Goal: Task Accomplishment & Management: Manage account settings

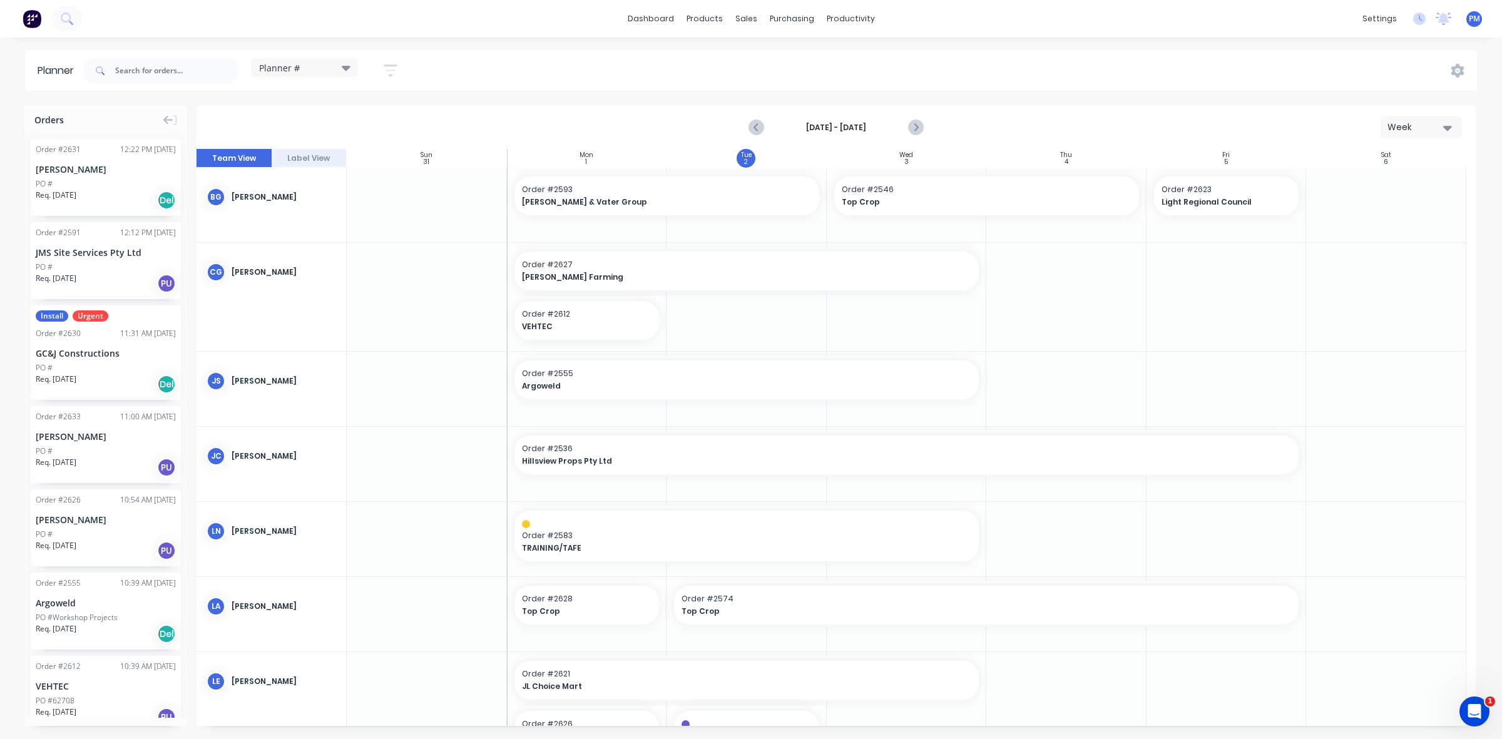
scroll to position [260, 0]
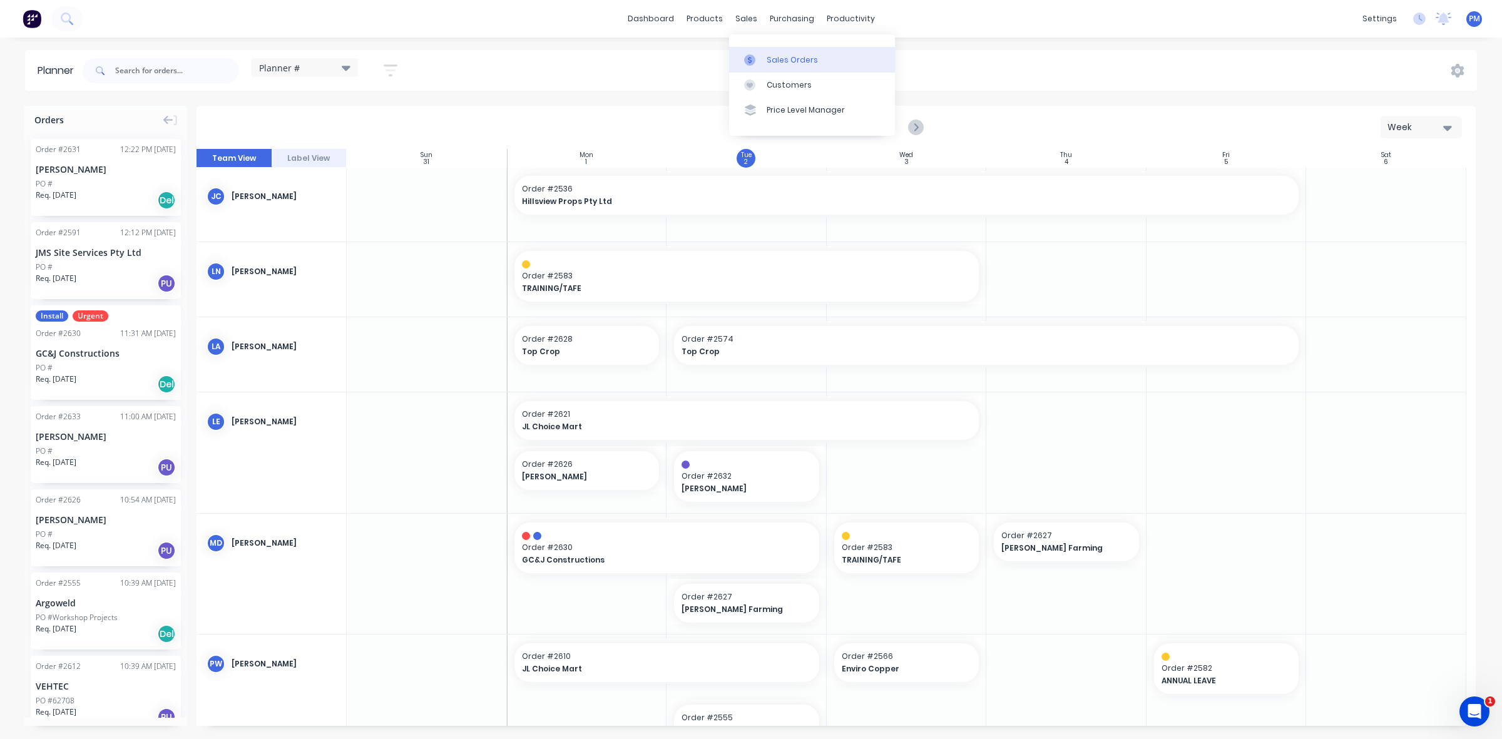
click at [780, 56] on div "Sales Orders" at bounding box center [791, 59] width 51 height 11
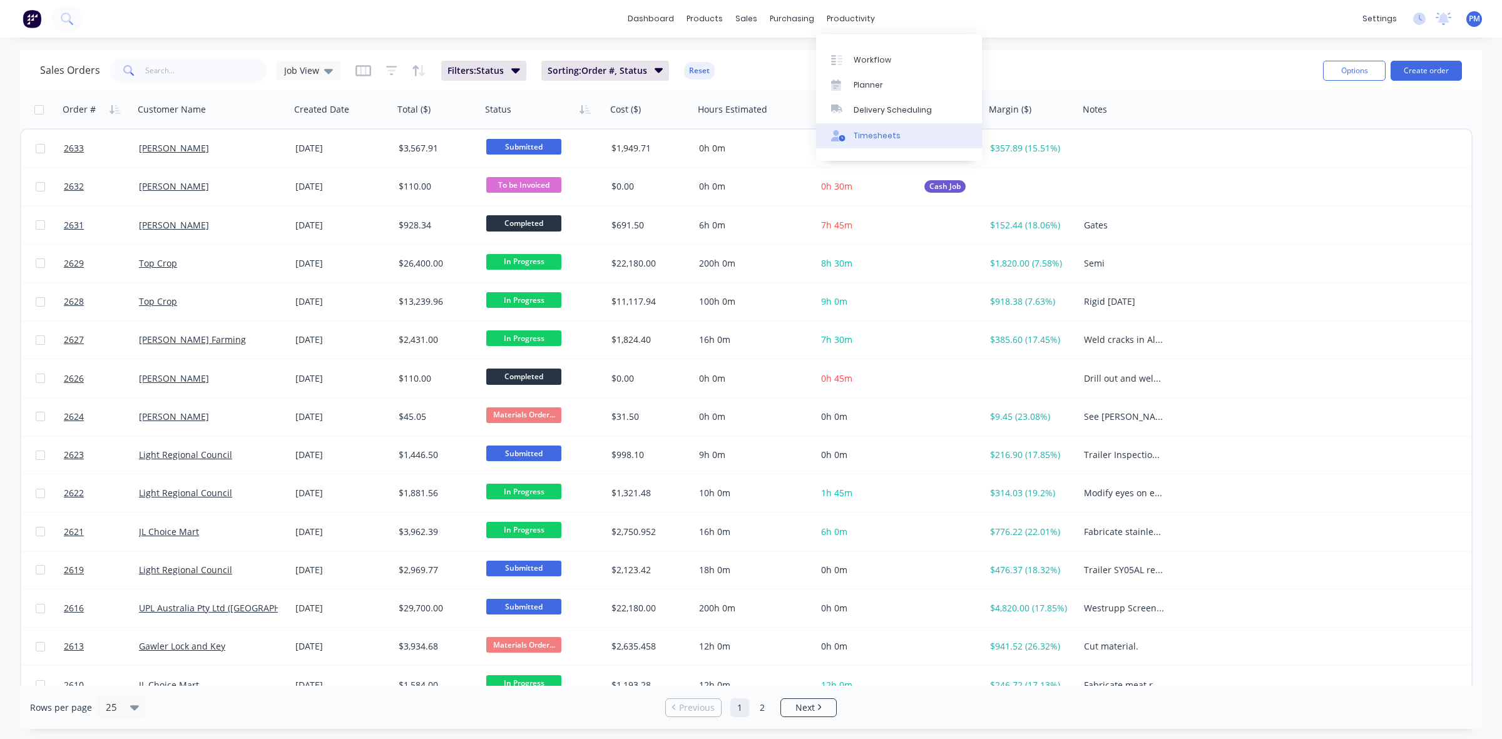
click at [867, 130] on div "Timesheets" at bounding box center [876, 135] width 47 height 11
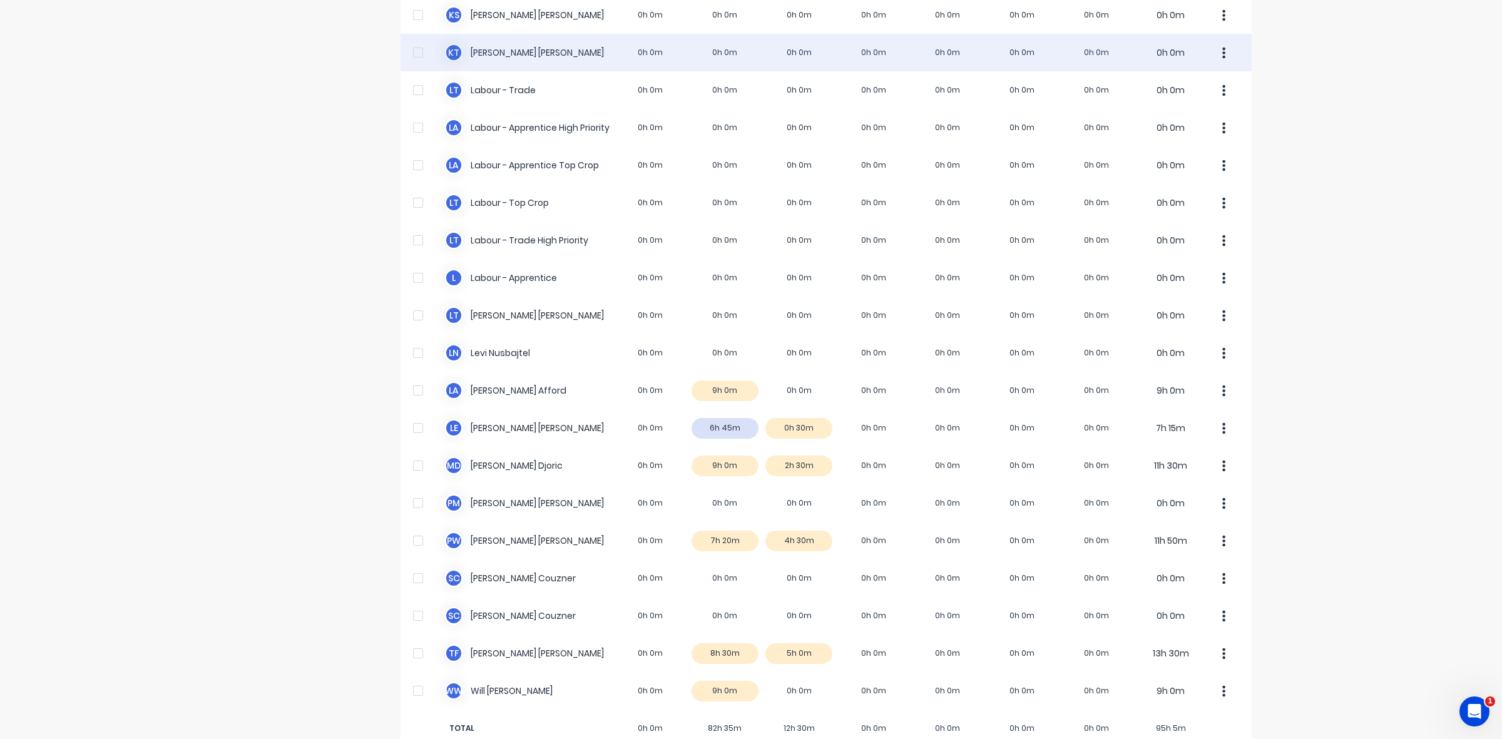
scroll to position [312, 0]
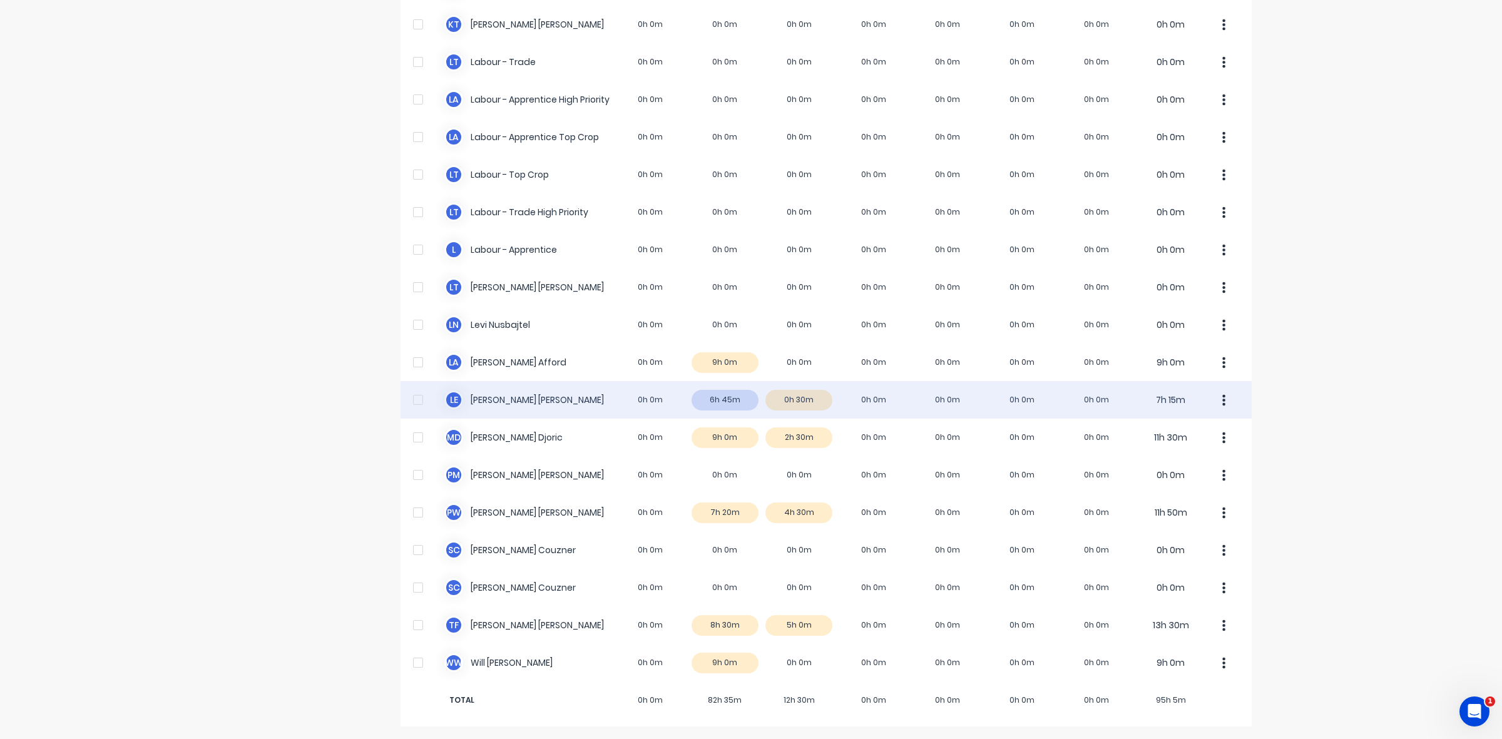
click at [810, 399] on div "L E Luke Ellis 0h 0m 6h 45m 0h 30m 0h 0m 0h 0m 0h 0m 0h 0m 7h 15m" at bounding box center [825, 400] width 851 height 38
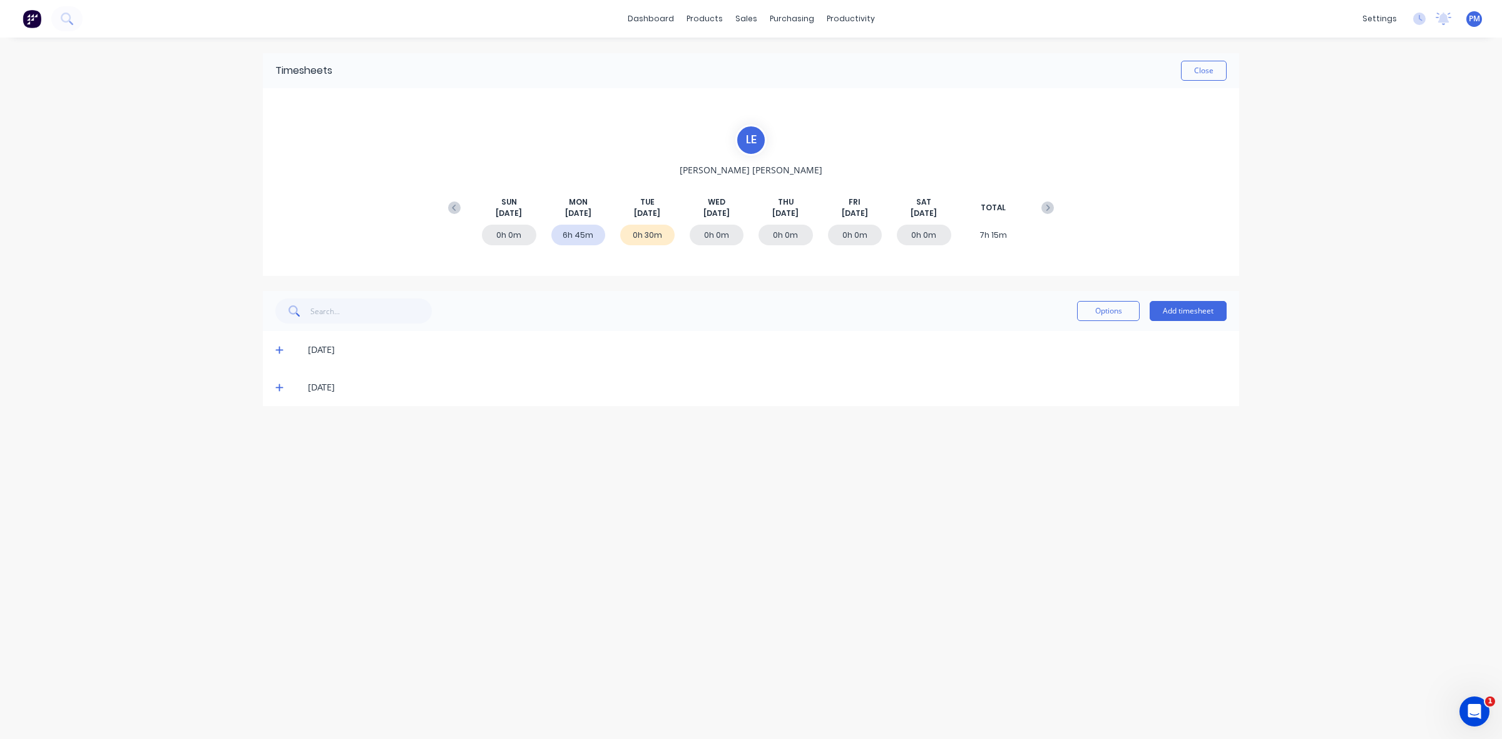
click at [279, 388] on icon at bounding box center [279, 387] width 8 height 9
click at [1193, 64] on button "Close" at bounding box center [1204, 71] width 46 height 20
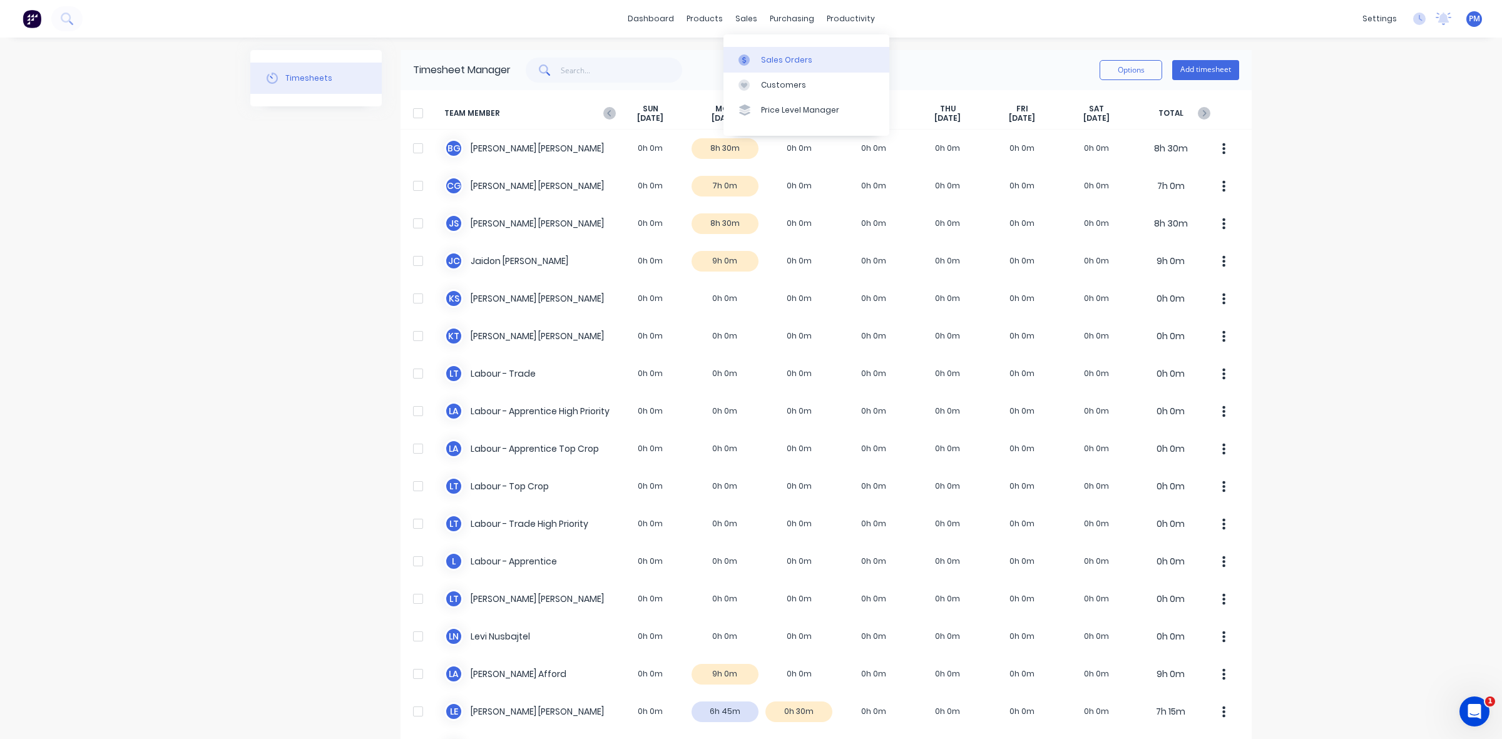
click at [761, 54] on div "Sales Orders" at bounding box center [786, 59] width 51 height 11
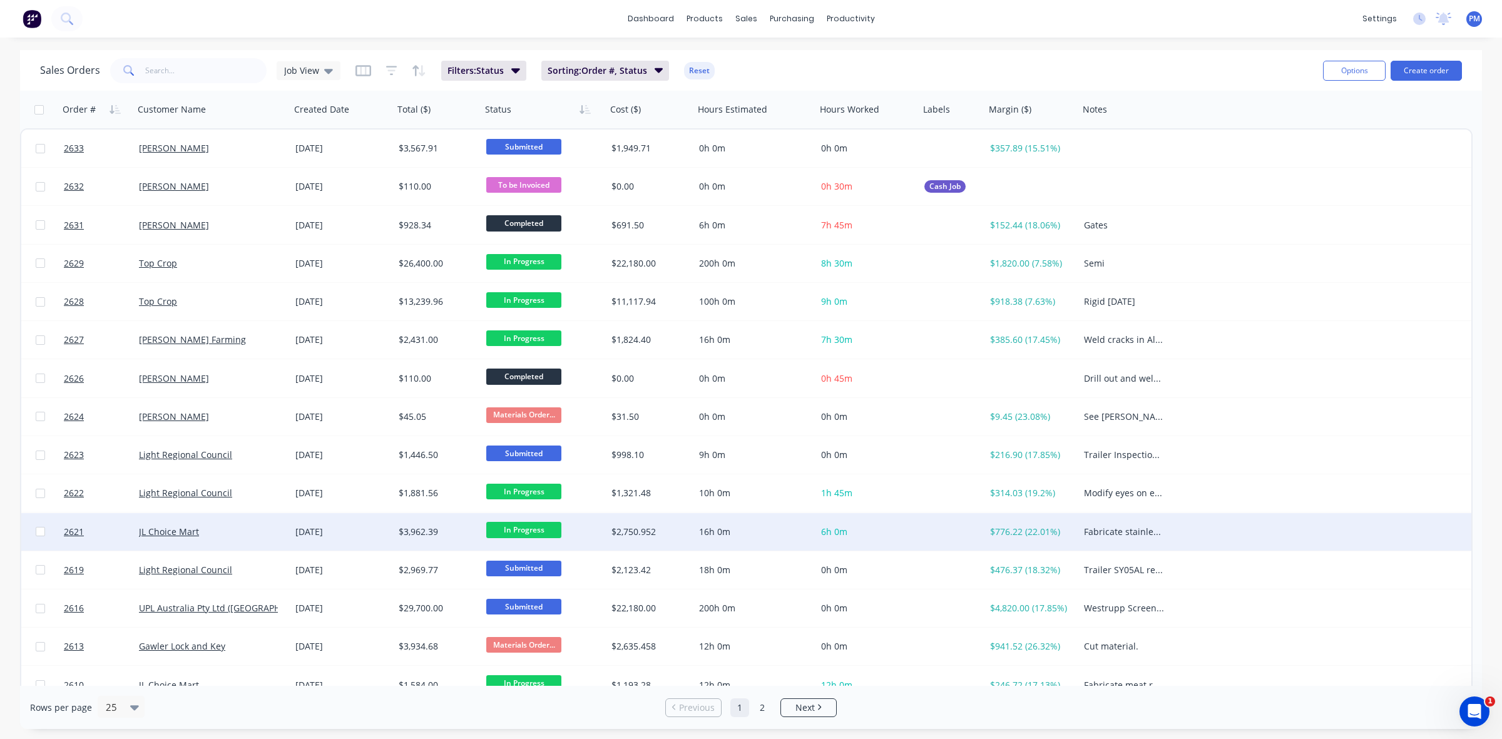
click at [250, 526] on div "JL Choice Mart" at bounding box center [208, 532] width 139 height 13
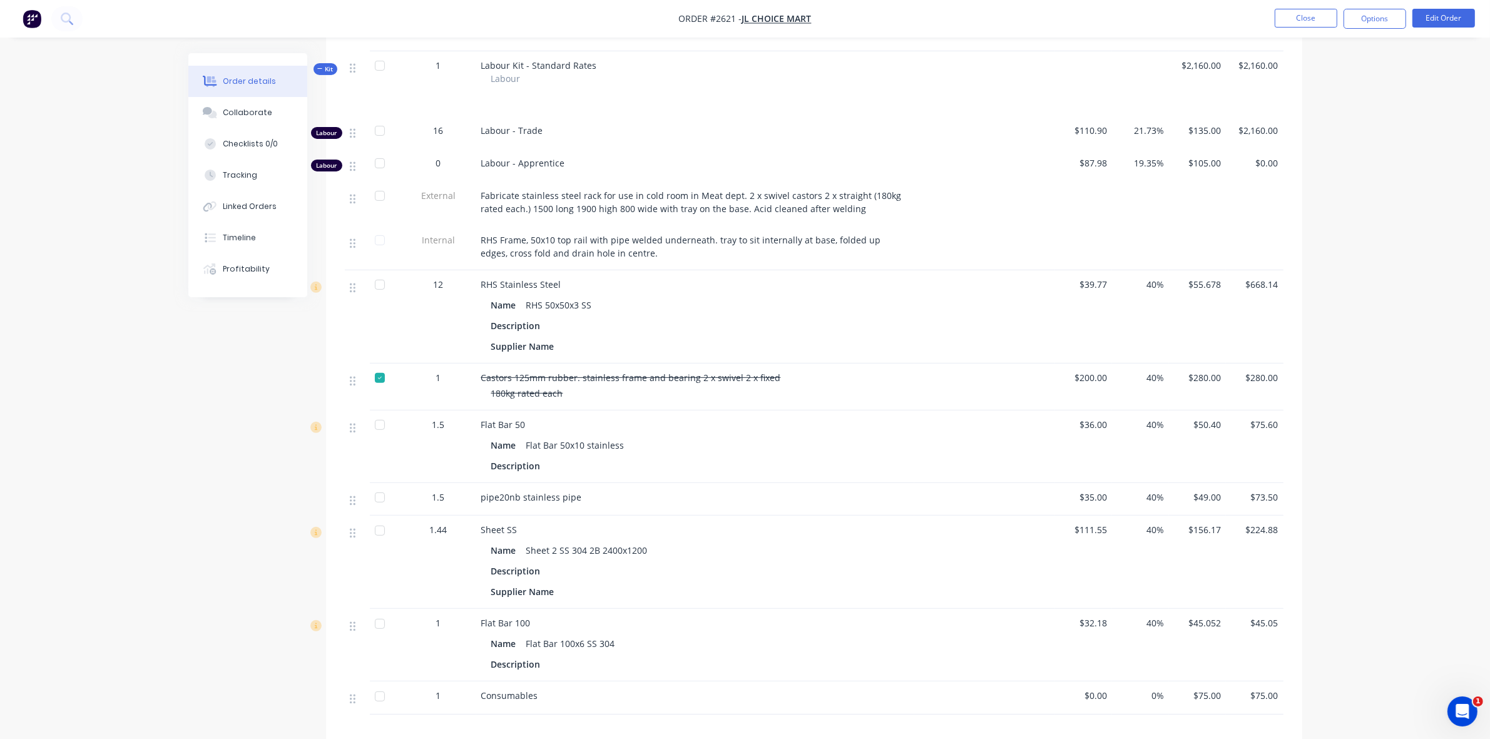
scroll to position [547, 0]
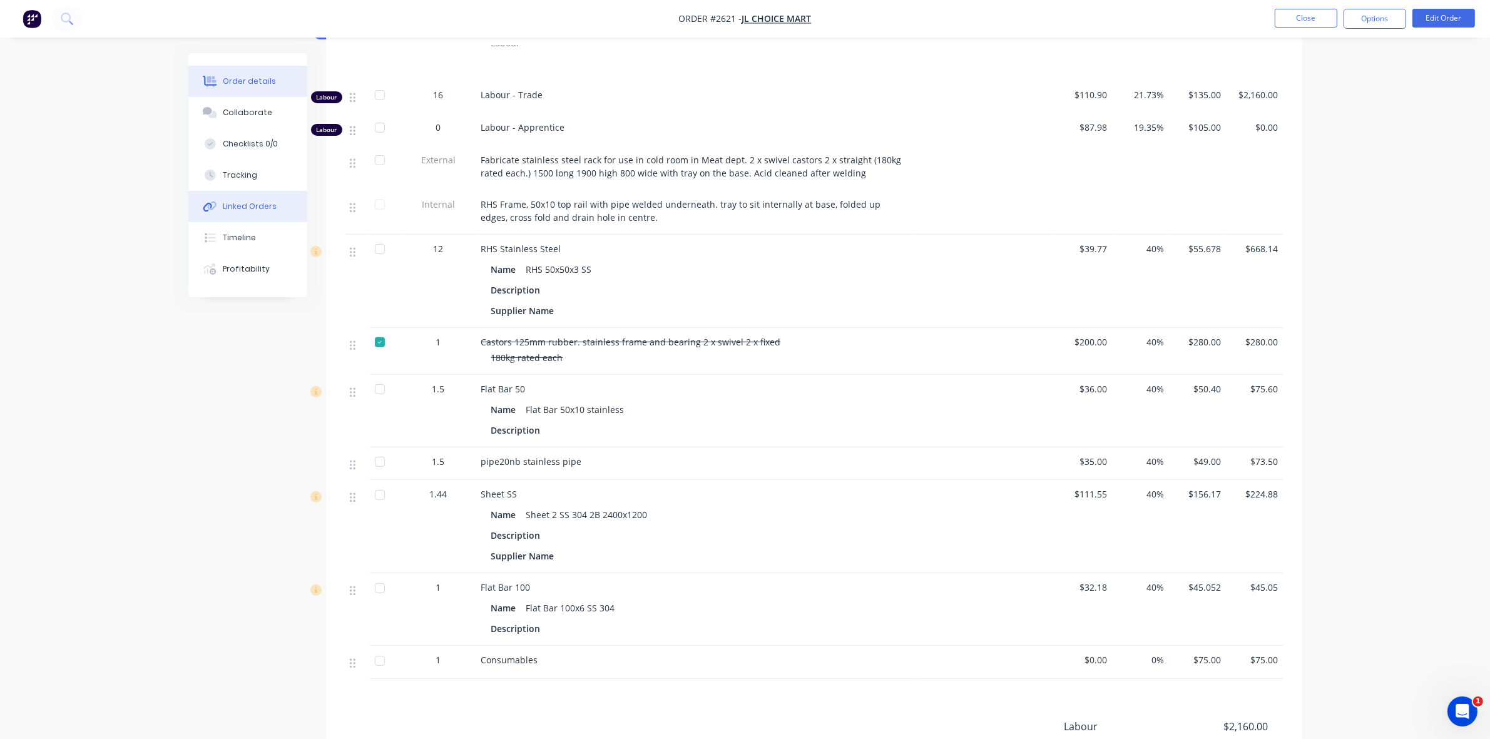
click at [236, 205] on div "Linked Orders" at bounding box center [250, 206] width 54 height 11
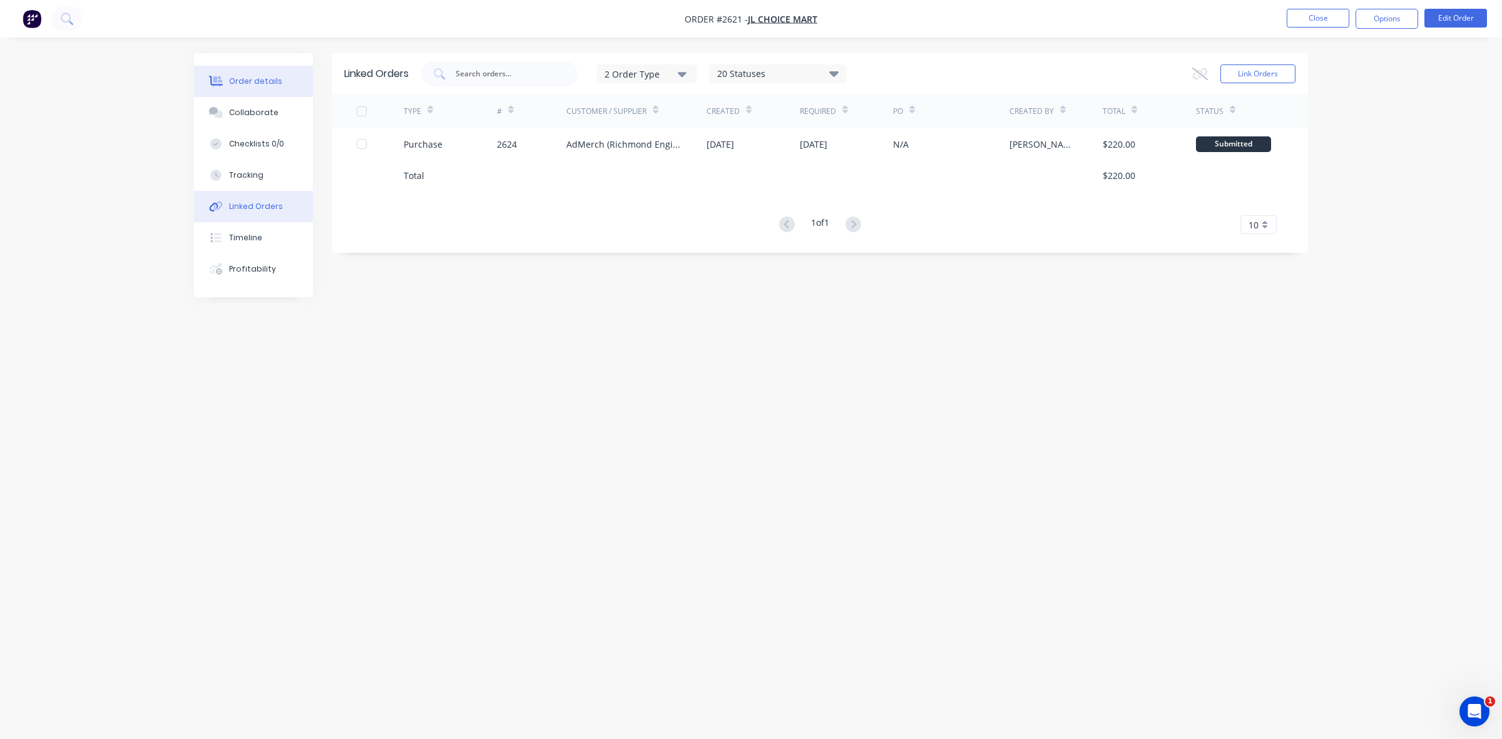
click at [267, 78] on div "Order details" at bounding box center [255, 81] width 53 height 11
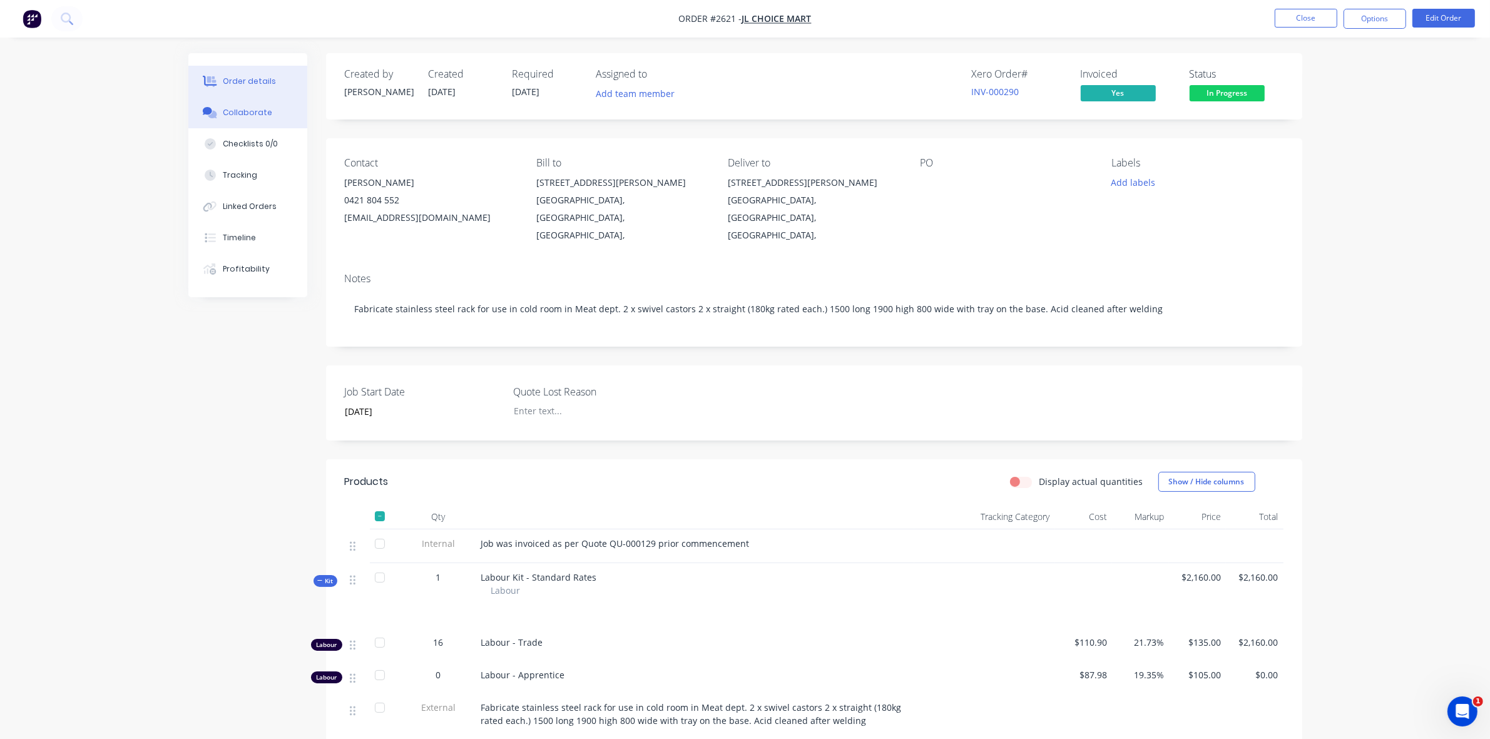
click at [244, 111] on div "Collaborate" at bounding box center [247, 112] width 49 height 11
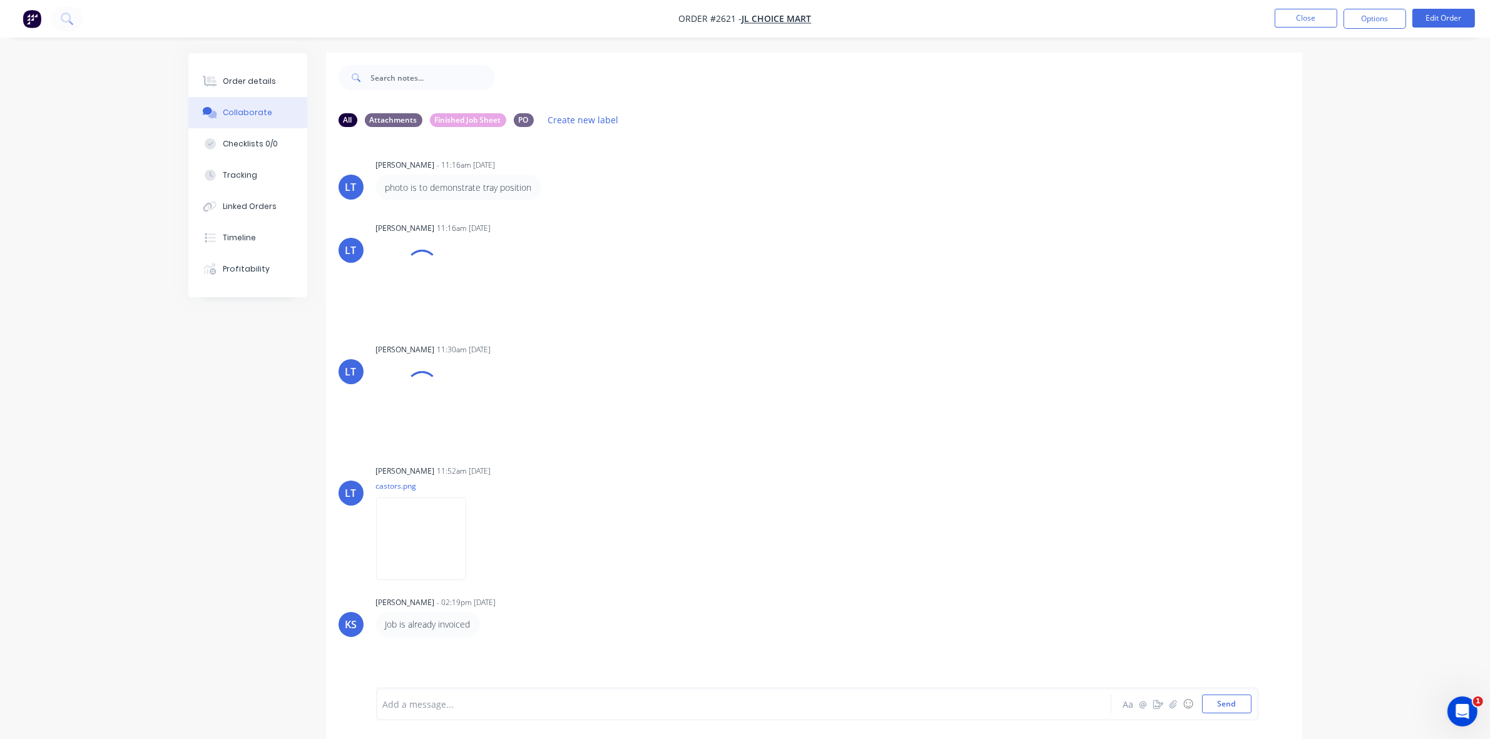
scroll to position [19, 0]
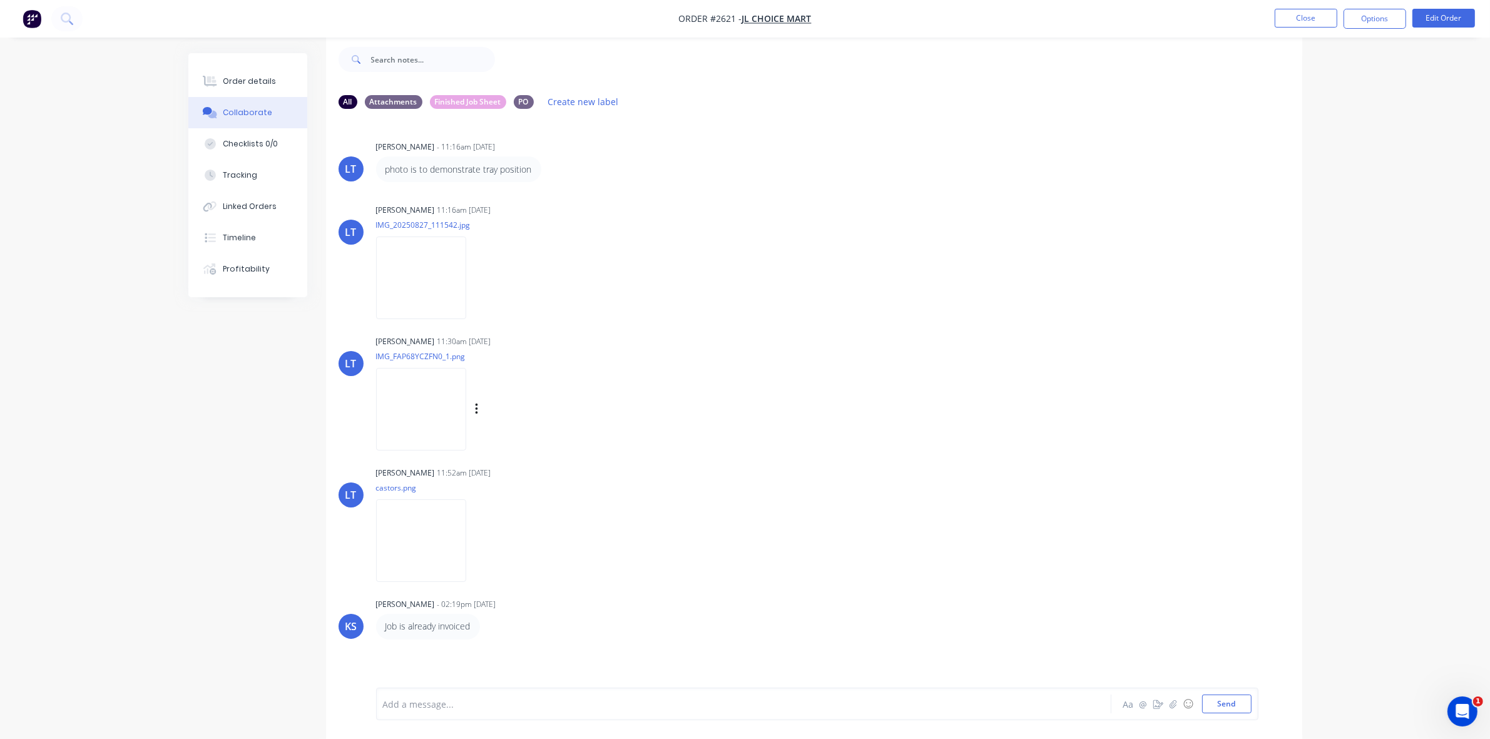
click at [427, 391] on img at bounding box center [421, 409] width 90 height 82
click at [447, 554] on img at bounding box center [421, 540] width 90 height 82
click at [420, 257] on img at bounding box center [421, 277] width 90 height 82
click at [434, 395] on img at bounding box center [421, 409] width 90 height 82
click at [264, 83] on div "Order details" at bounding box center [249, 81] width 53 height 11
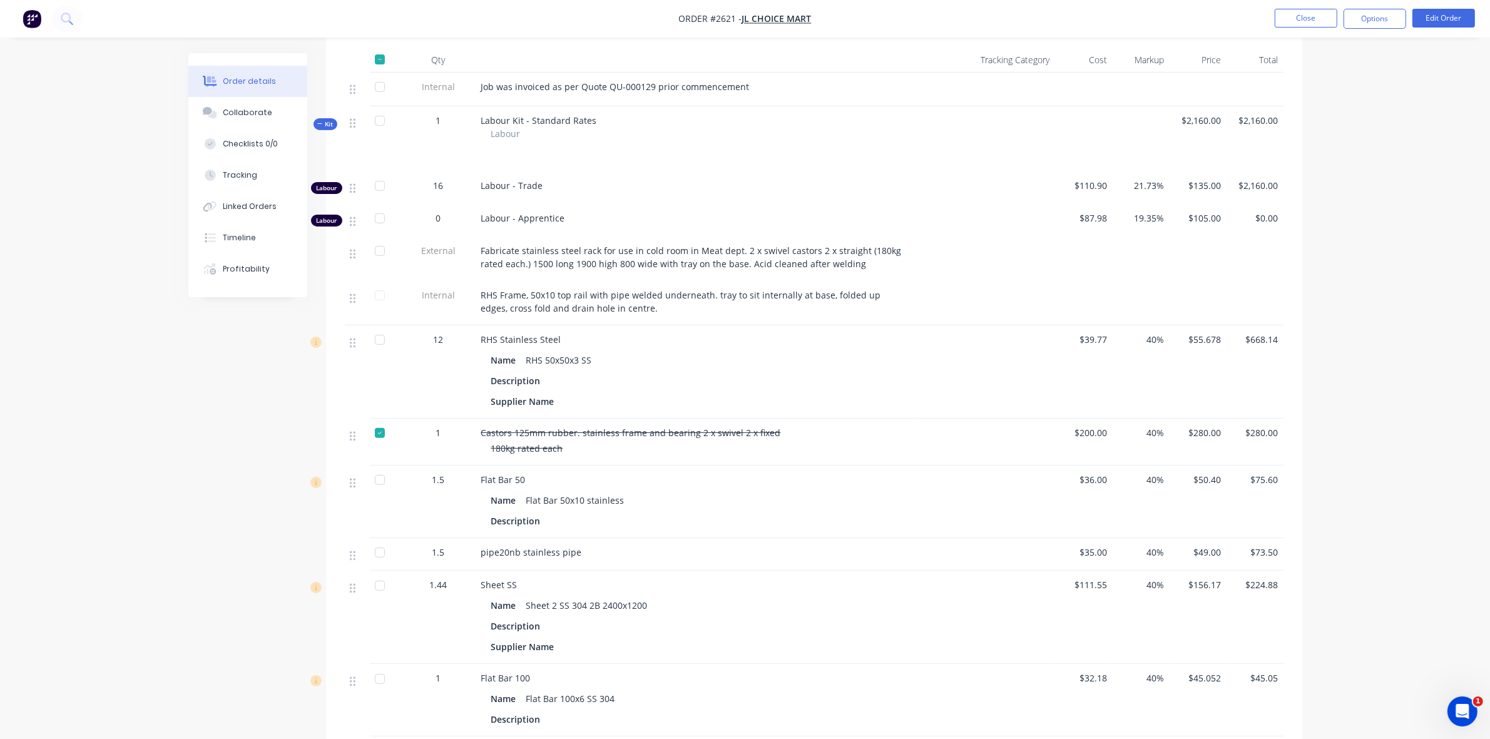
scroll to position [567, 0]
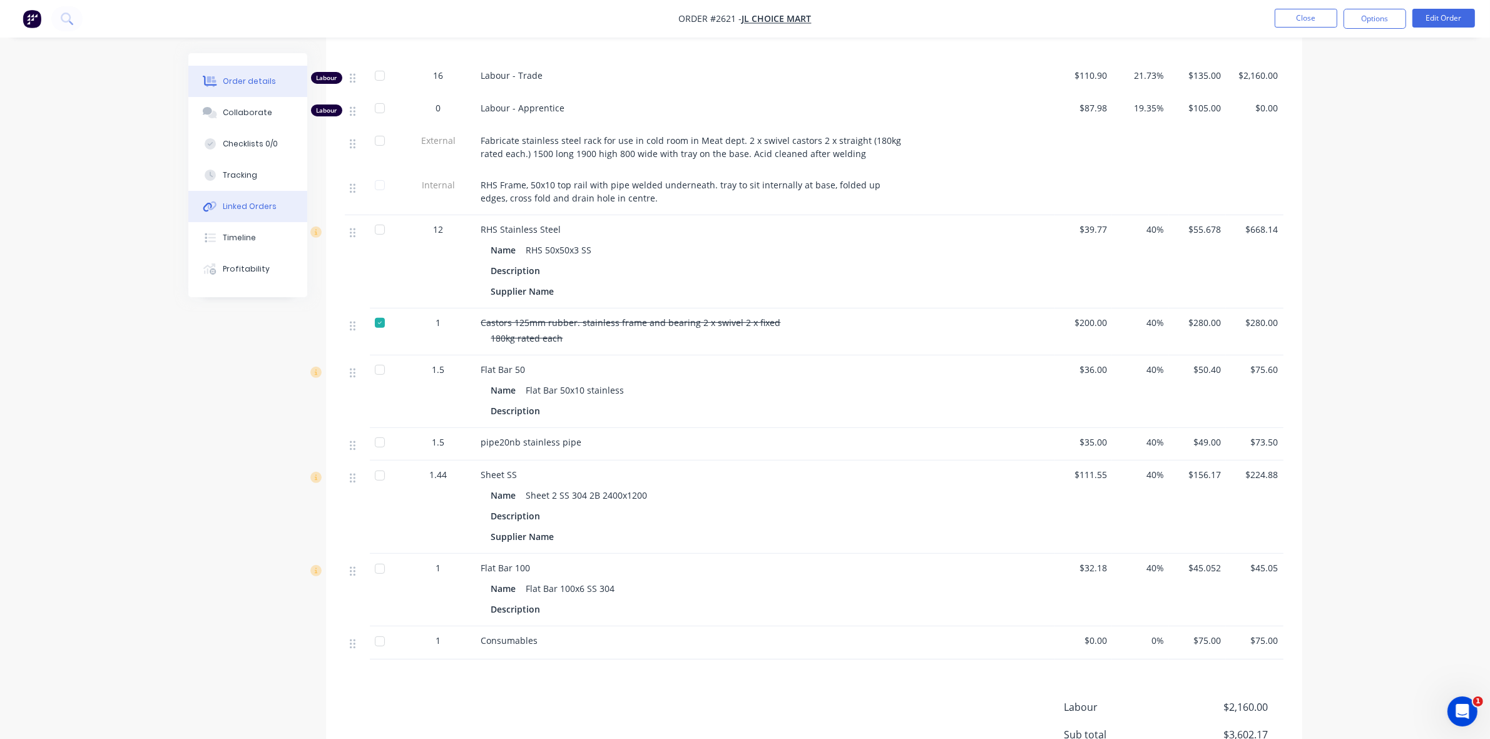
click at [245, 202] on div "Linked Orders" at bounding box center [250, 206] width 54 height 11
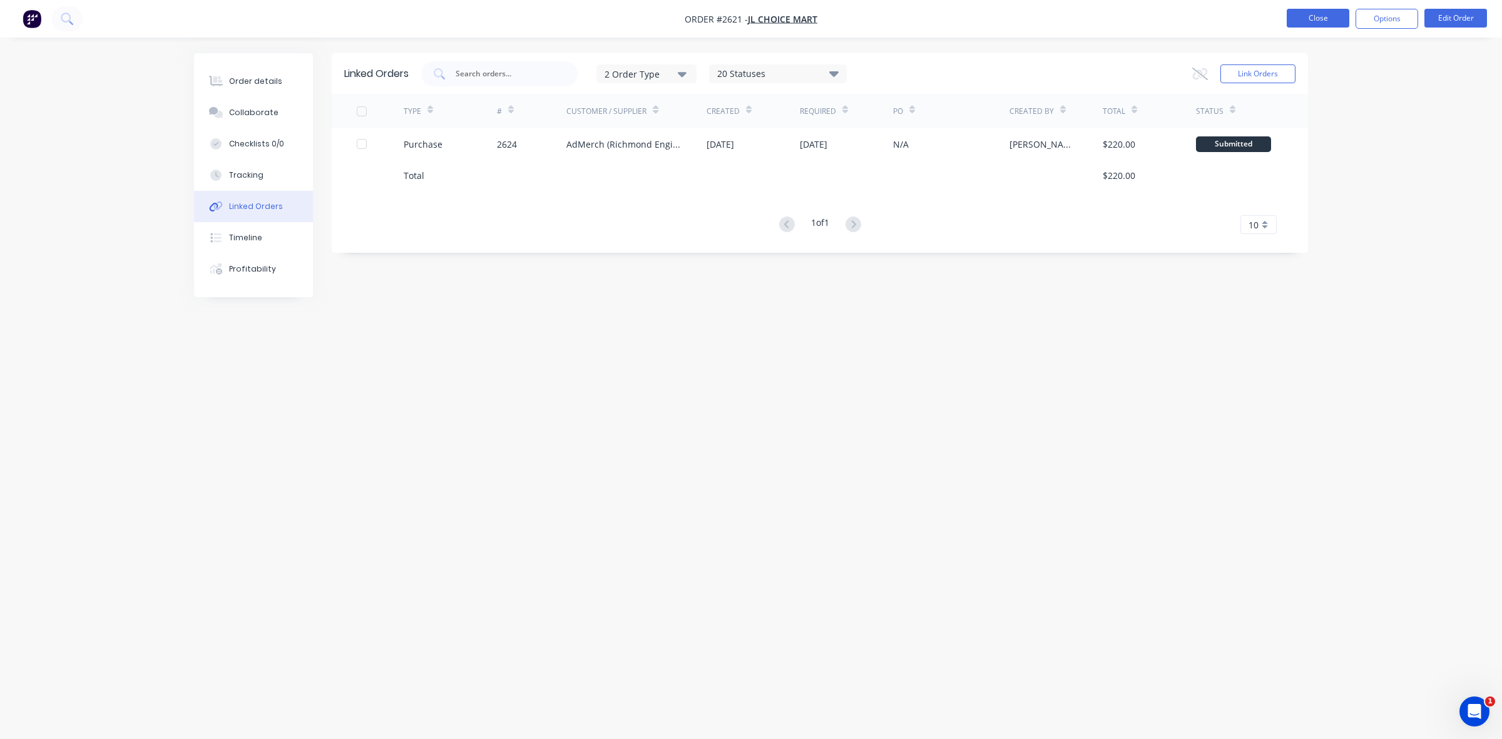
click at [1321, 16] on button "Close" at bounding box center [1317, 18] width 63 height 19
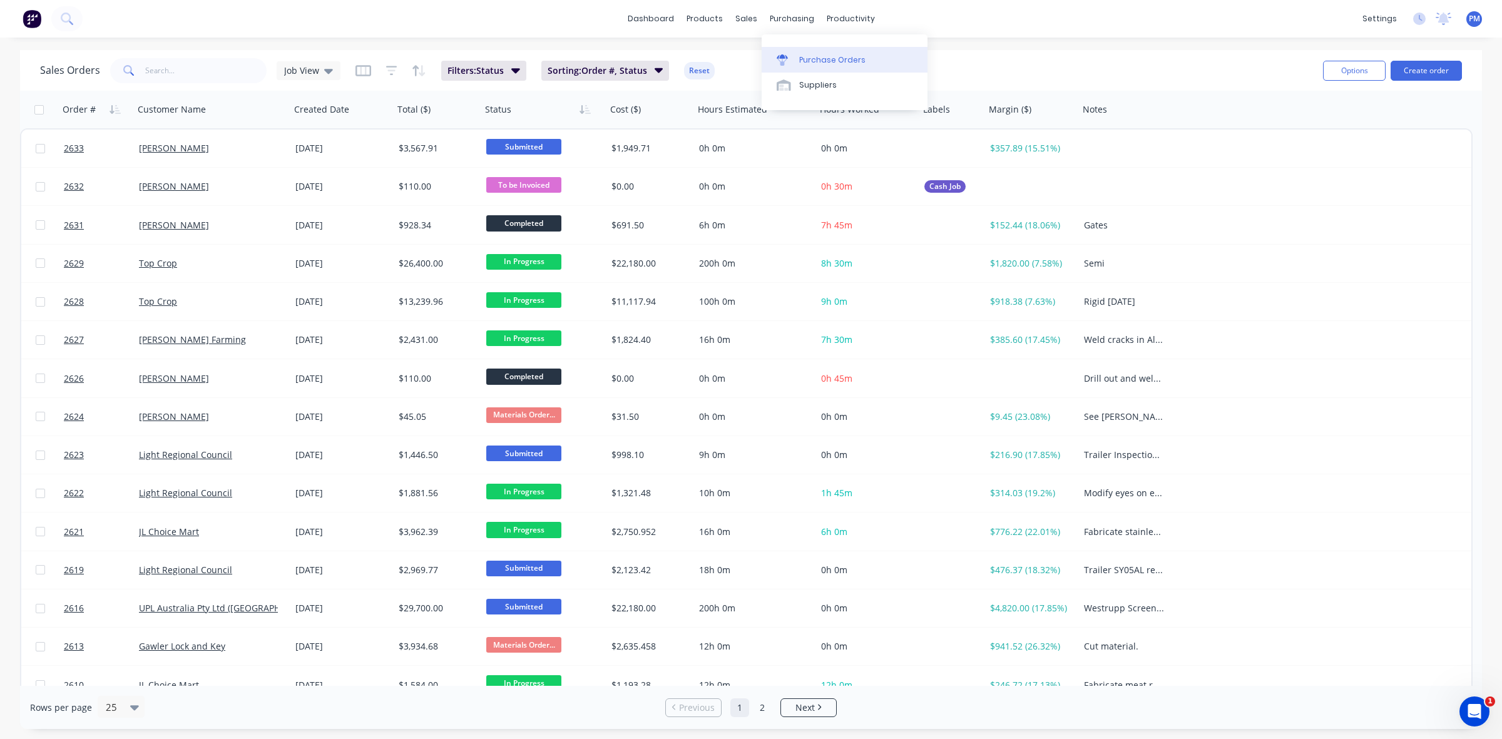
click at [811, 56] on div "Purchase Orders" at bounding box center [832, 59] width 66 height 11
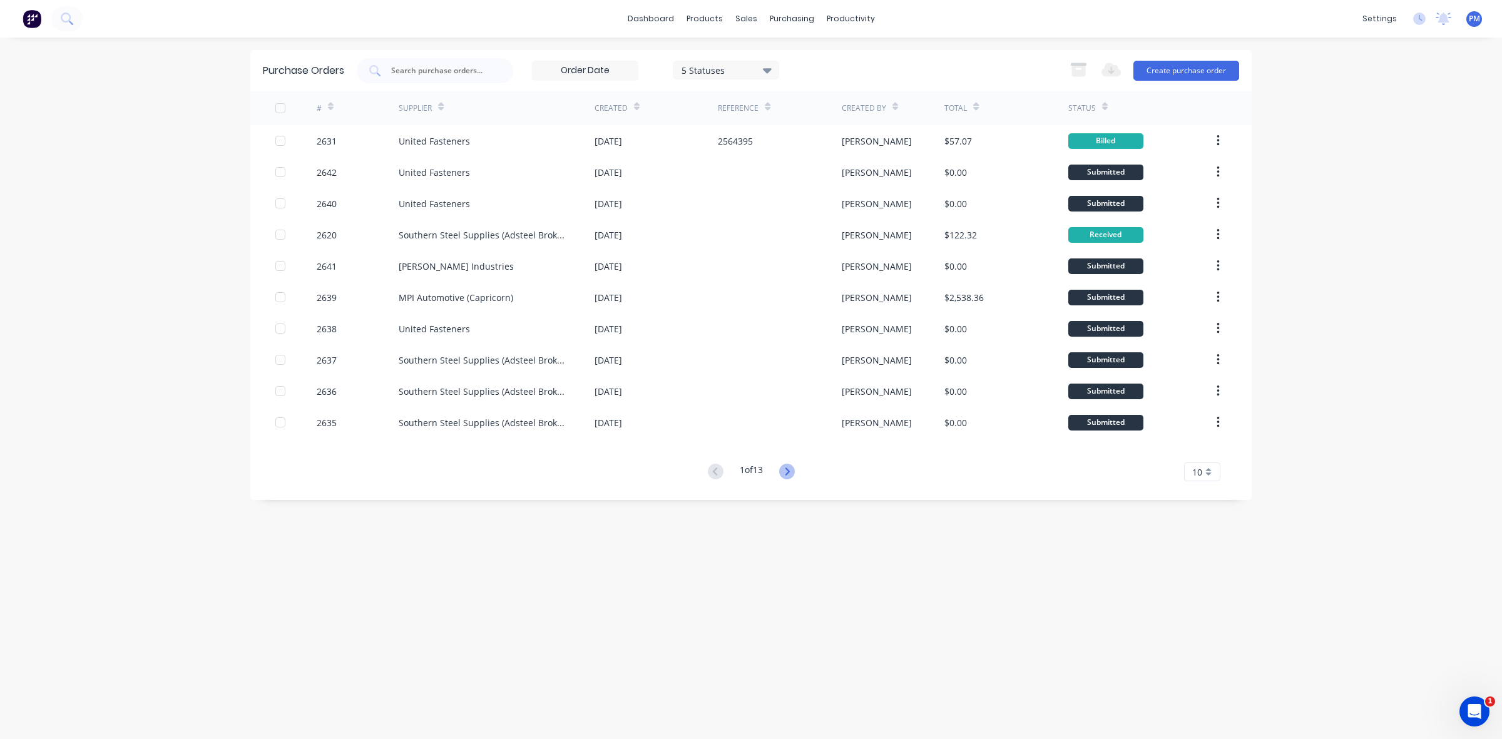
click at [786, 468] on icon at bounding box center [787, 472] width 16 height 16
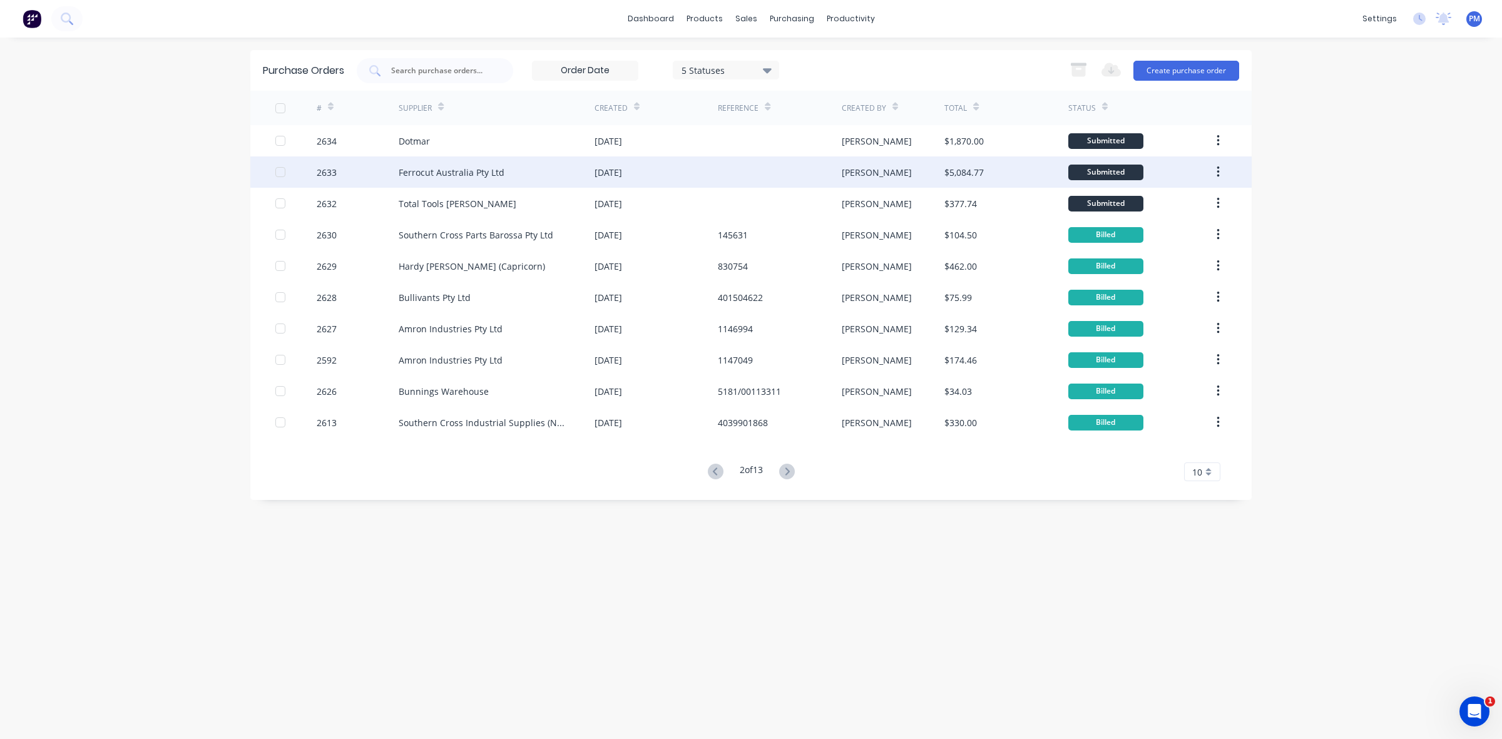
click at [706, 172] on div "[DATE]" at bounding box center [655, 171] width 123 height 31
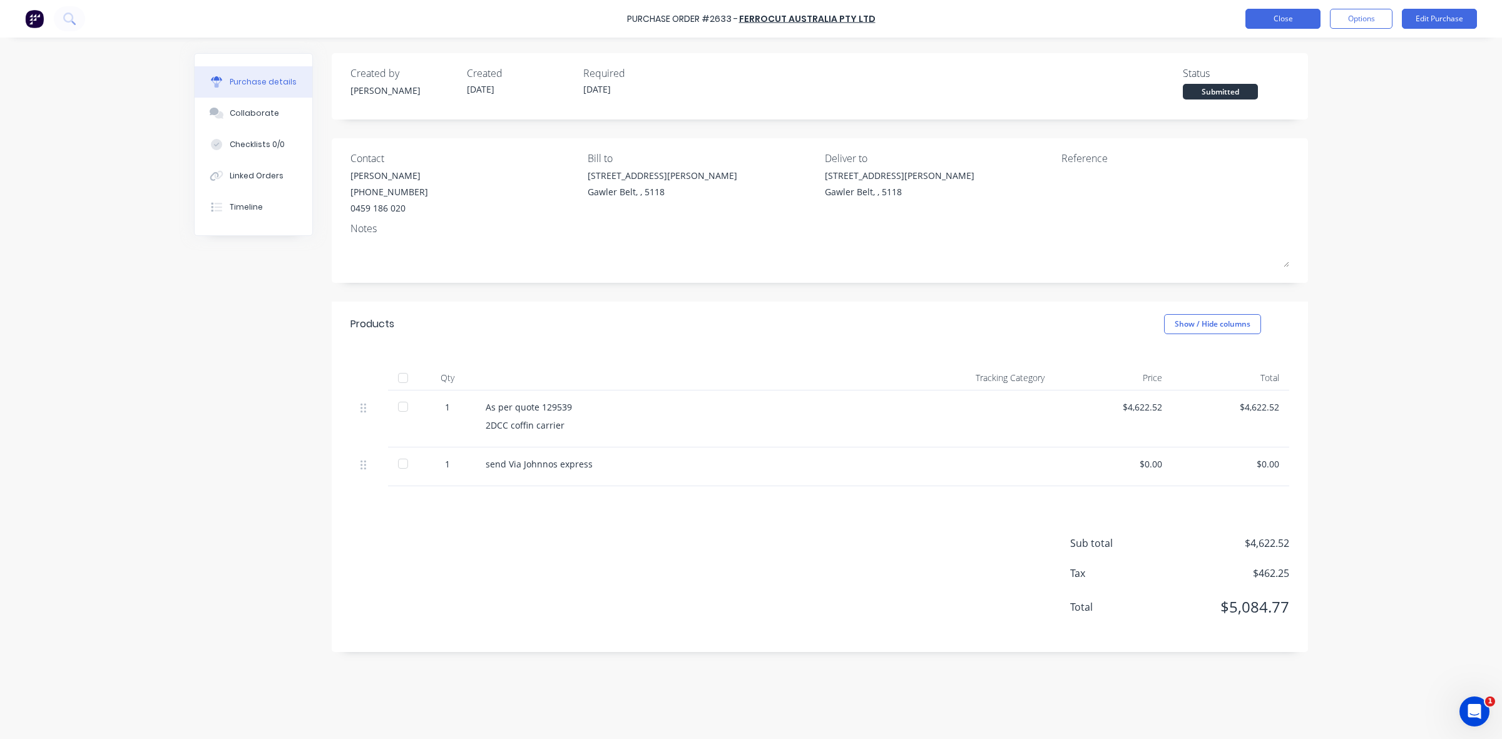
click at [1289, 18] on button "Close" at bounding box center [1282, 19] width 75 height 20
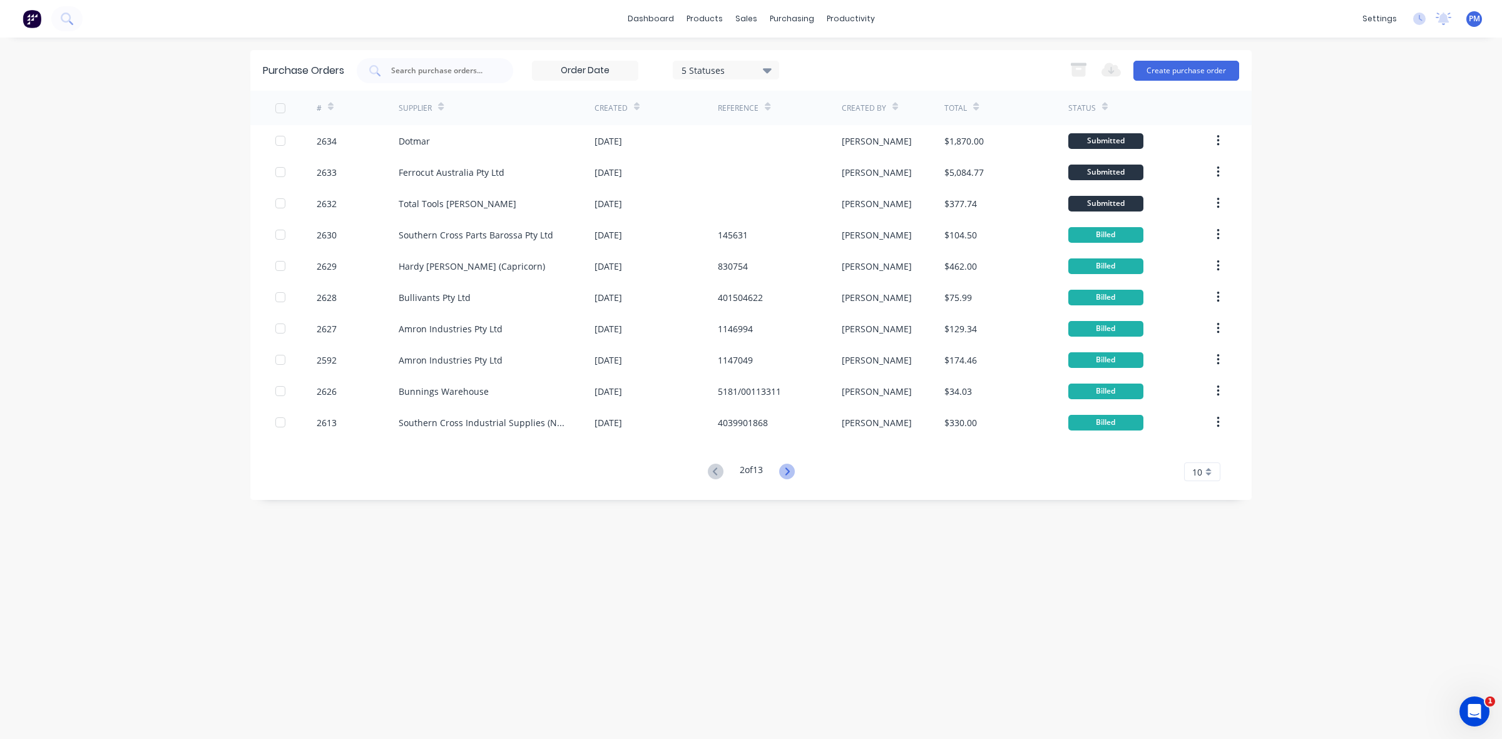
click at [795, 472] on icon at bounding box center [787, 472] width 16 height 16
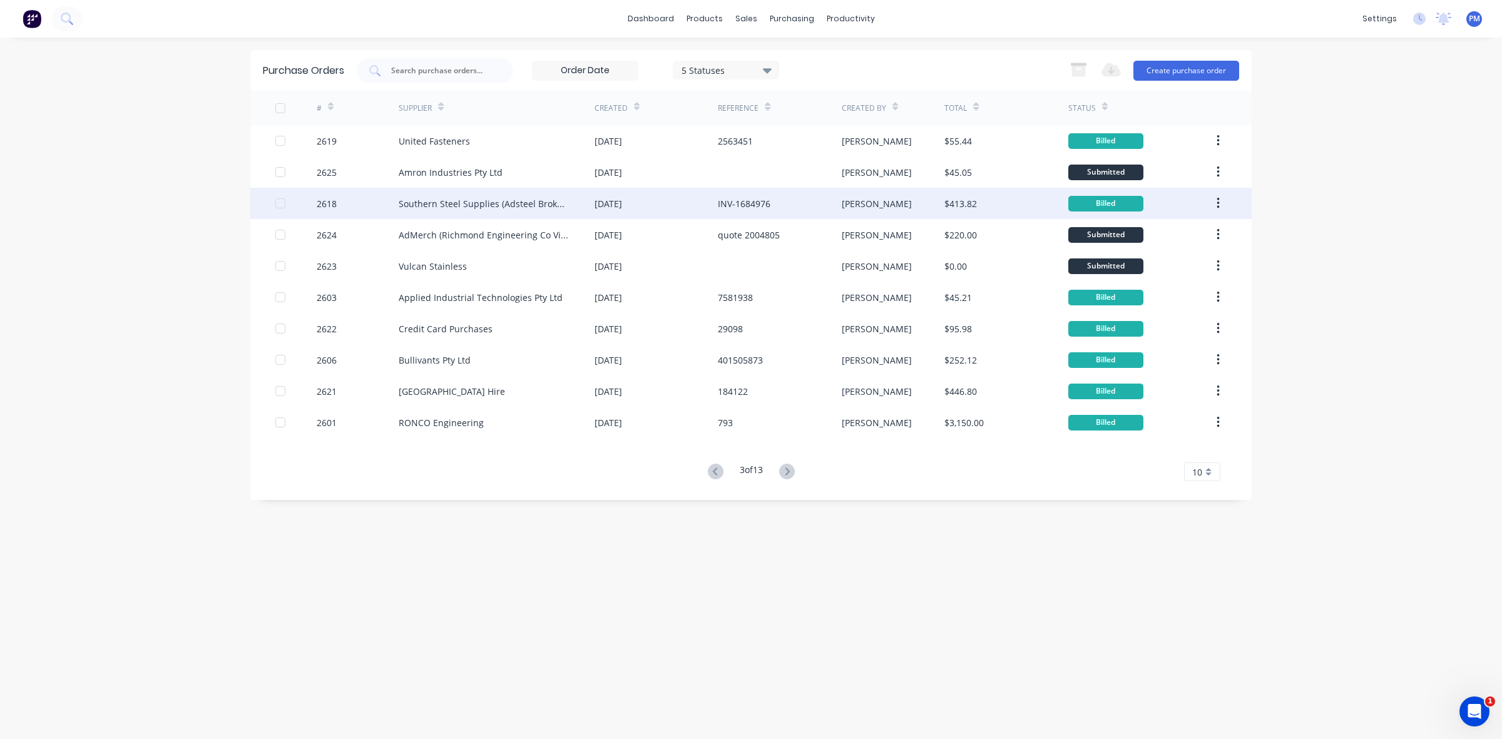
click at [798, 202] on div "INV-1684976" at bounding box center [779, 203] width 123 height 31
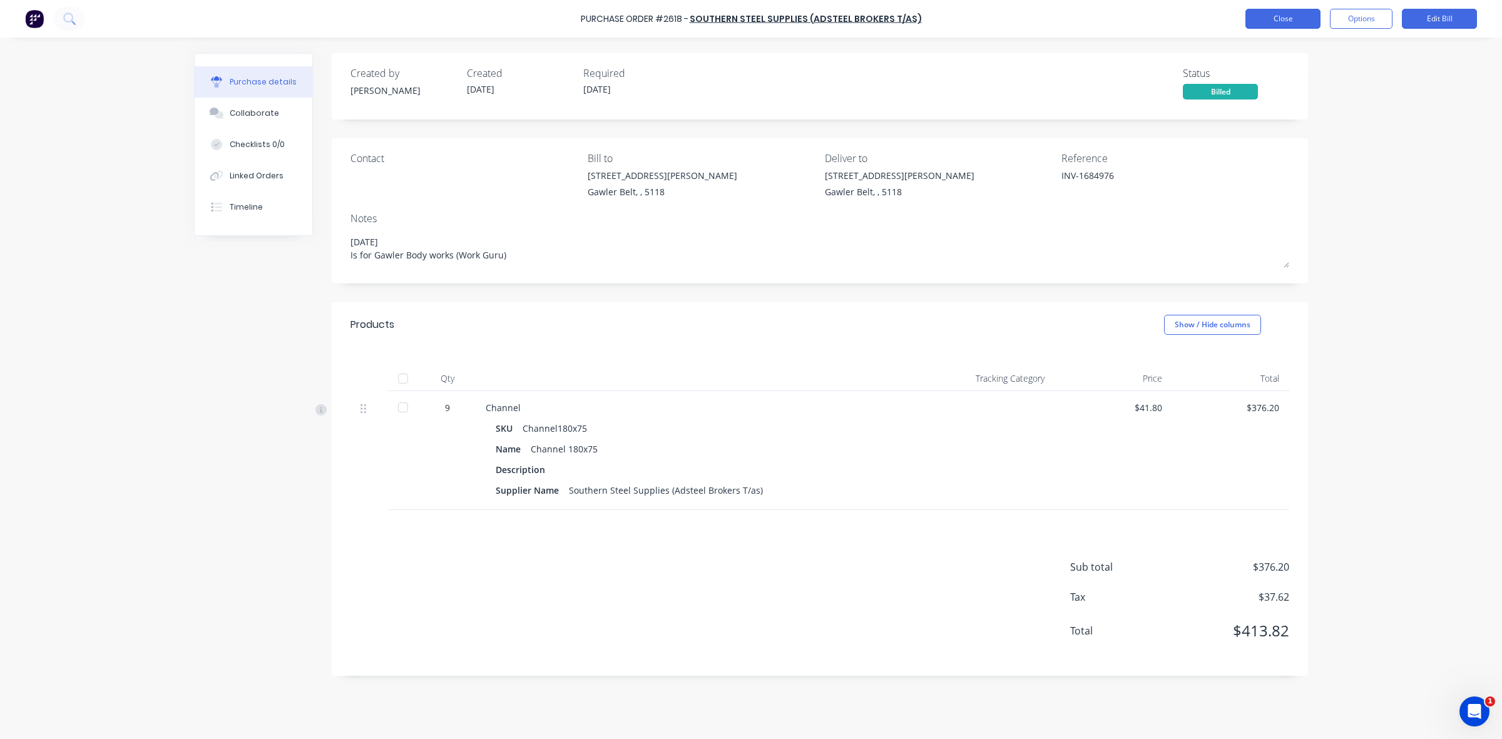
click at [1274, 18] on button "Close" at bounding box center [1282, 19] width 75 height 20
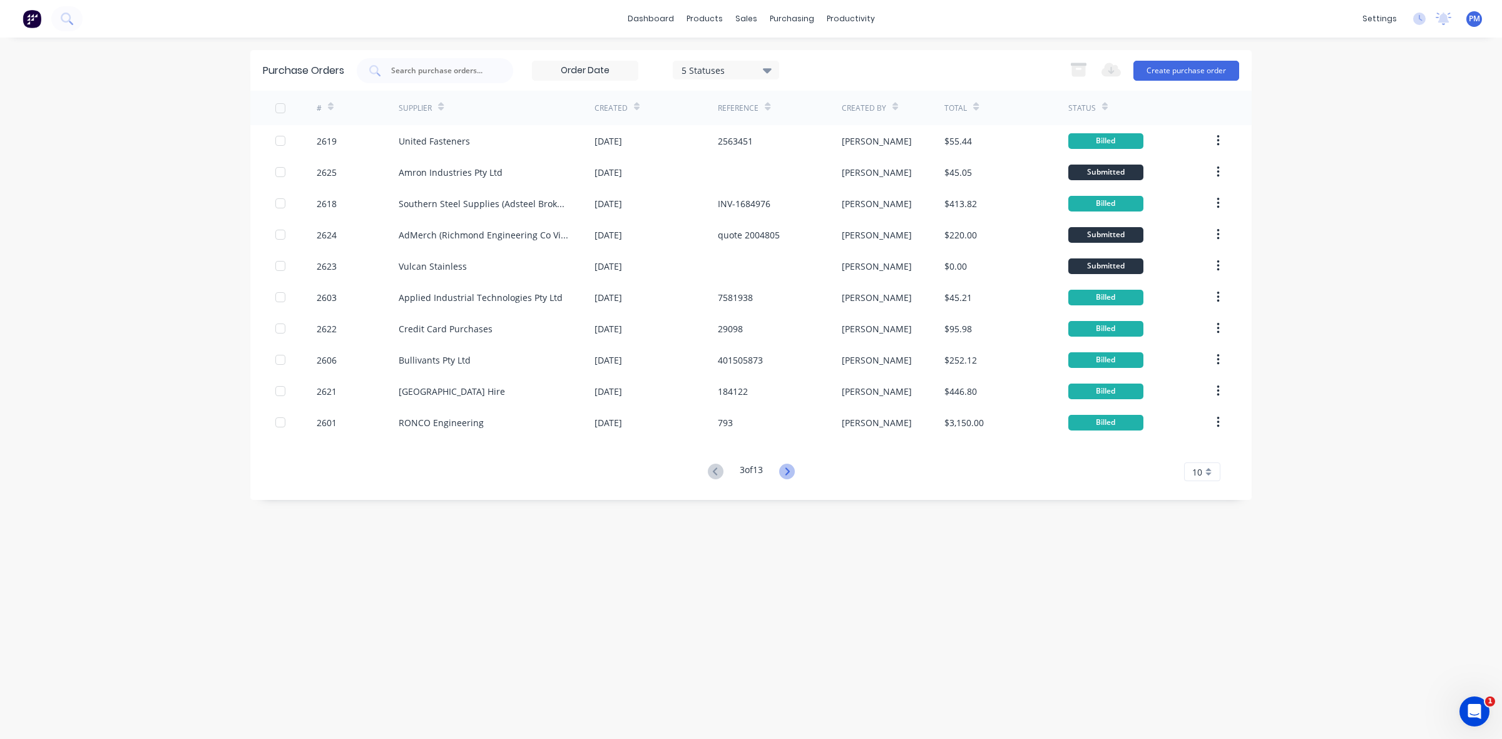
click at [787, 471] on icon at bounding box center [787, 472] width 16 height 16
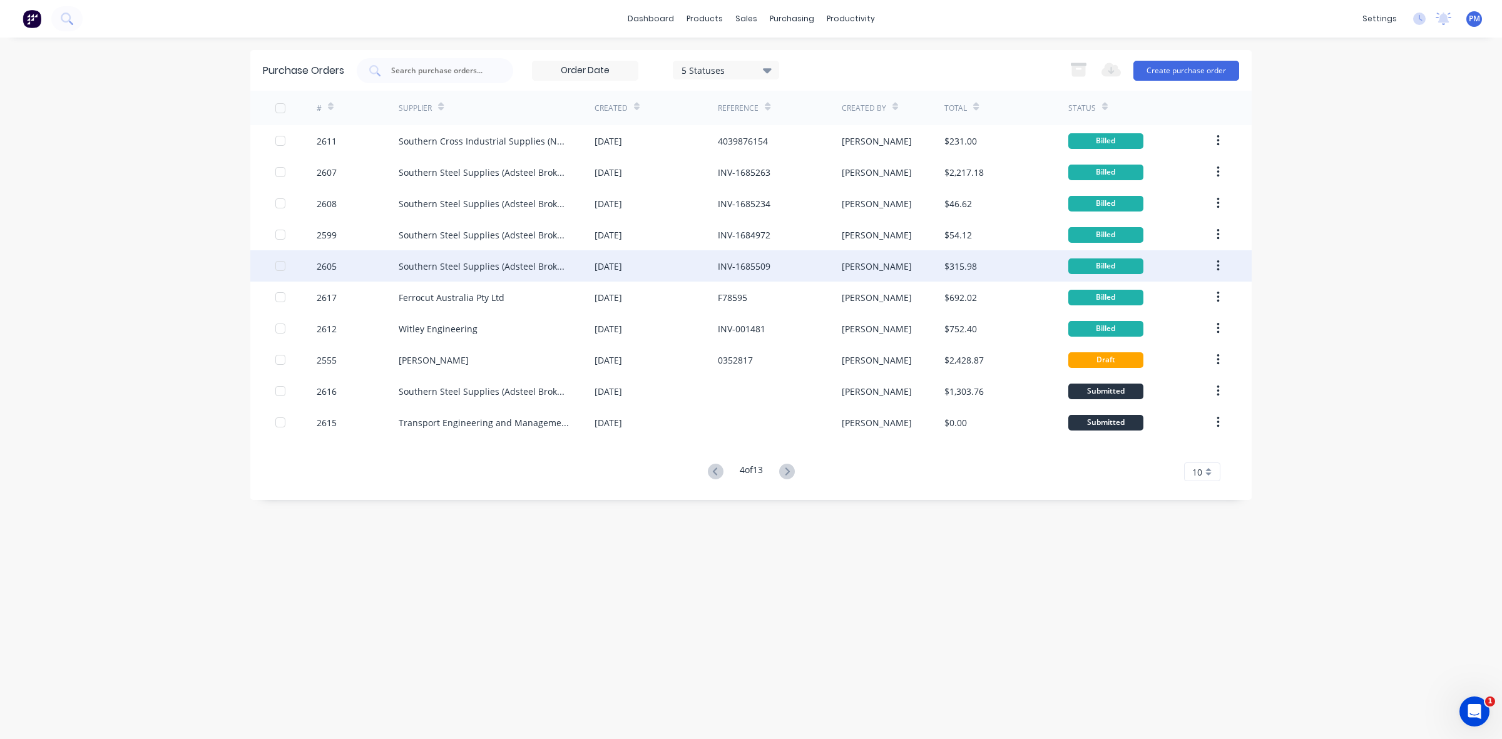
click at [801, 270] on div "INV-1685509" at bounding box center [779, 265] width 123 height 31
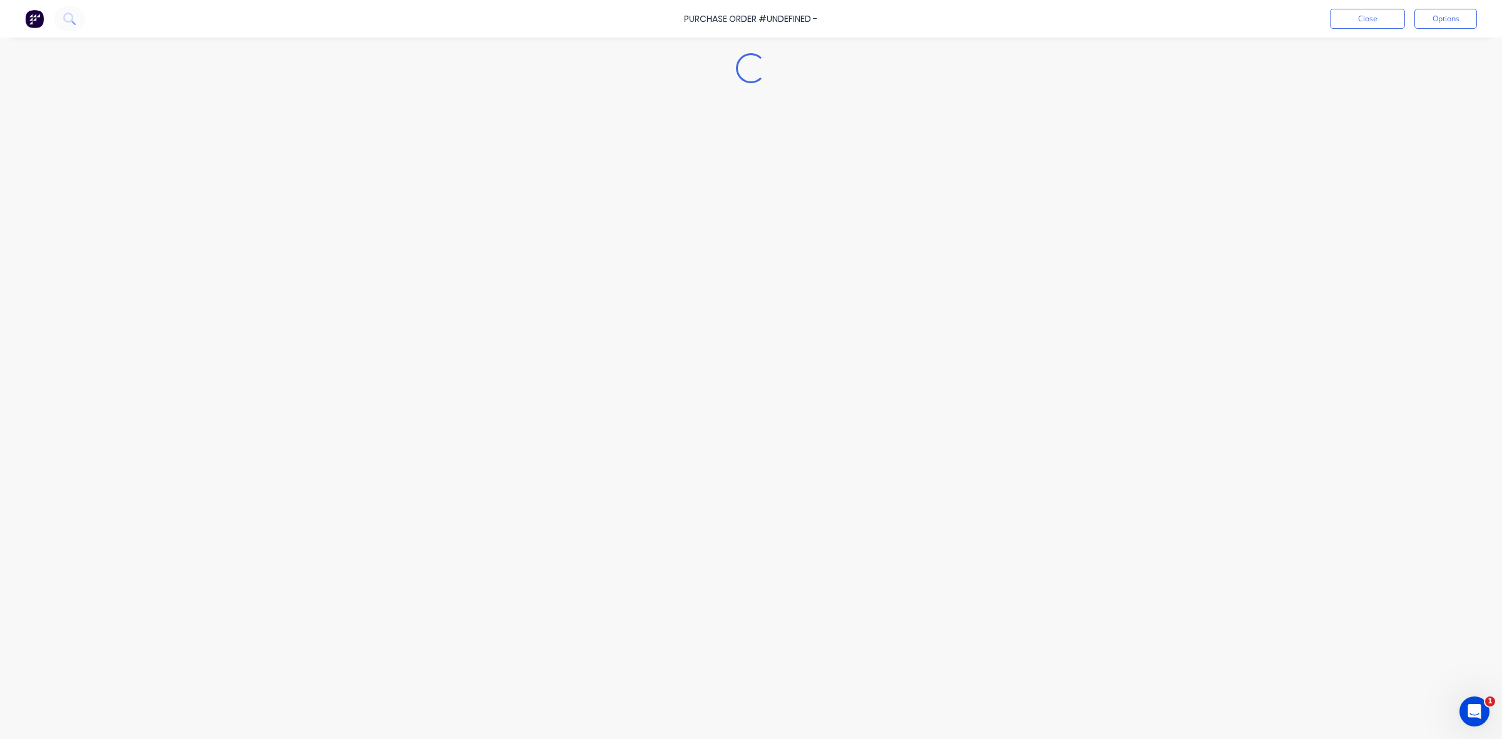
type textarea "x"
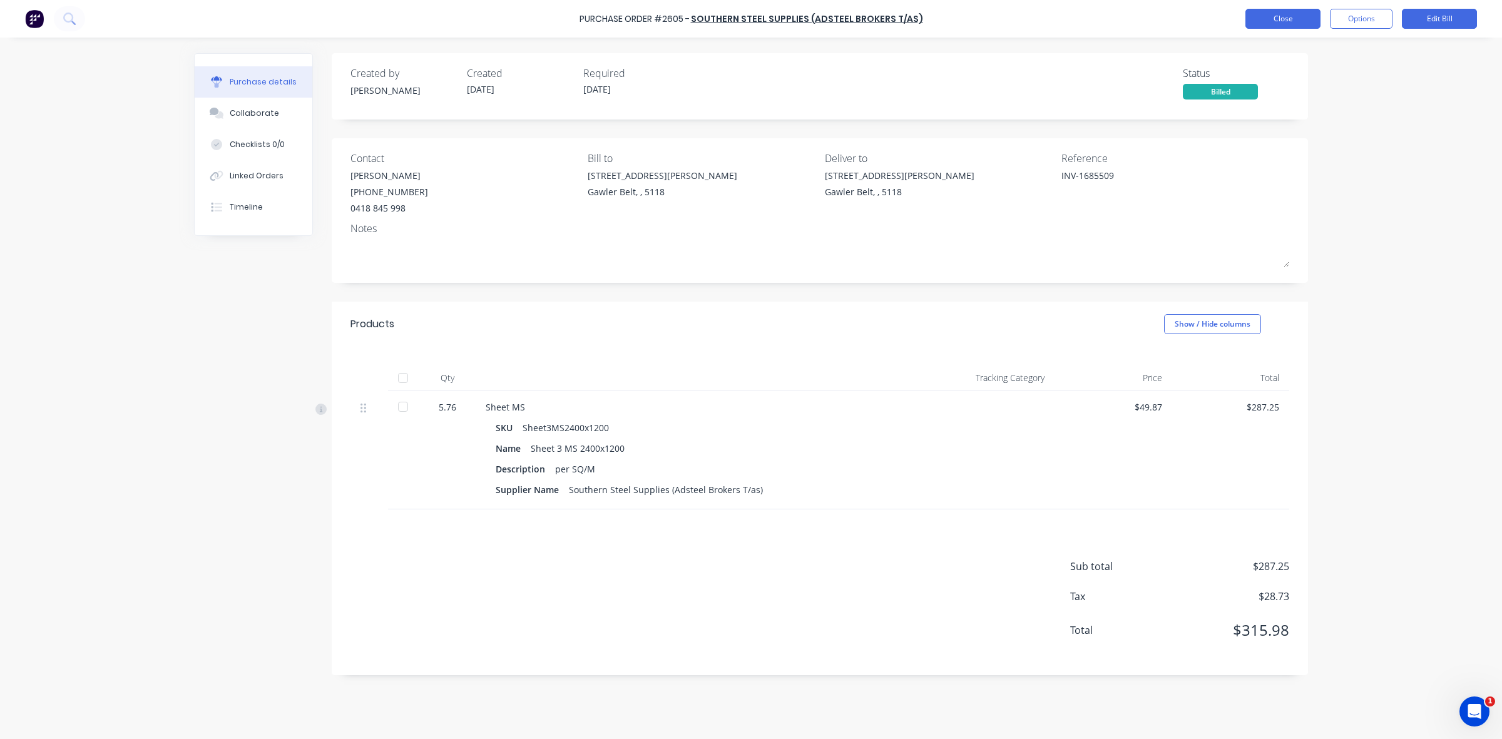
click at [1256, 23] on button "Close" at bounding box center [1282, 19] width 75 height 20
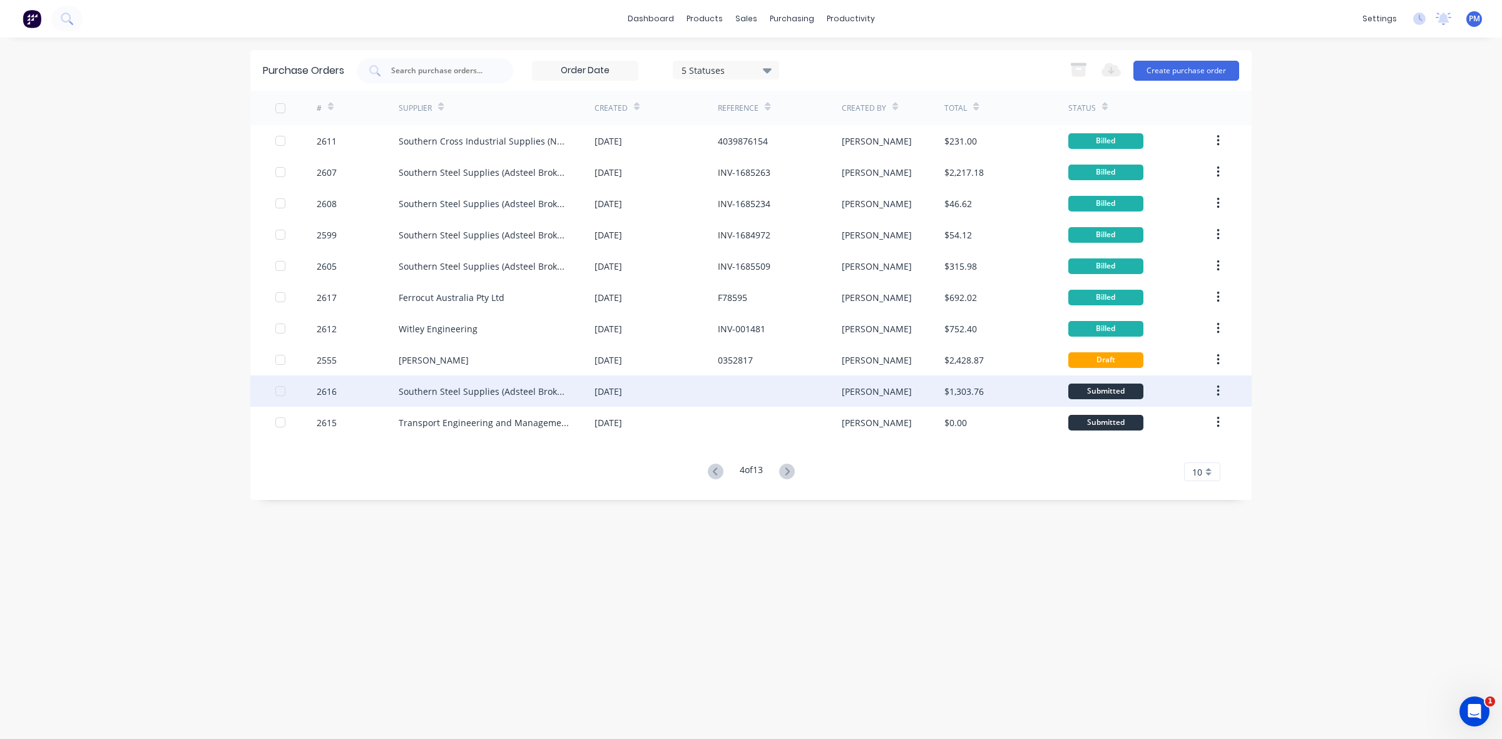
click at [786, 396] on div at bounding box center [779, 390] width 123 height 31
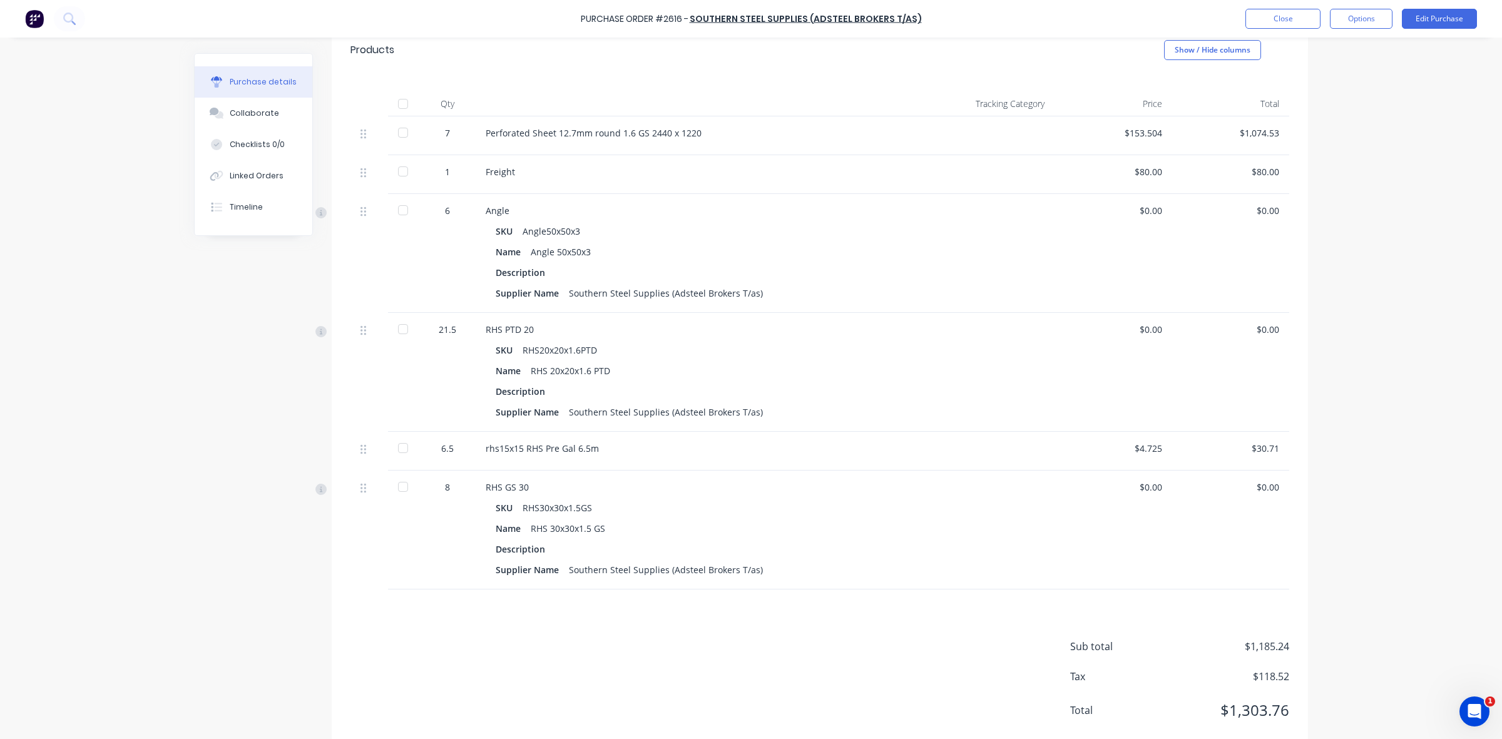
scroll to position [294, 0]
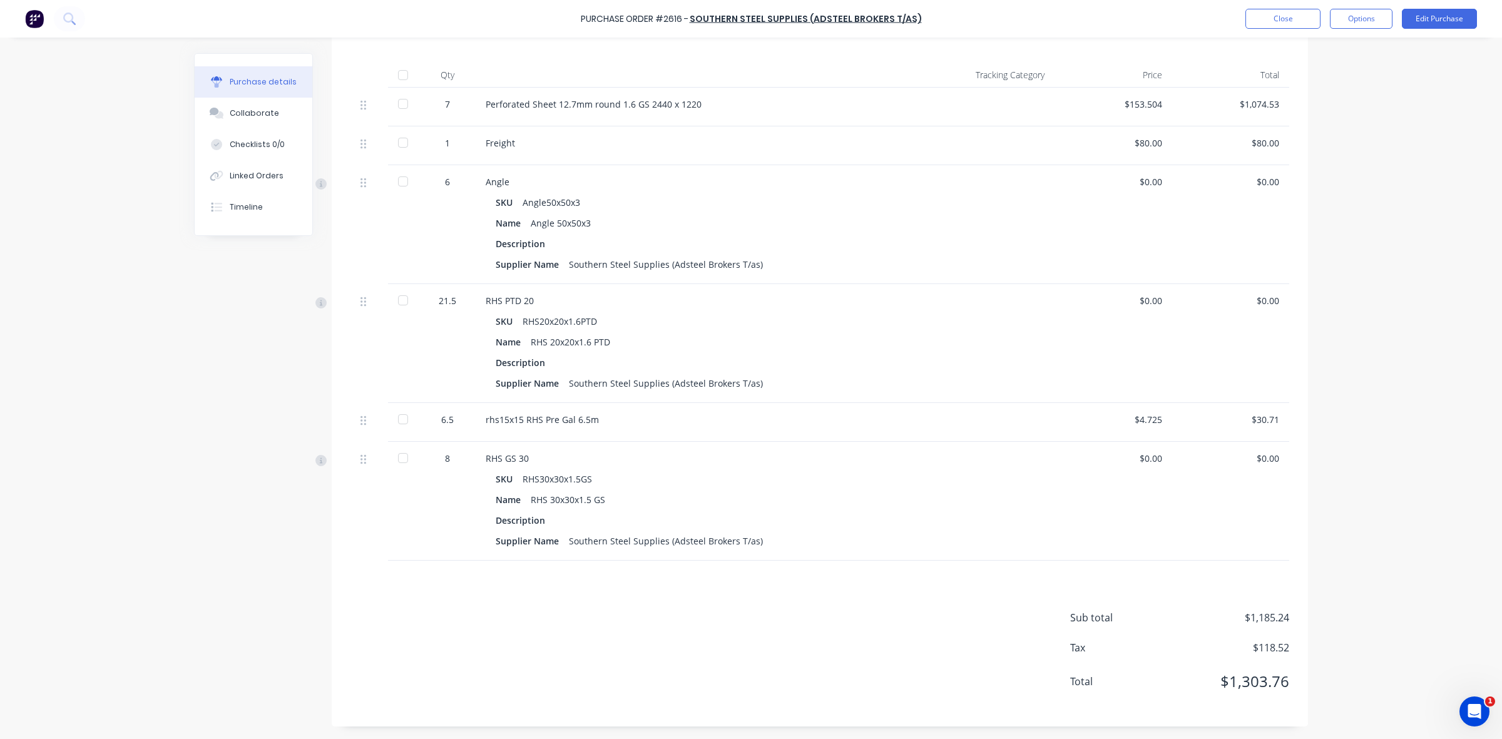
click at [260, 176] on div "Linked Orders" at bounding box center [257, 175] width 54 height 11
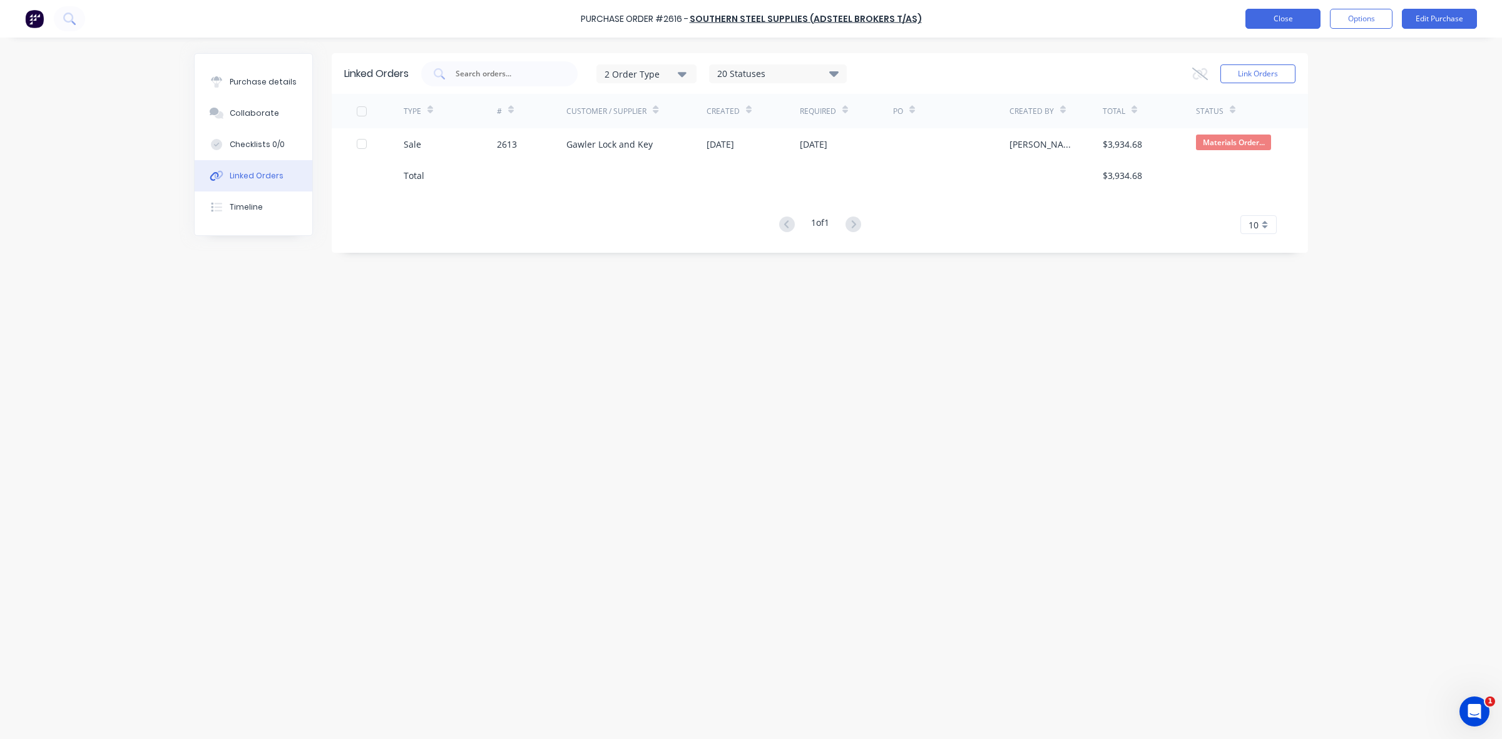
click at [1274, 23] on button "Close" at bounding box center [1282, 19] width 75 height 20
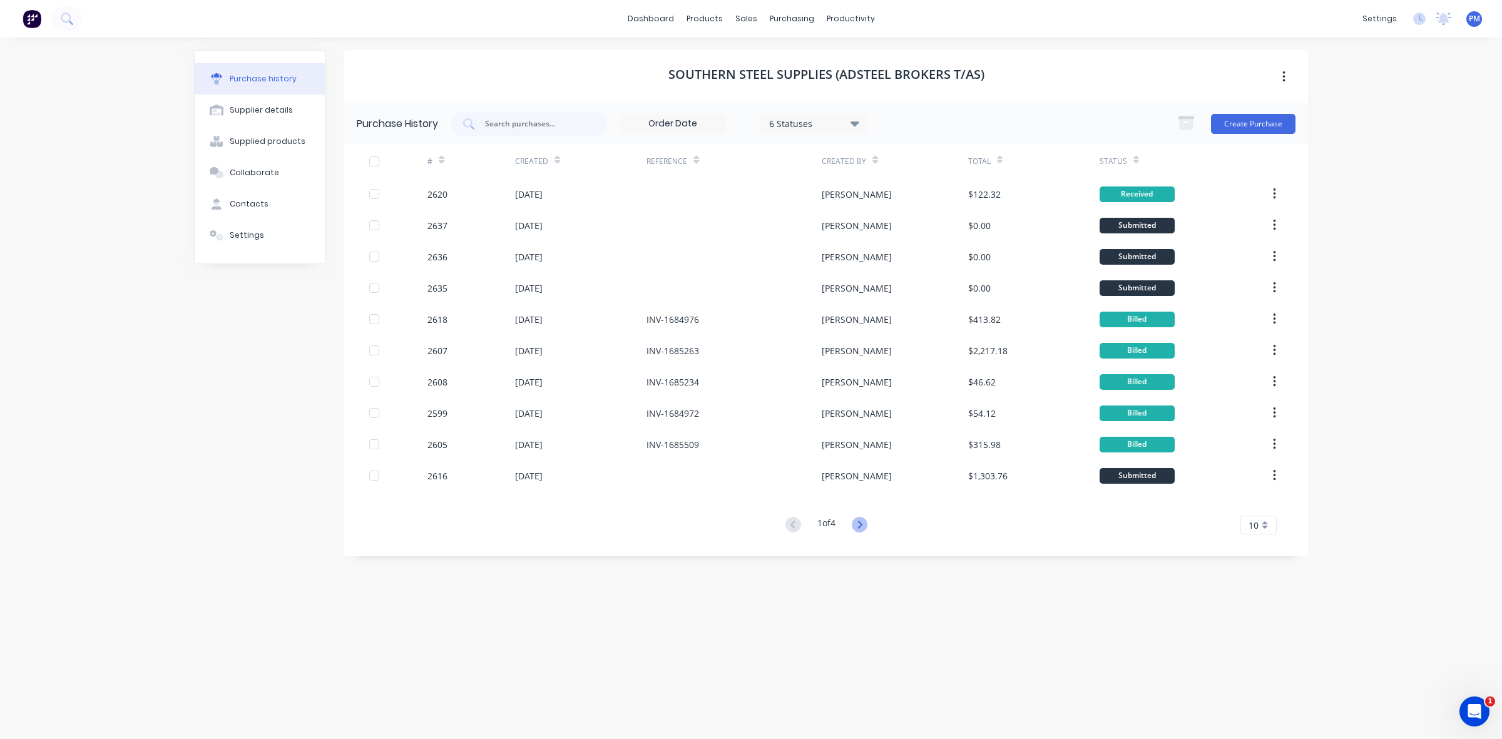
click at [862, 522] on icon at bounding box center [859, 525] width 16 height 16
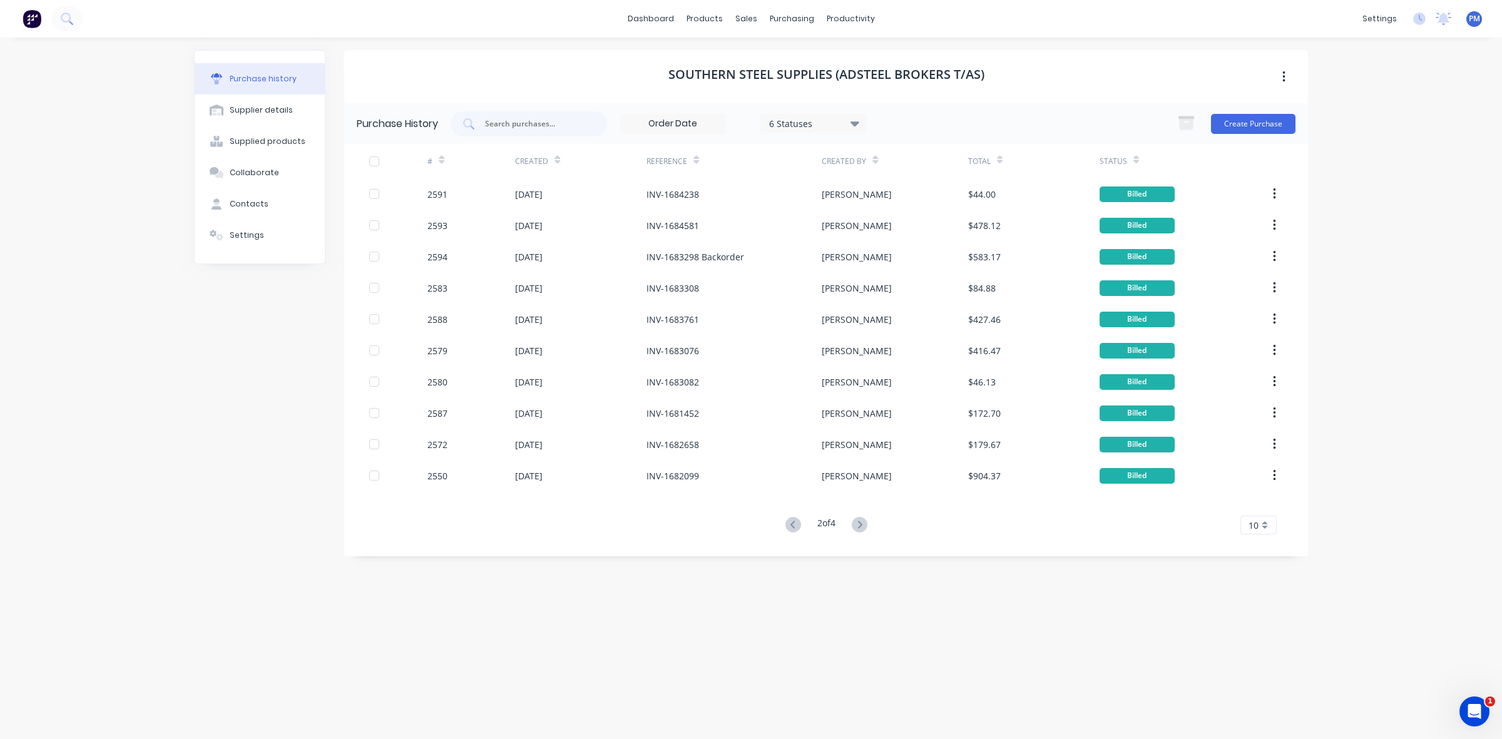
click at [862, 521] on icon at bounding box center [859, 525] width 16 height 16
click at [773, 54] on div "Sales Orders" at bounding box center [791, 59] width 51 height 11
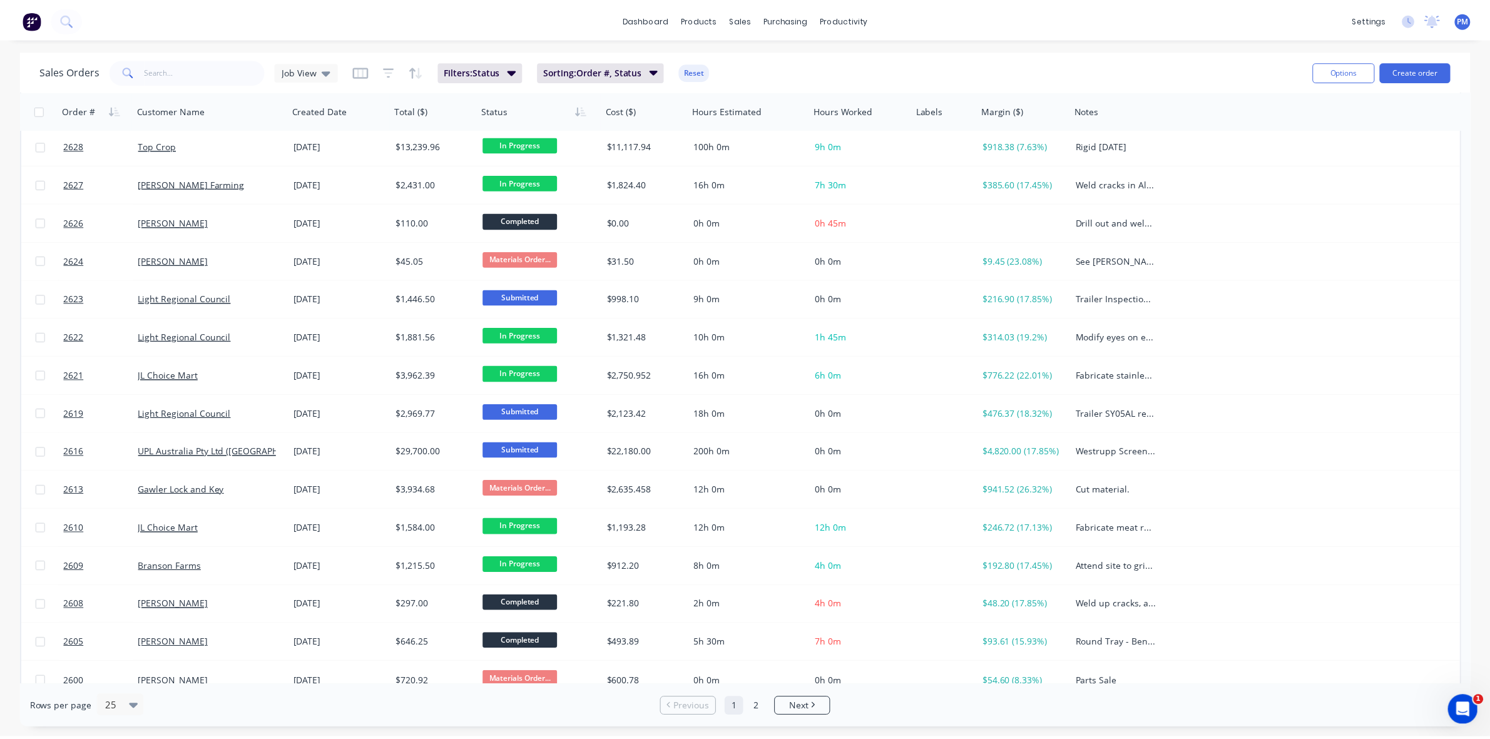
scroll to position [235, 0]
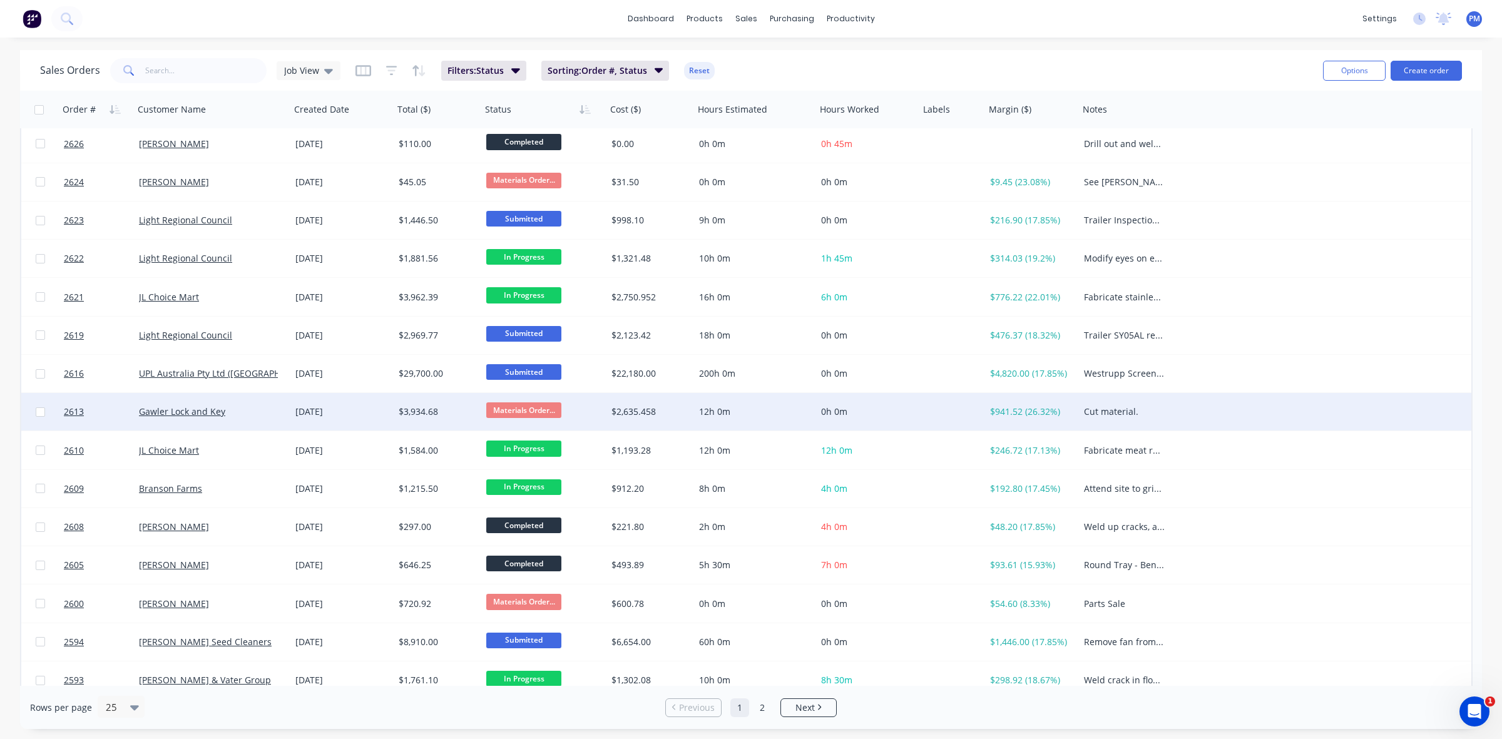
click at [273, 420] on div "Gawler Lock and Key" at bounding box center [212, 412] width 156 height 38
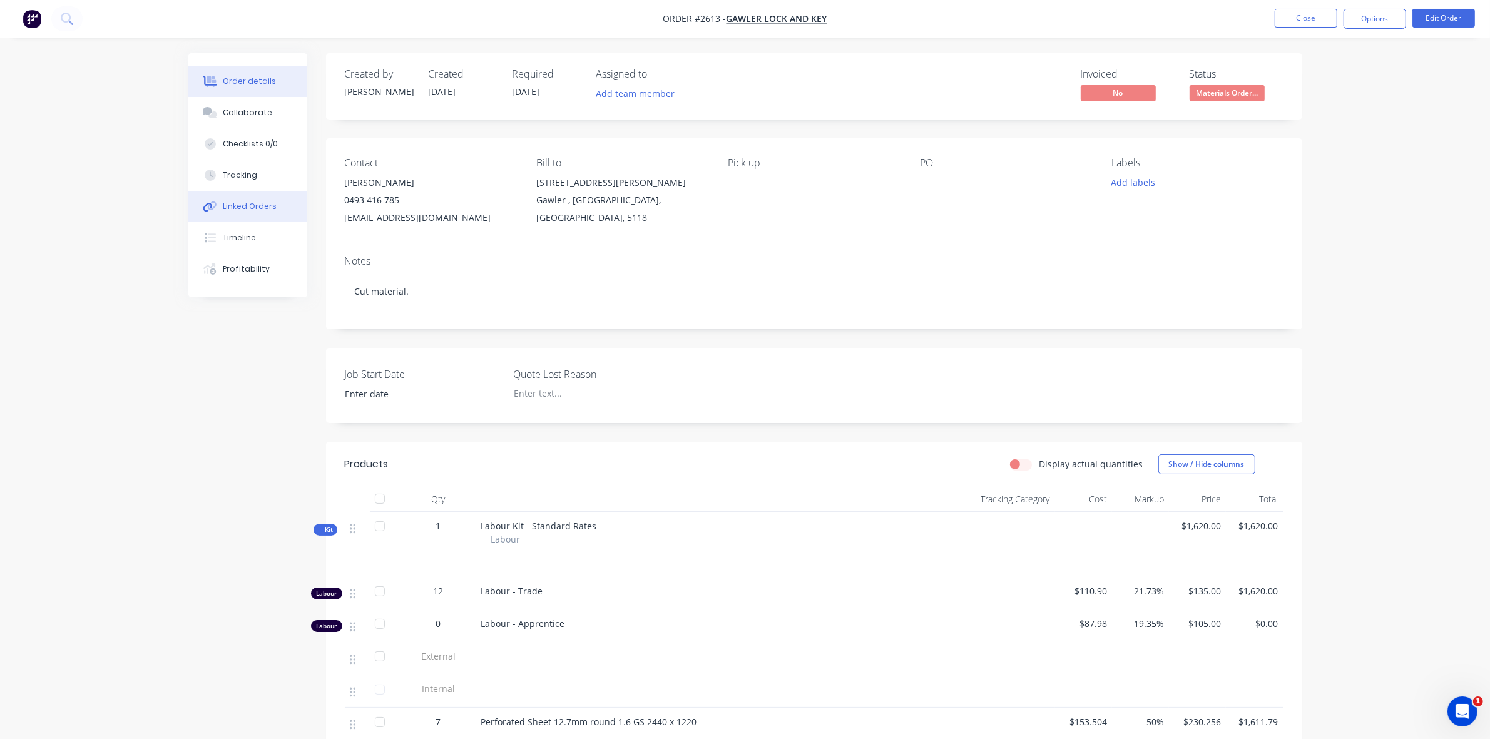
click at [262, 206] on div "Linked Orders" at bounding box center [250, 206] width 54 height 11
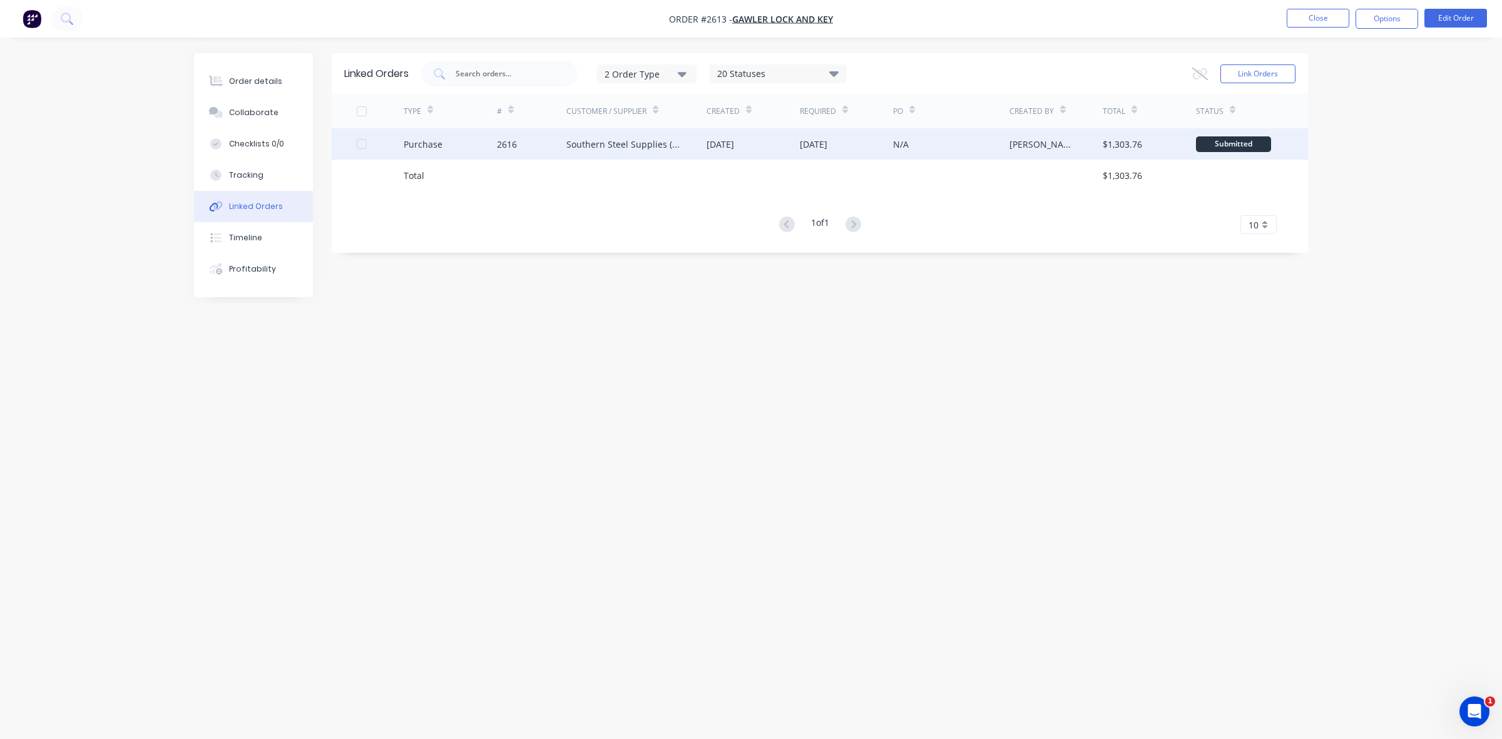
click at [932, 150] on div "N/A" at bounding box center [951, 143] width 116 height 31
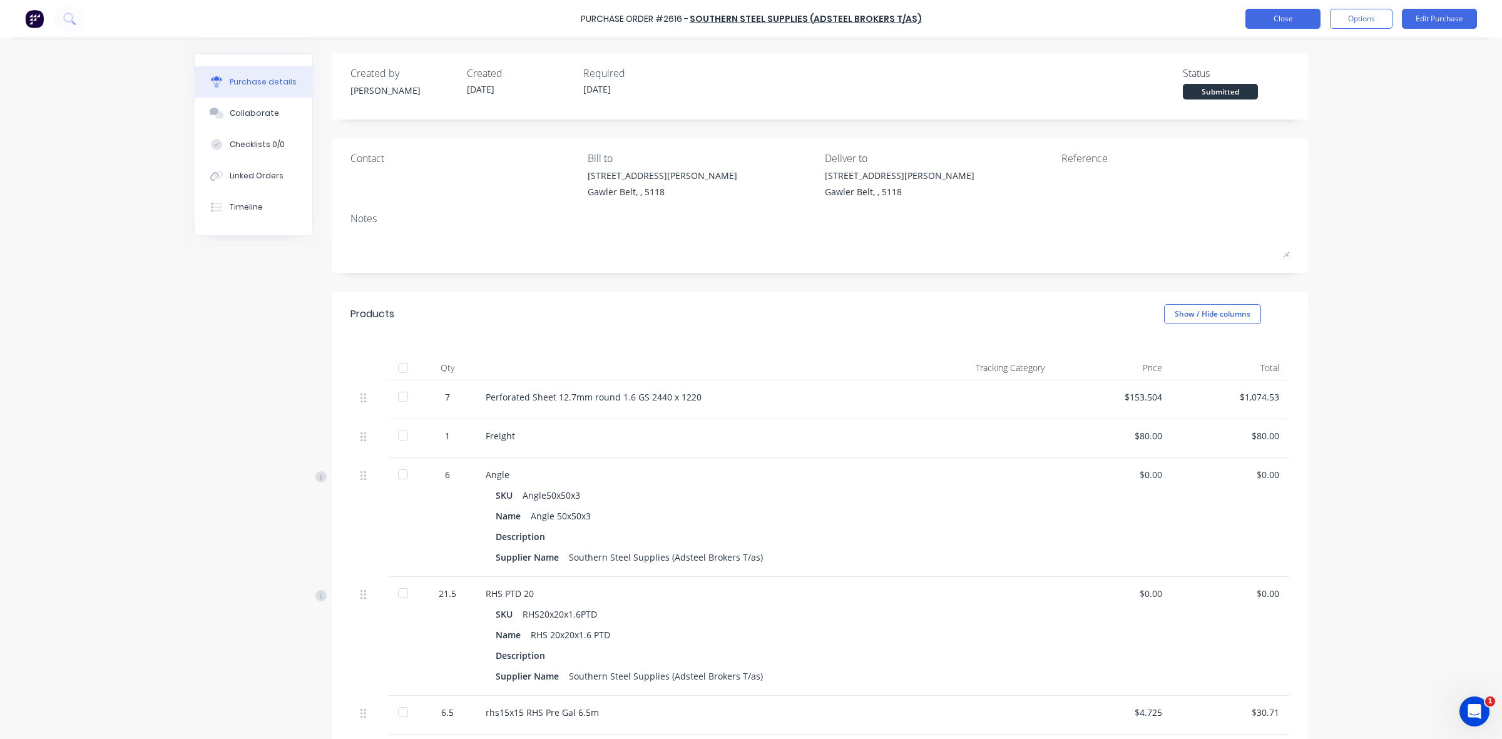
click at [1296, 16] on button "Close" at bounding box center [1282, 19] width 75 height 20
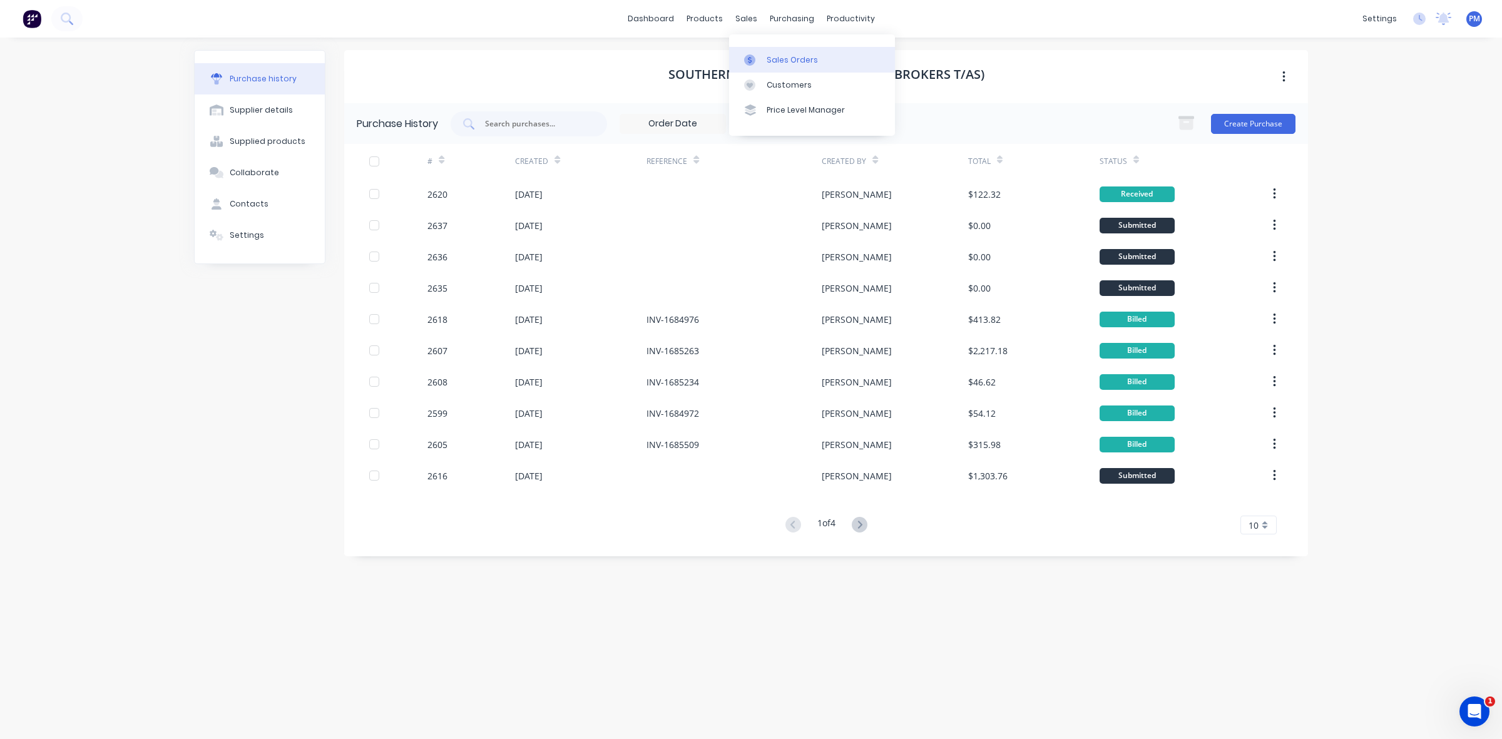
click at [770, 58] on div "Sales Orders" at bounding box center [791, 59] width 51 height 11
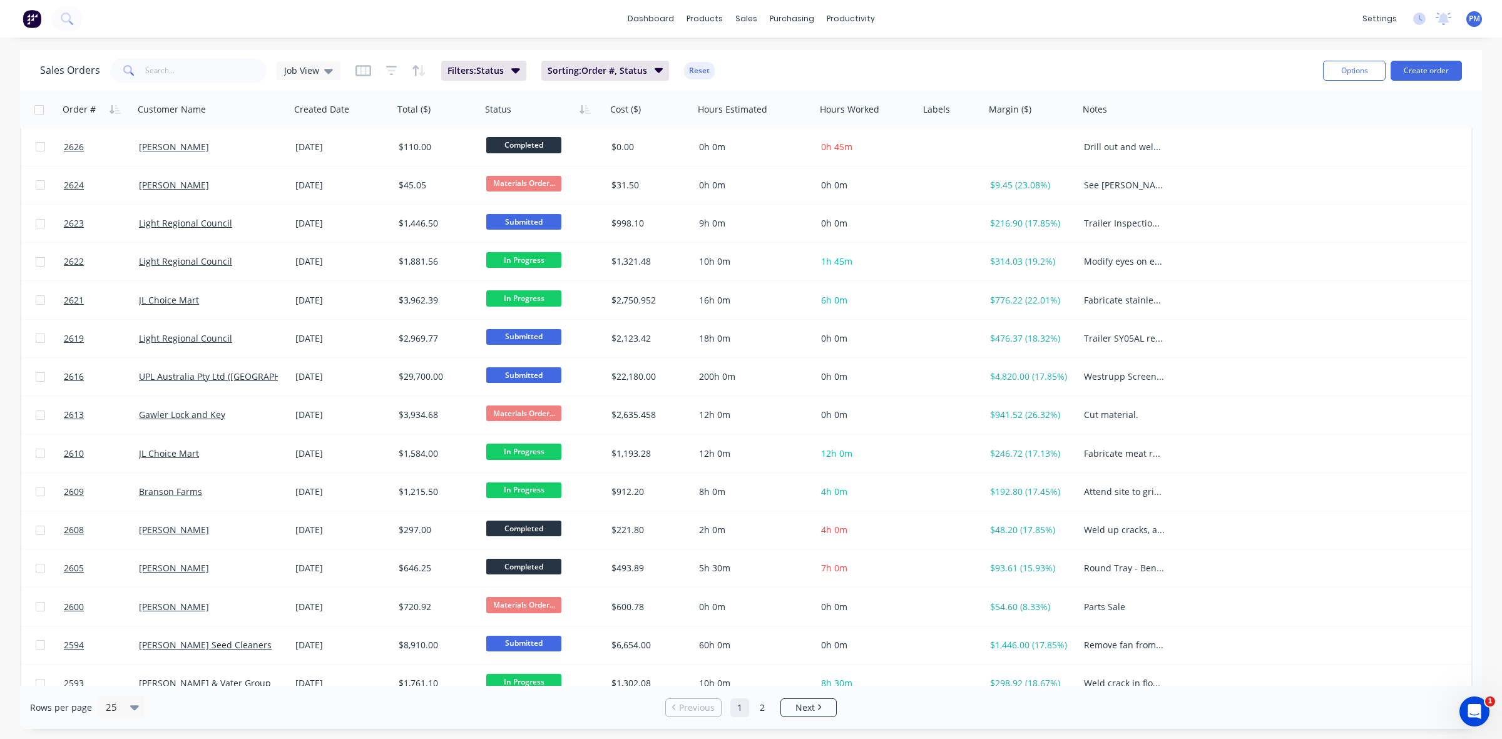
scroll to position [235, 0]
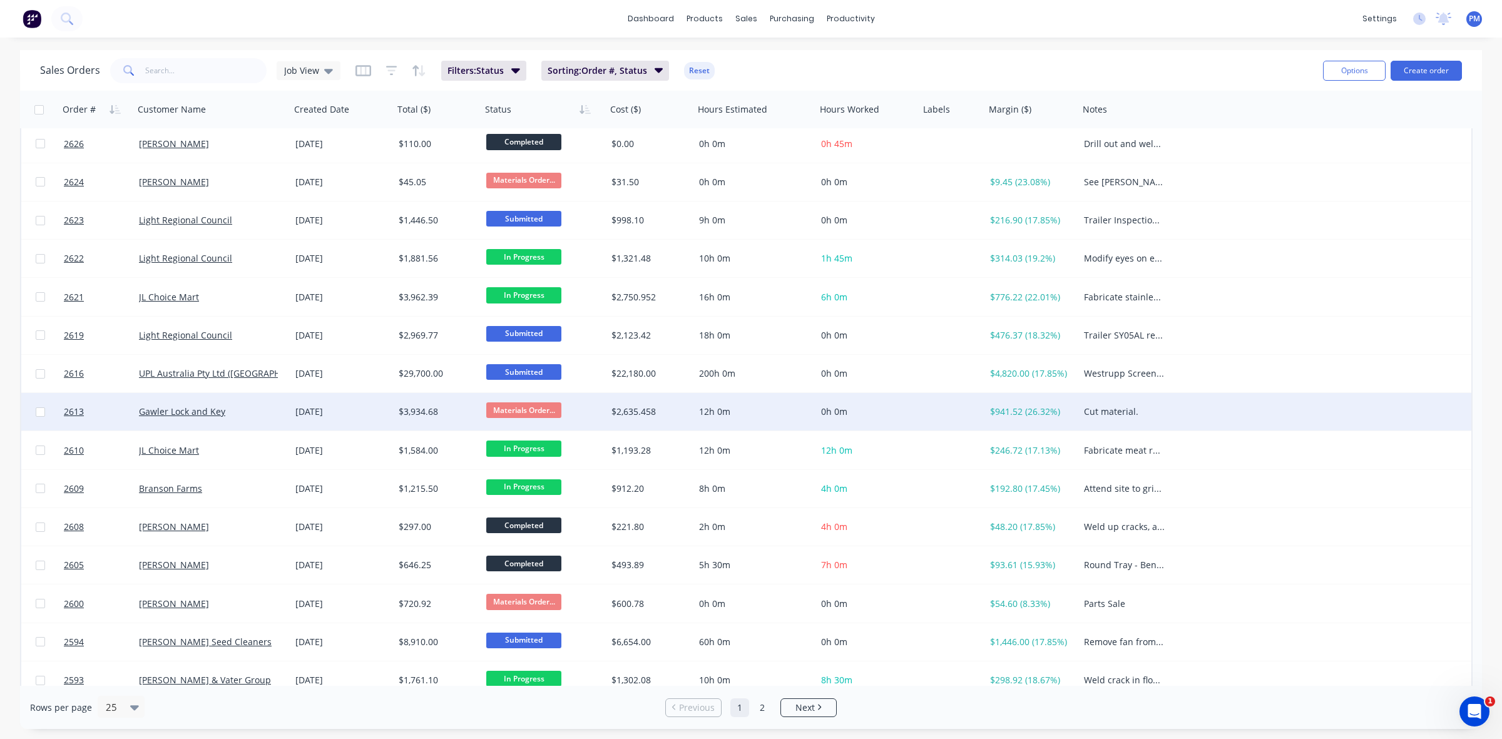
click at [260, 410] on div "Gawler Lock and Key" at bounding box center [208, 411] width 139 height 13
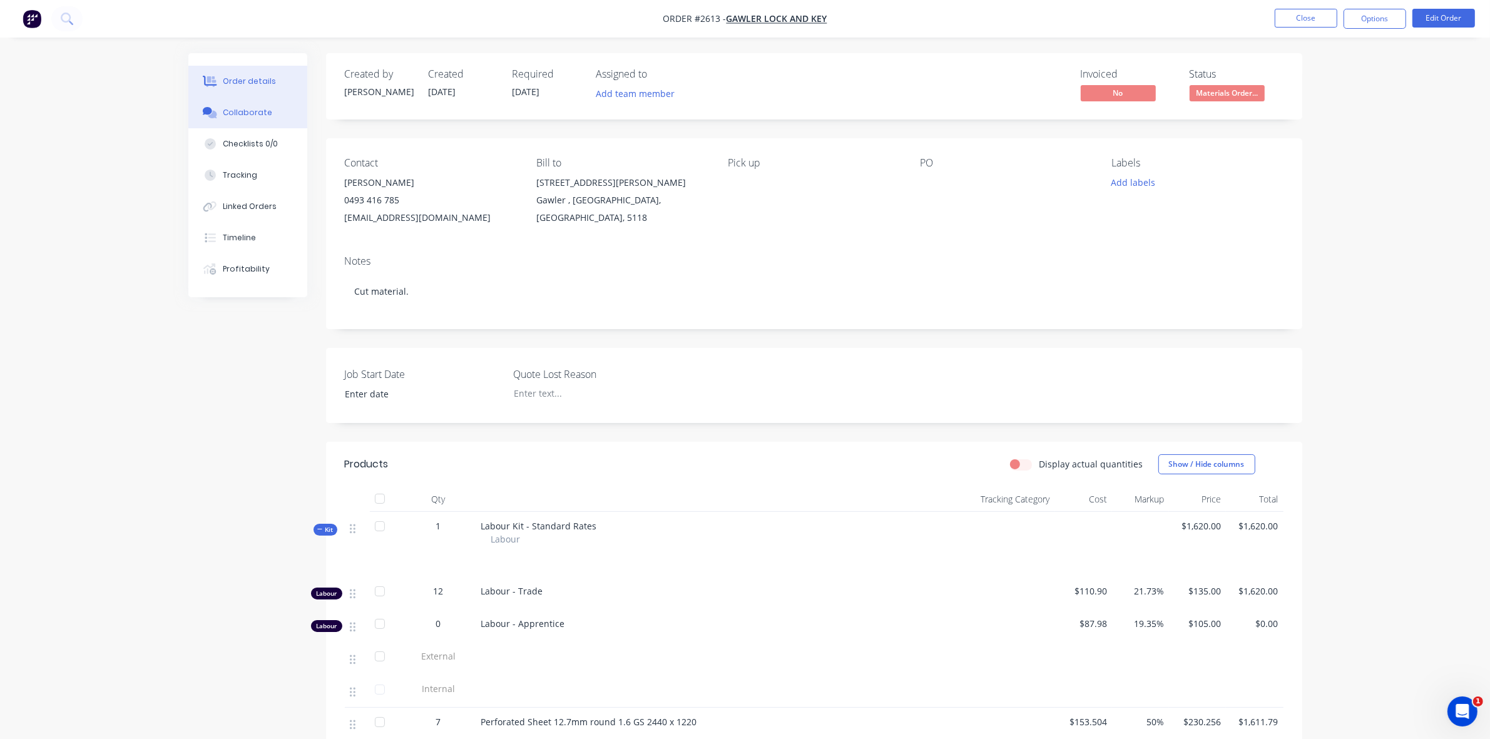
click at [252, 110] on div "Collaborate" at bounding box center [247, 112] width 49 height 11
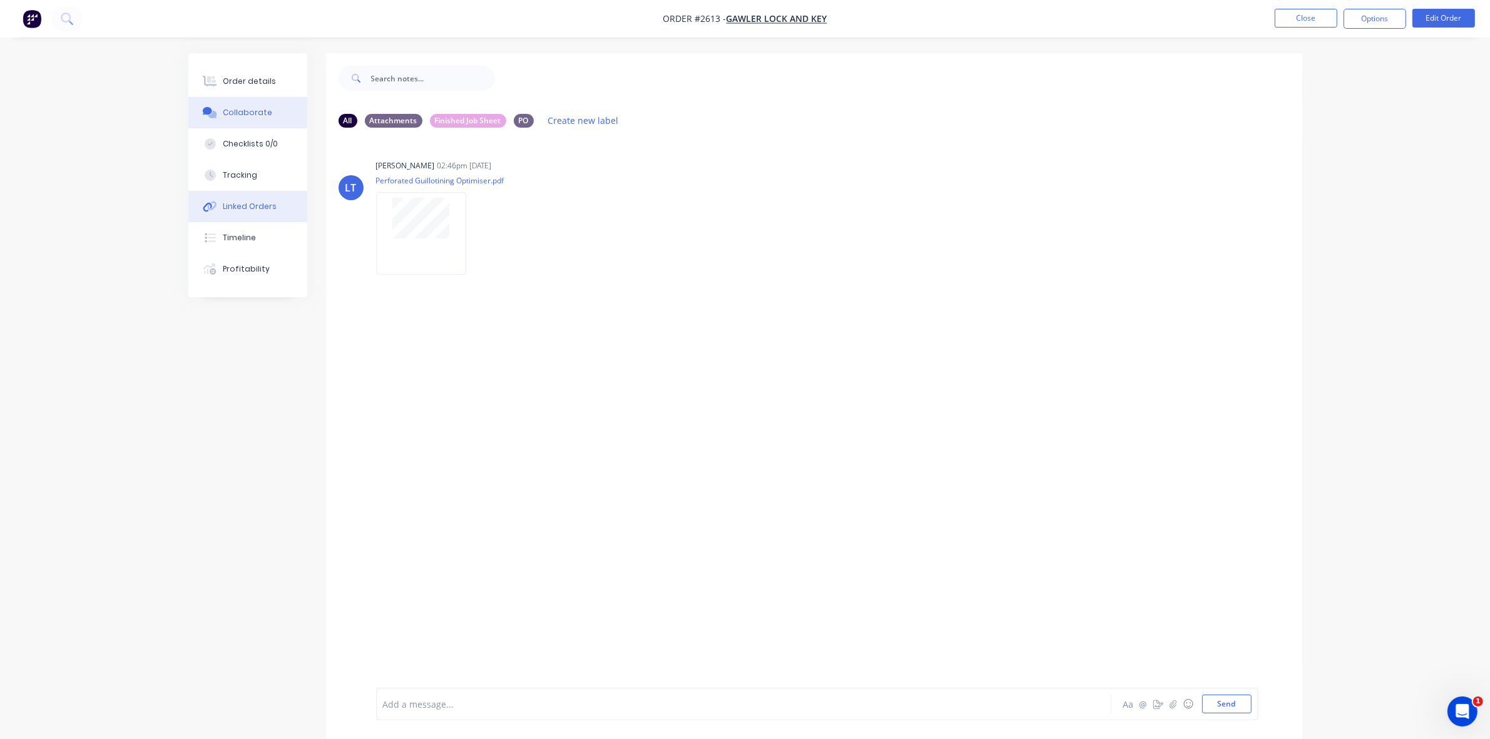
click at [260, 204] on div "Linked Orders" at bounding box center [250, 206] width 54 height 11
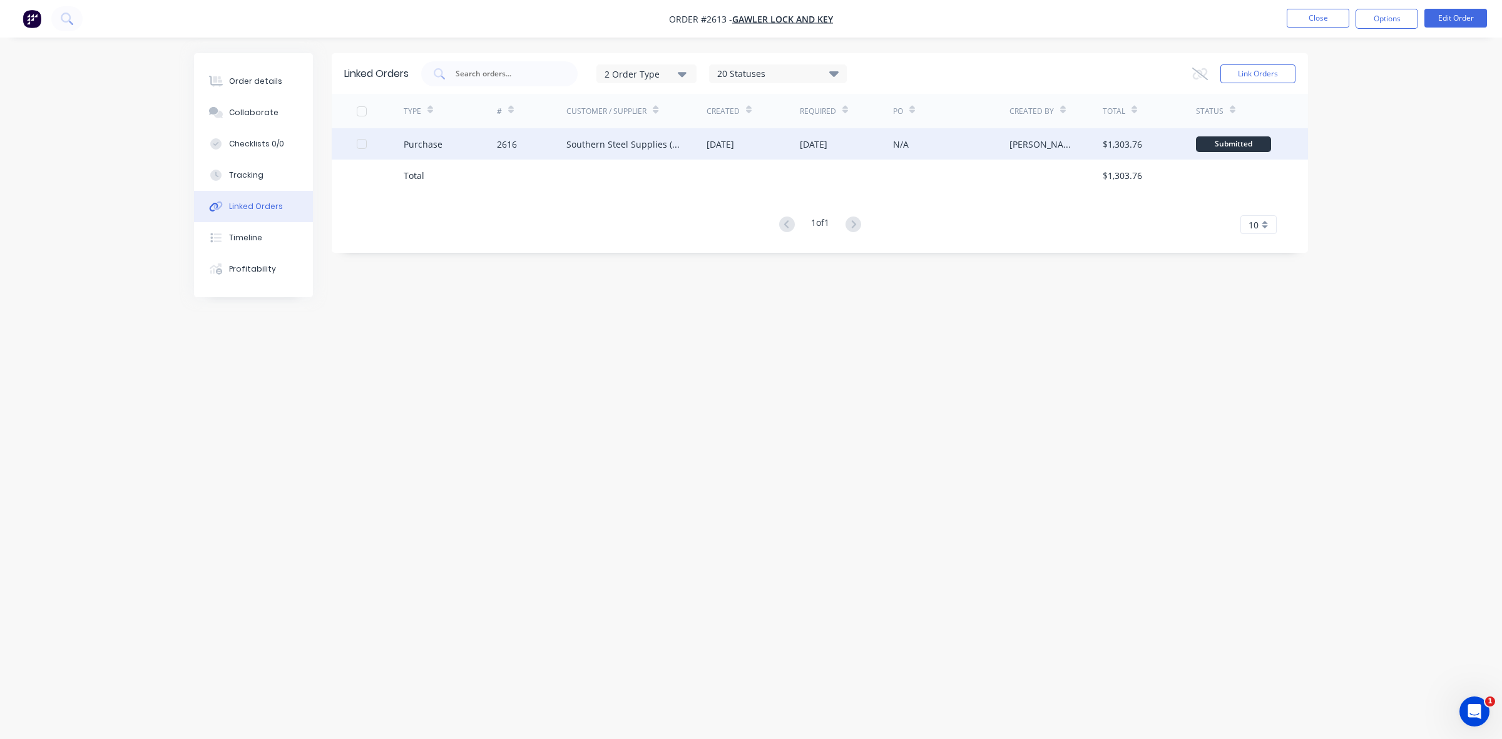
click at [532, 146] on div "2616" at bounding box center [532, 143] width 70 height 31
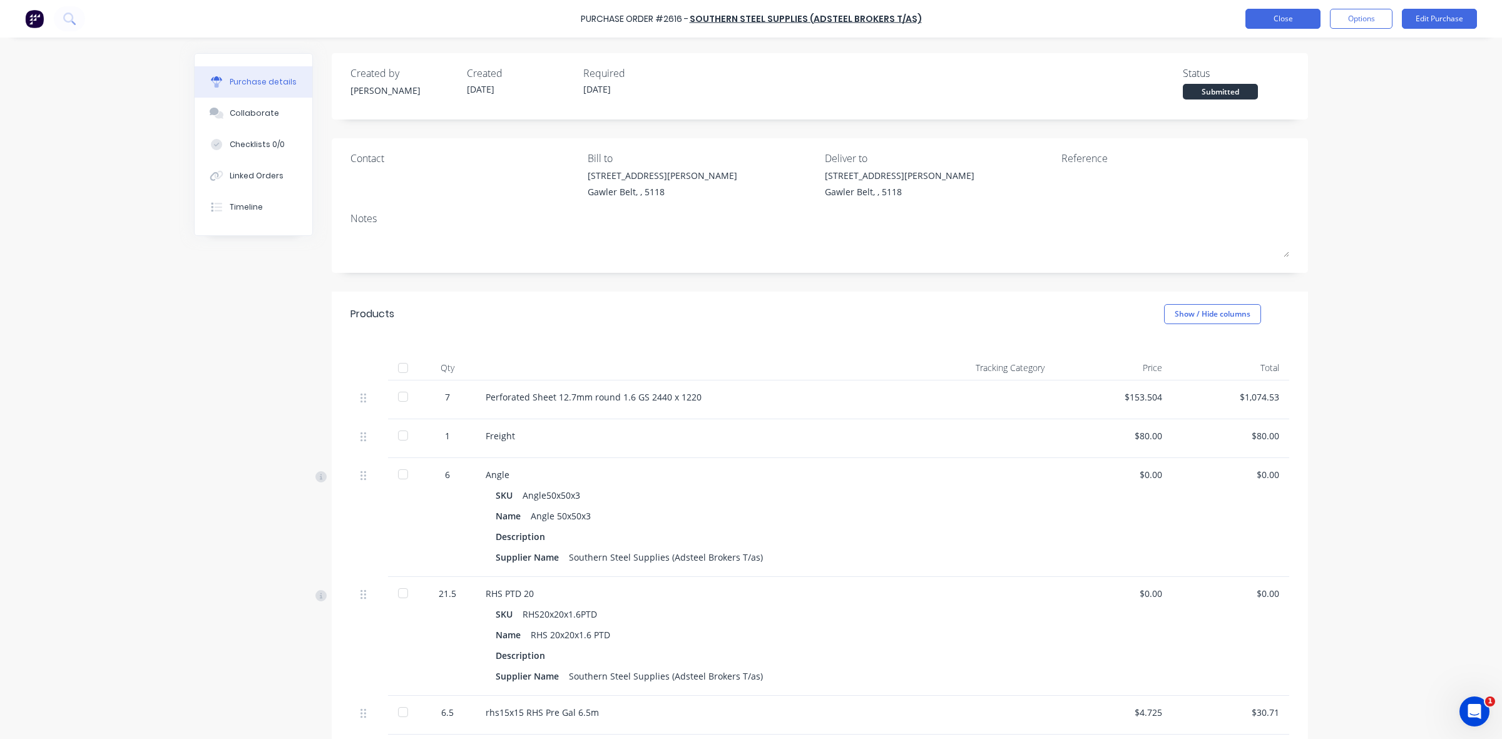
click at [1296, 19] on button "Close" at bounding box center [1282, 19] width 75 height 20
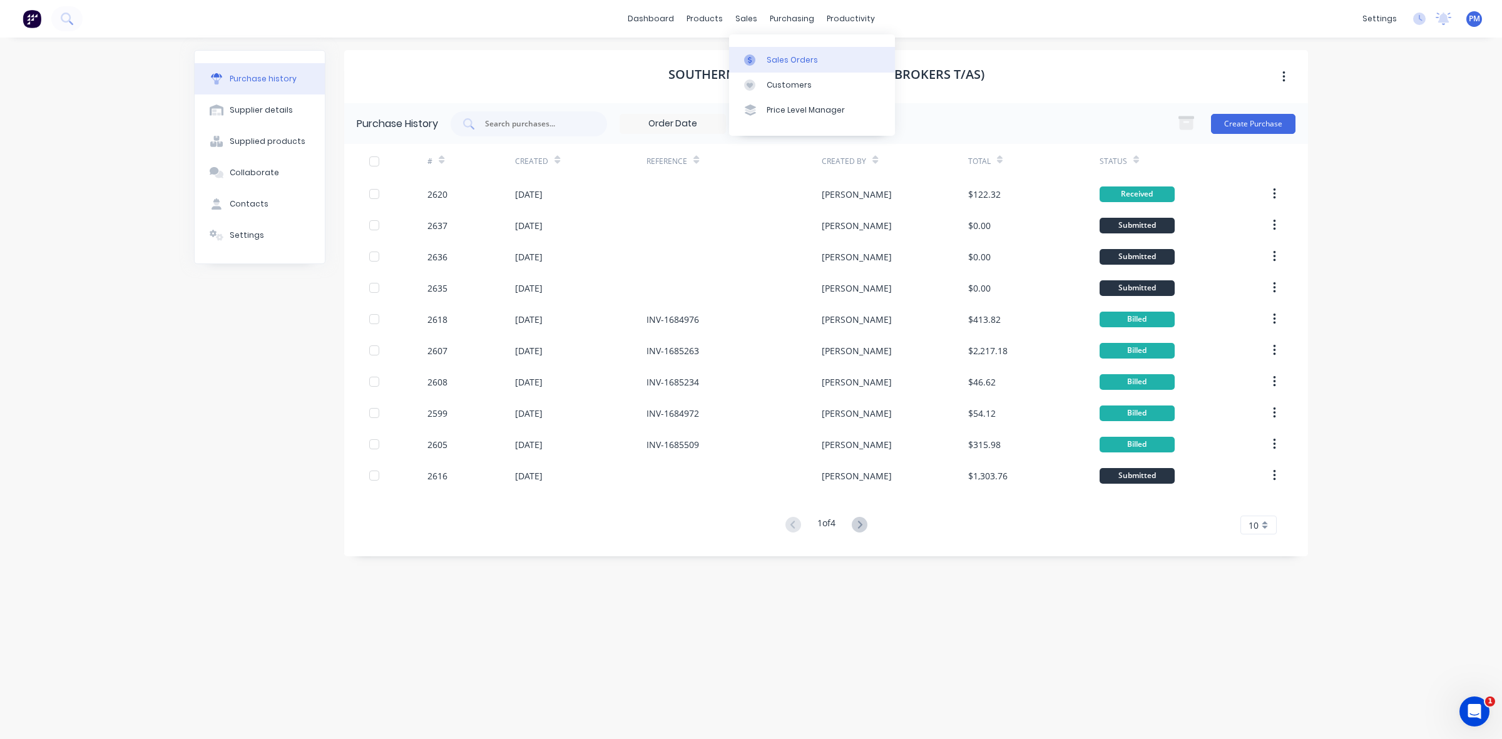
click at [777, 58] on div "Sales Orders" at bounding box center [791, 59] width 51 height 11
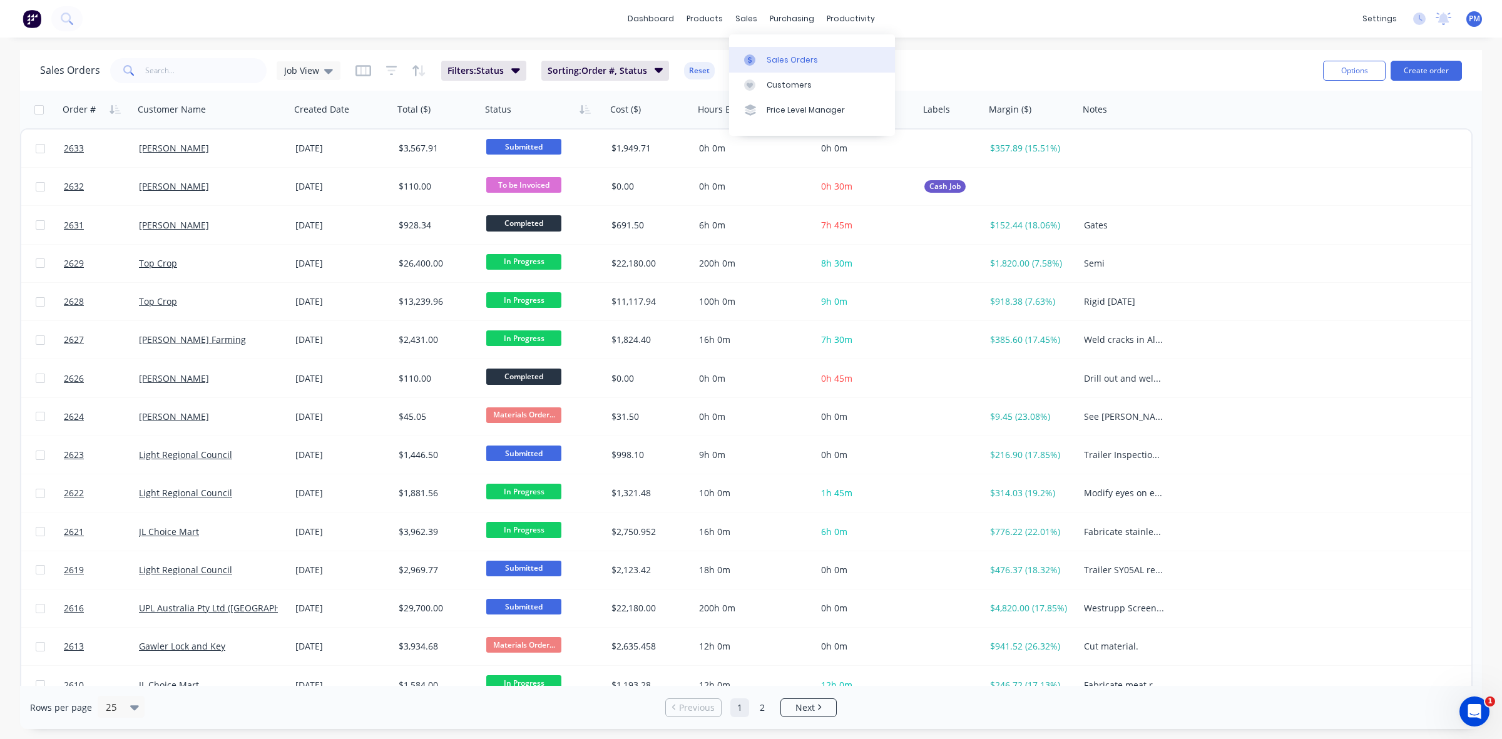
click at [773, 54] on div "Sales Orders" at bounding box center [791, 59] width 51 height 11
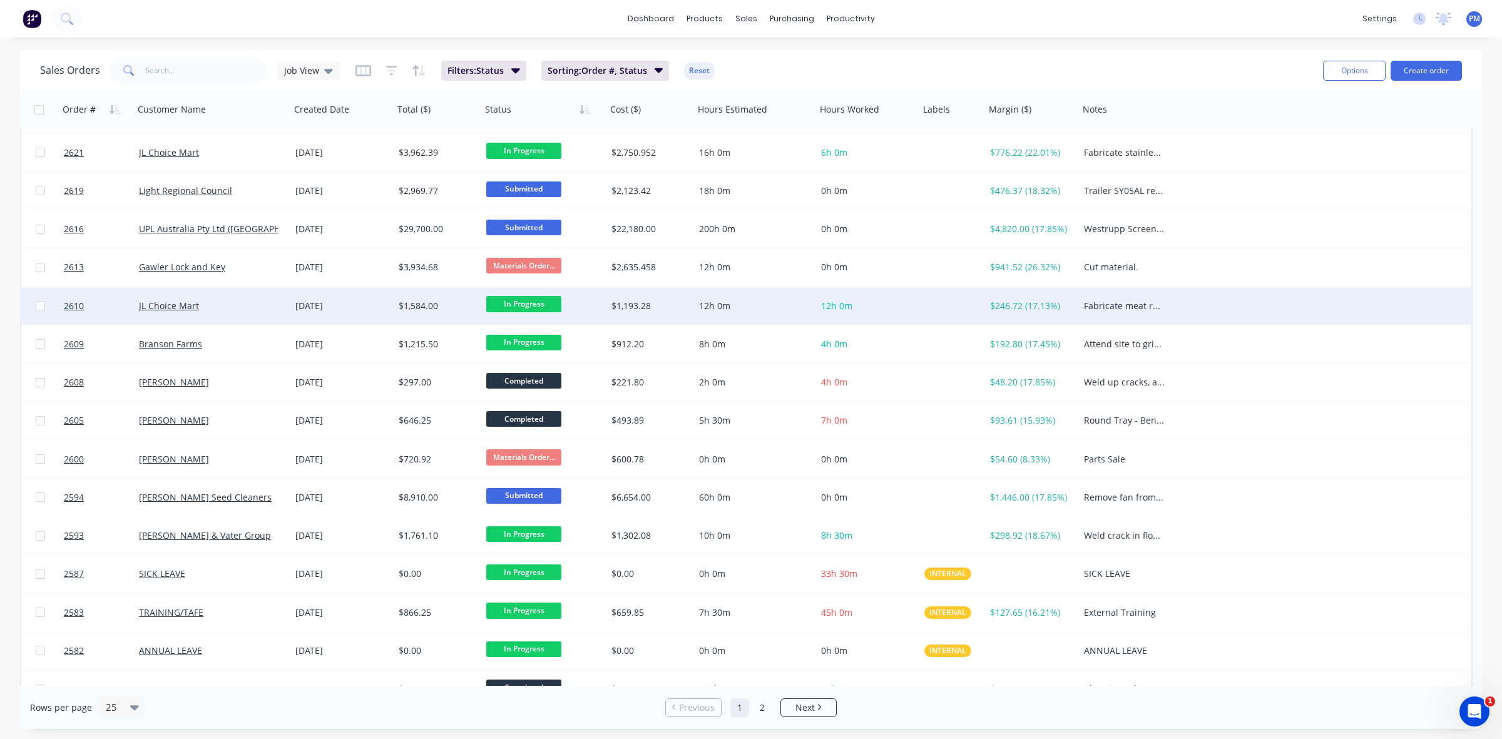
scroll to position [400, 0]
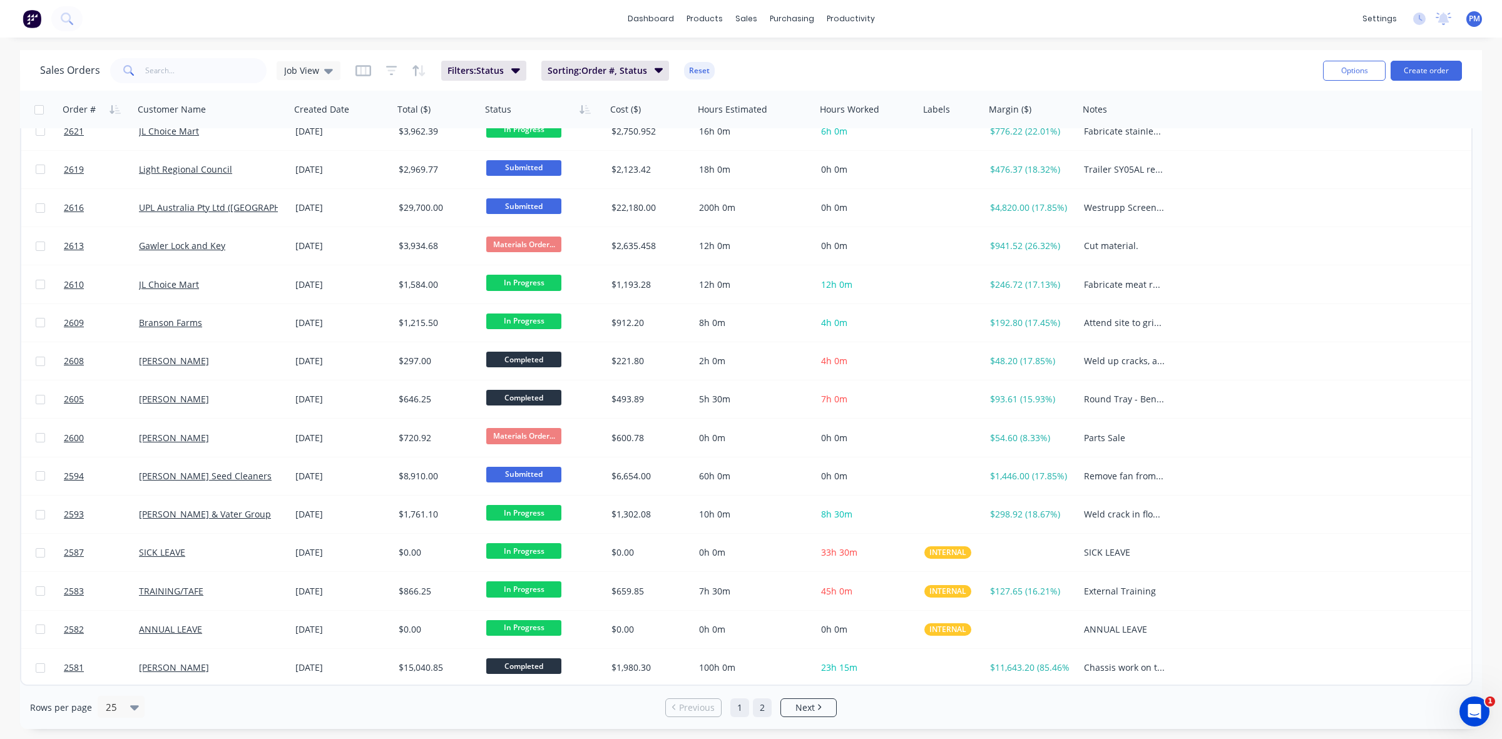
click at [761, 706] on link "2" at bounding box center [762, 707] width 19 height 19
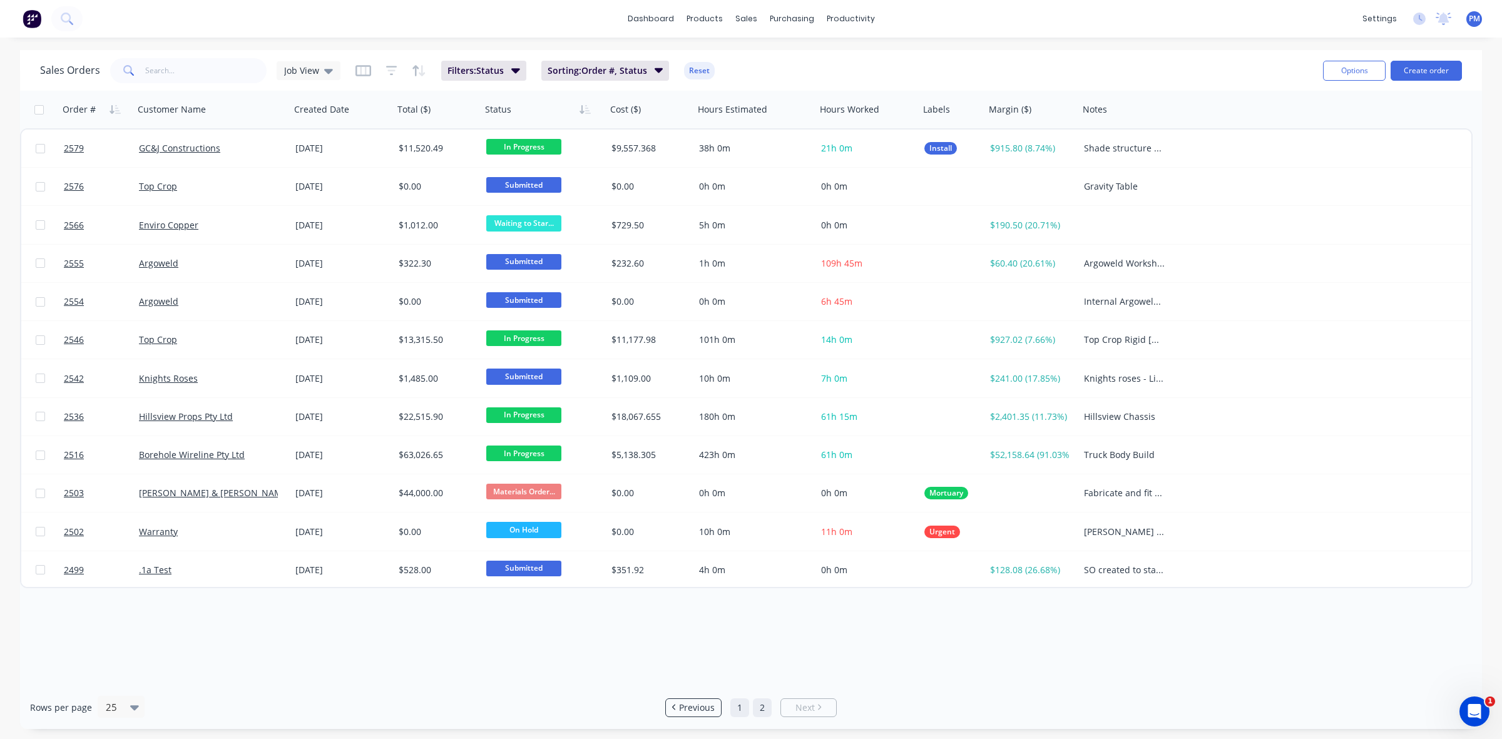
click at [738, 710] on link "1" at bounding box center [739, 707] width 19 height 19
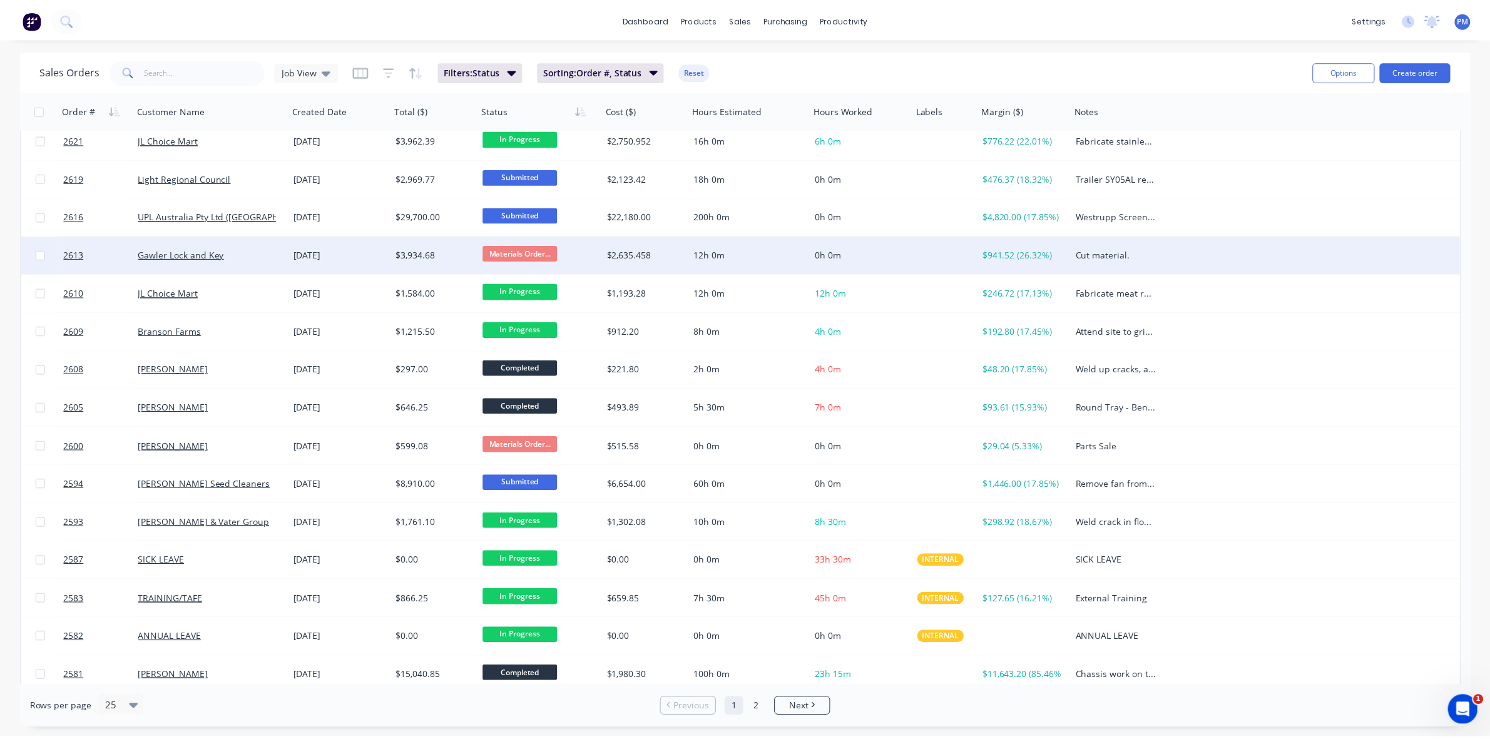
scroll to position [400, 0]
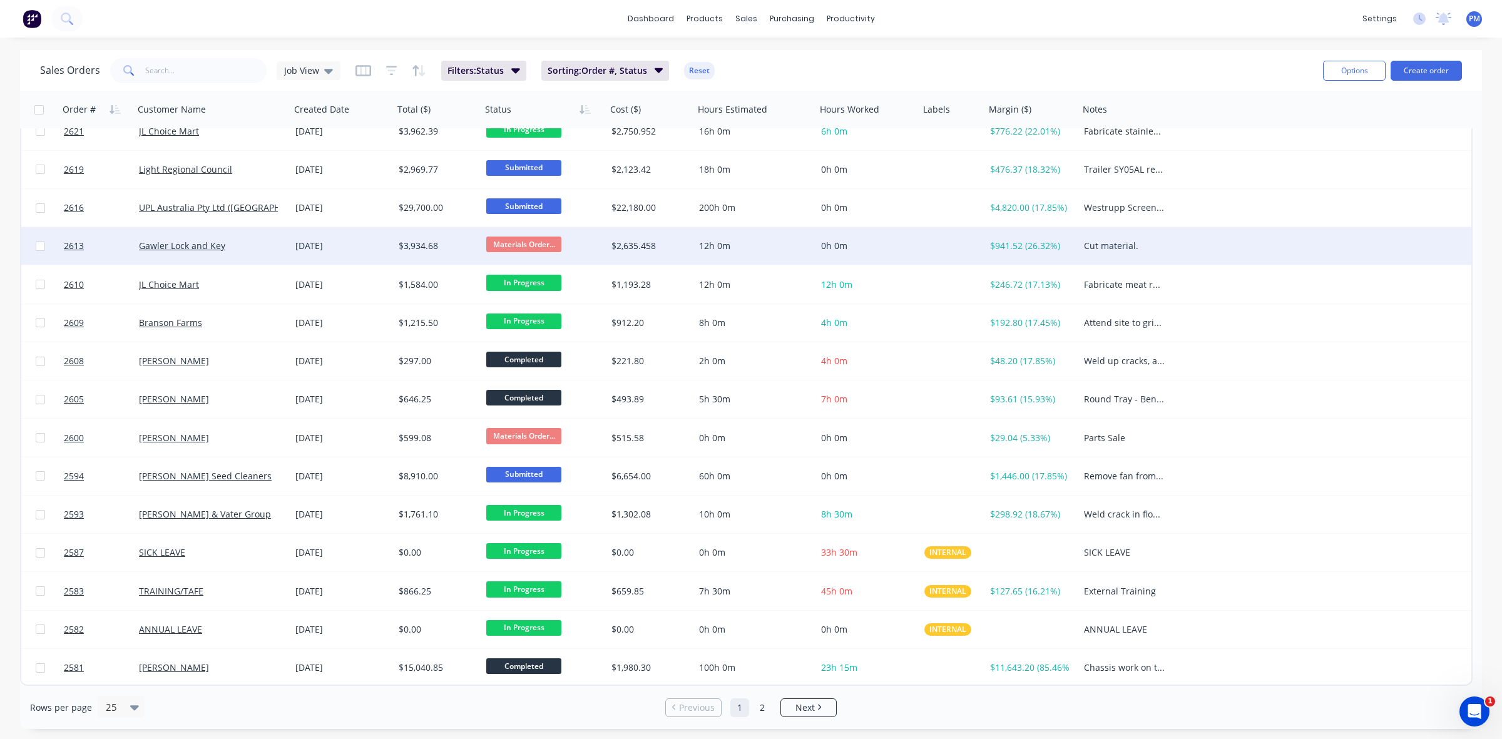
click at [275, 245] on div "Gawler Lock and Key" at bounding box center [208, 246] width 139 height 13
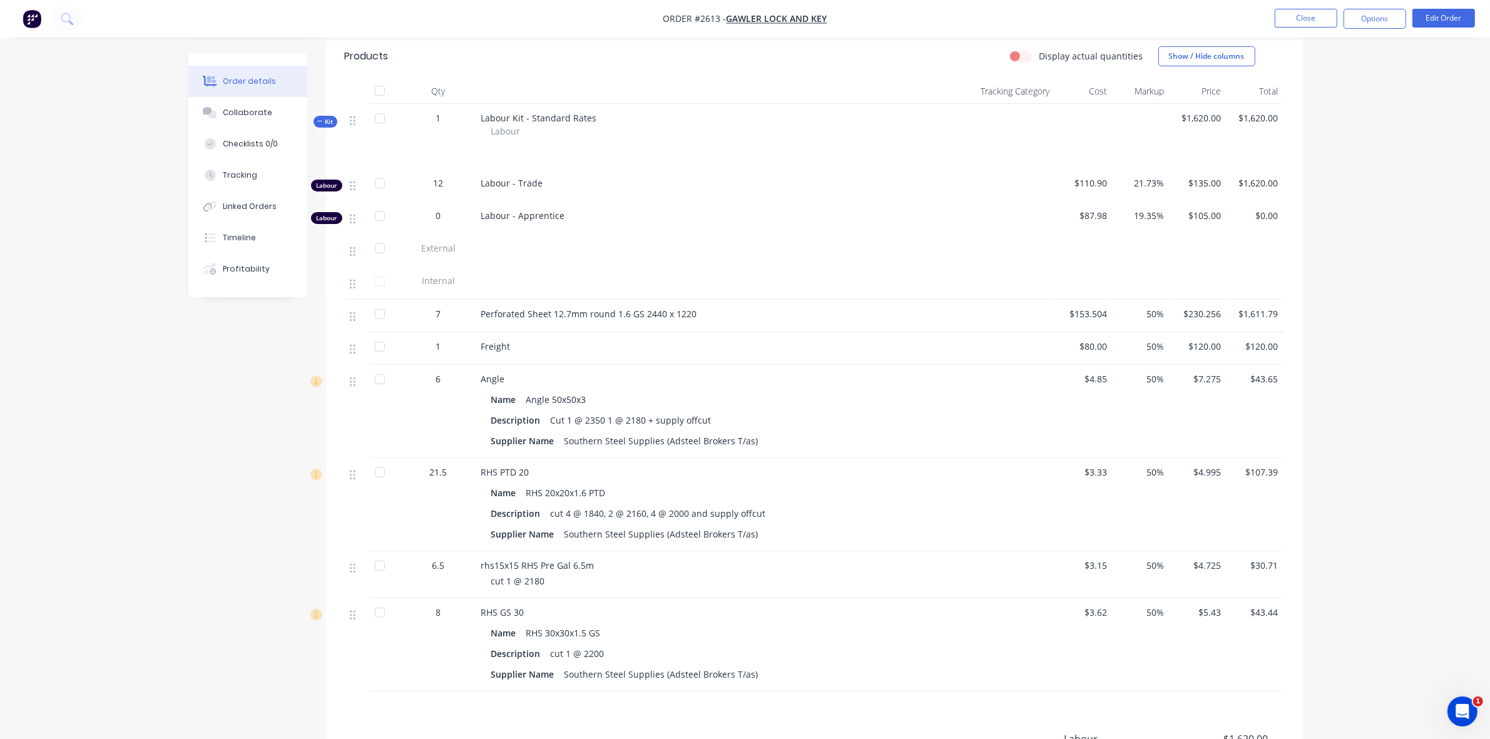
scroll to position [276, 0]
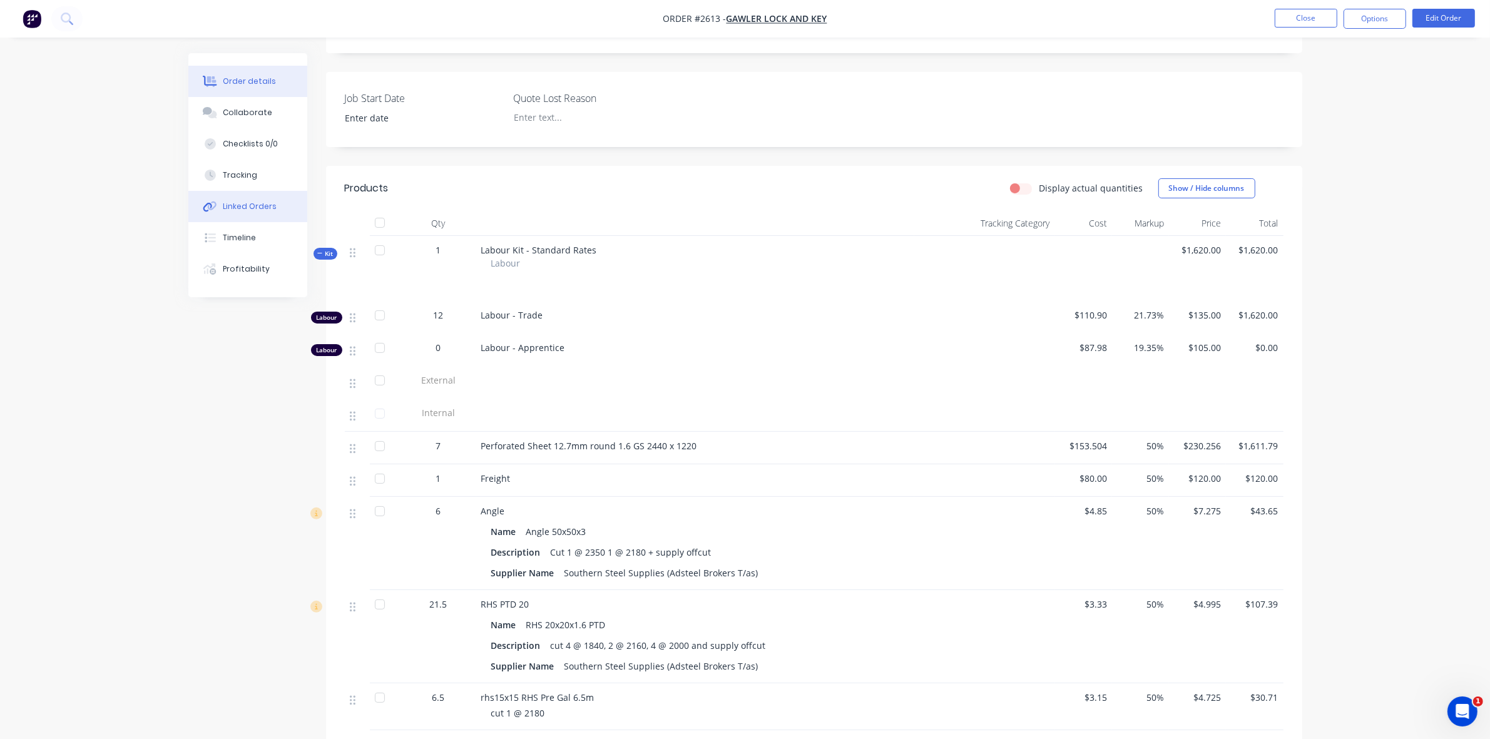
click at [252, 199] on button "Linked Orders" at bounding box center [247, 206] width 119 height 31
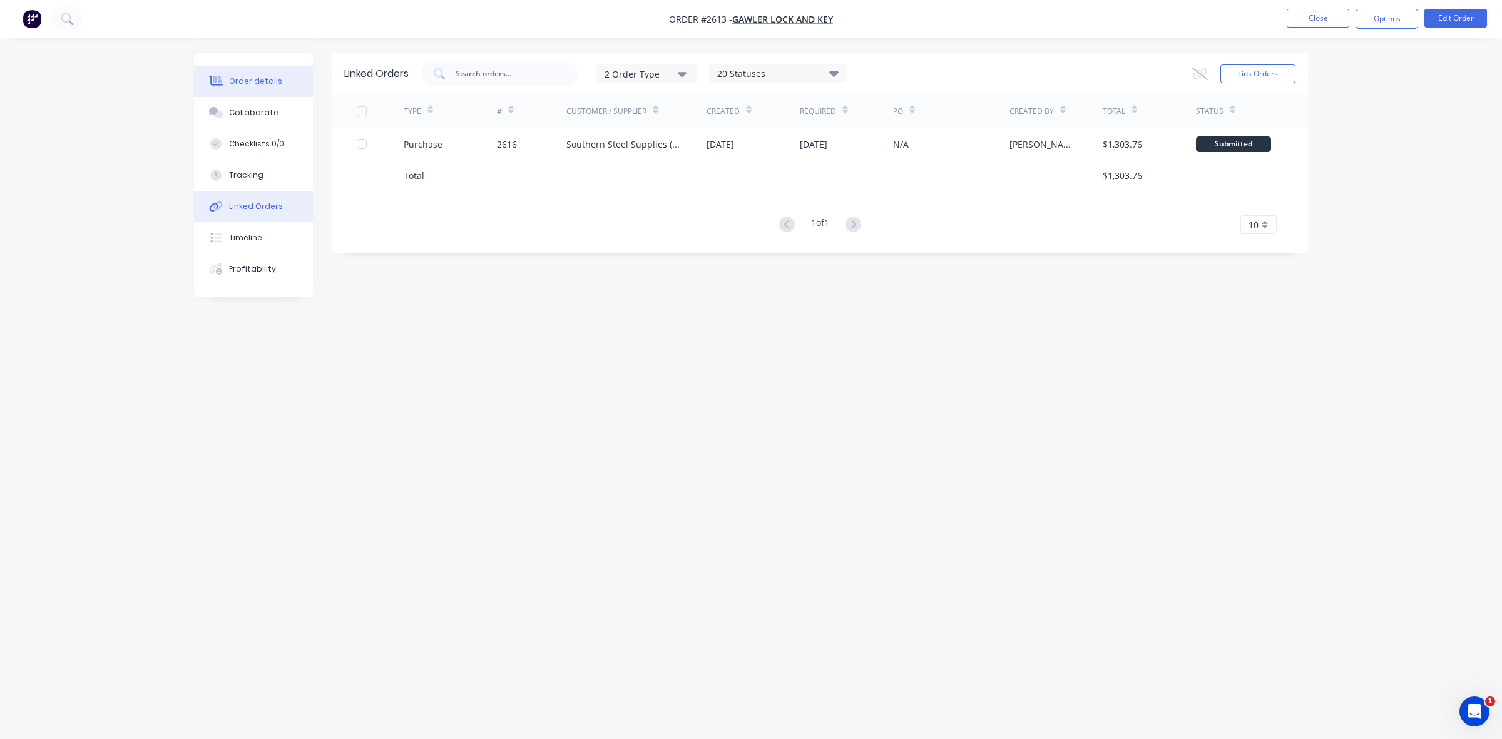
click at [288, 85] on button "Order details" at bounding box center [253, 81] width 119 height 31
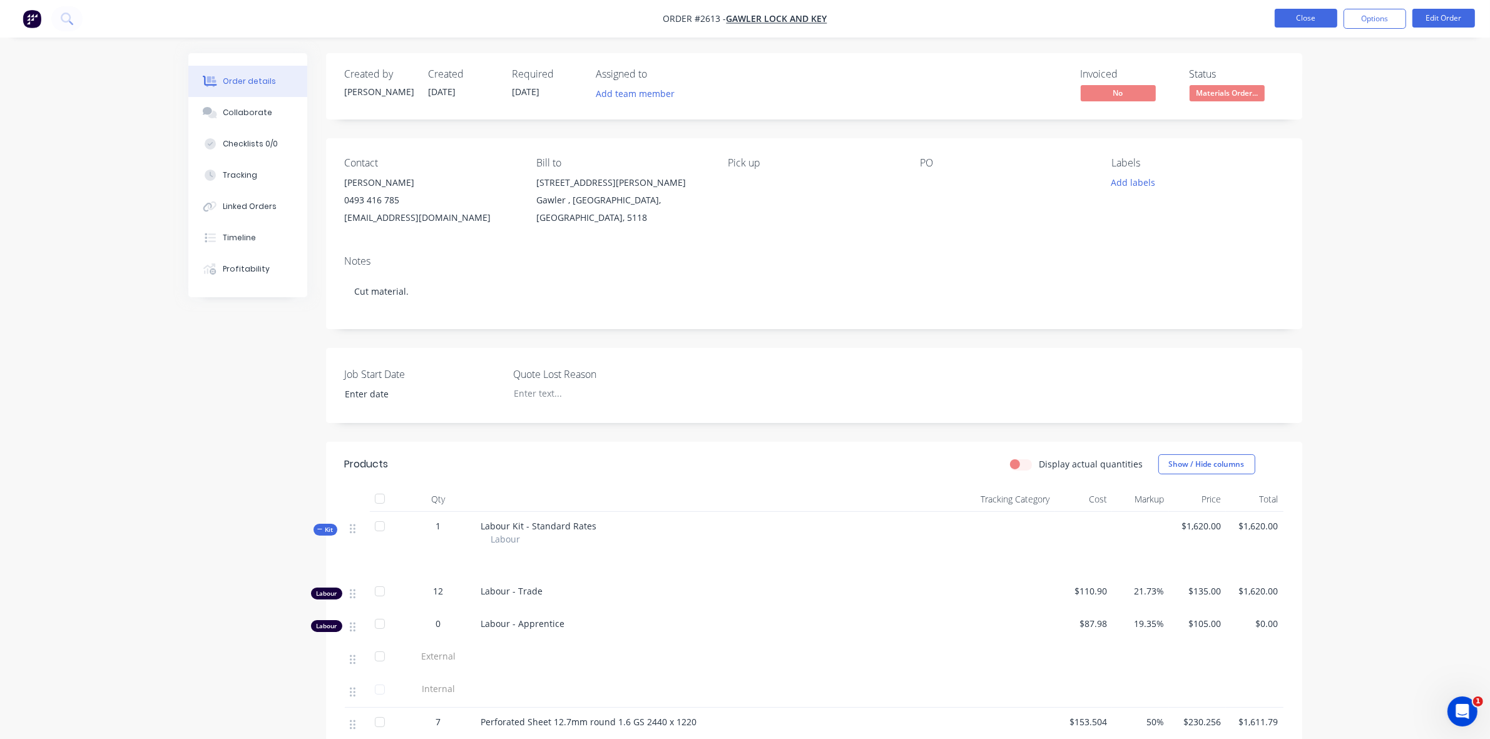
click at [1317, 18] on button "Close" at bounding box center [1305, 18] width 63 height 19
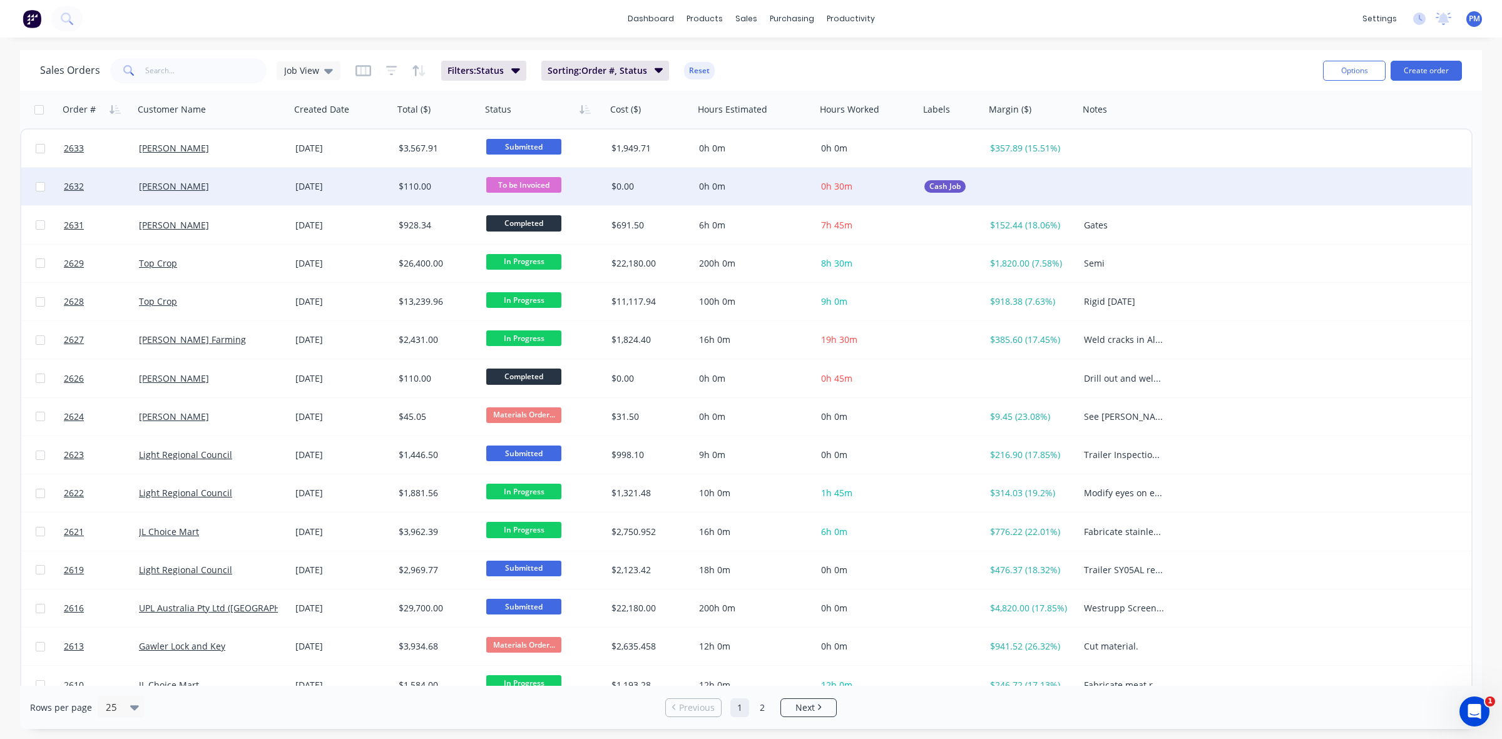
click at [511, 180] on span "To be Invoiced" at bounding box center [523, 185] width 75 height 16
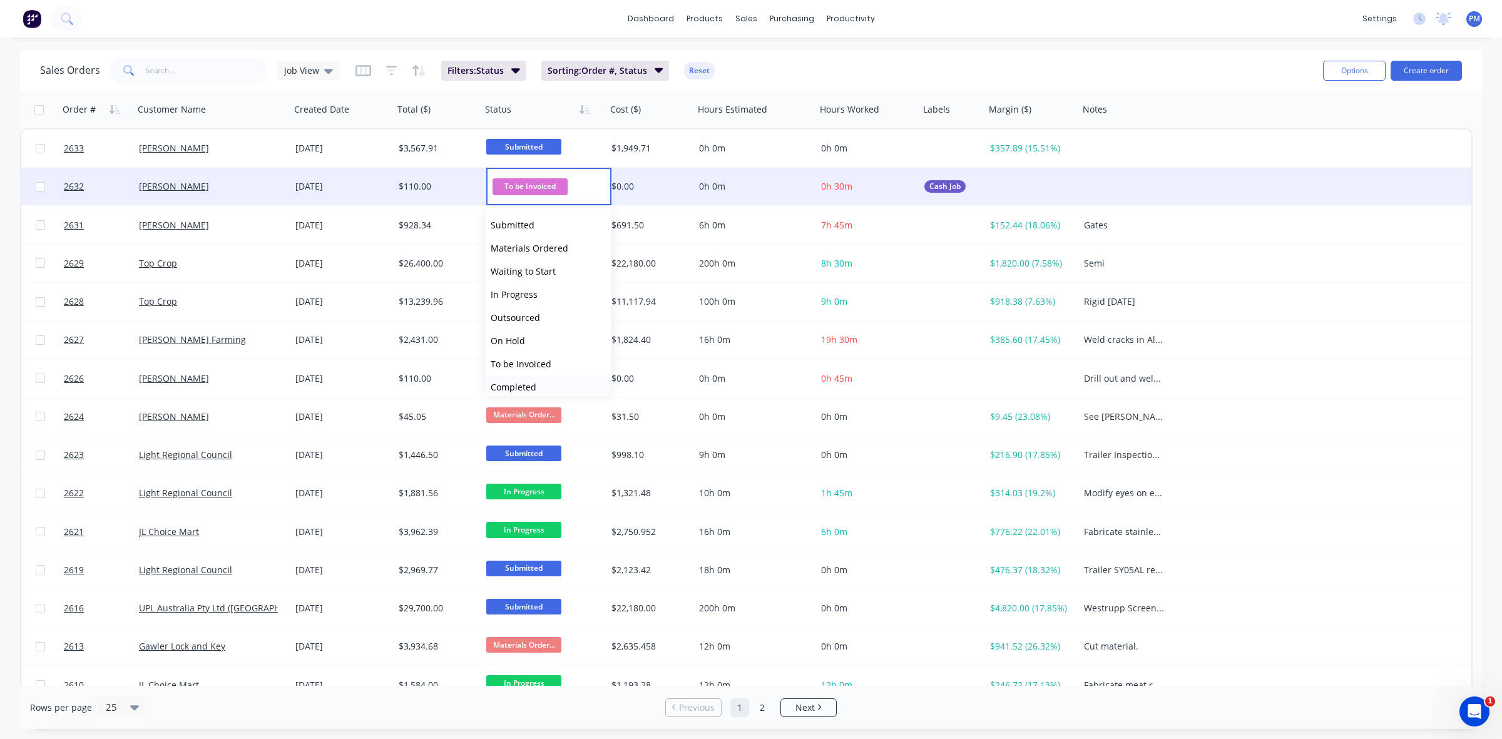
click at [513, 381] on span "Completed" at bounding box center [513, 387] width 46 height 12
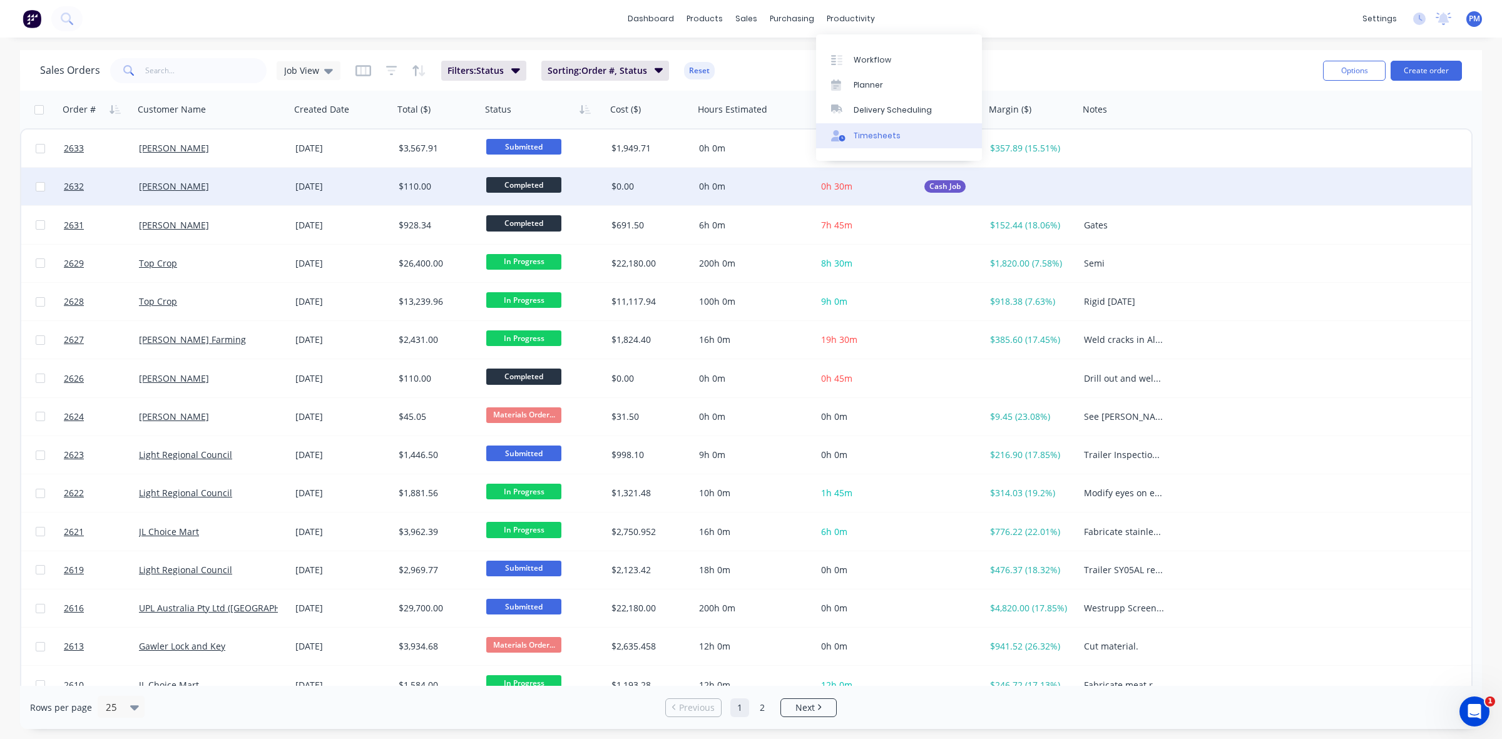
click at [876, 136] on div "Timesheets" at bounding box center [876, 135] width 47 height 11
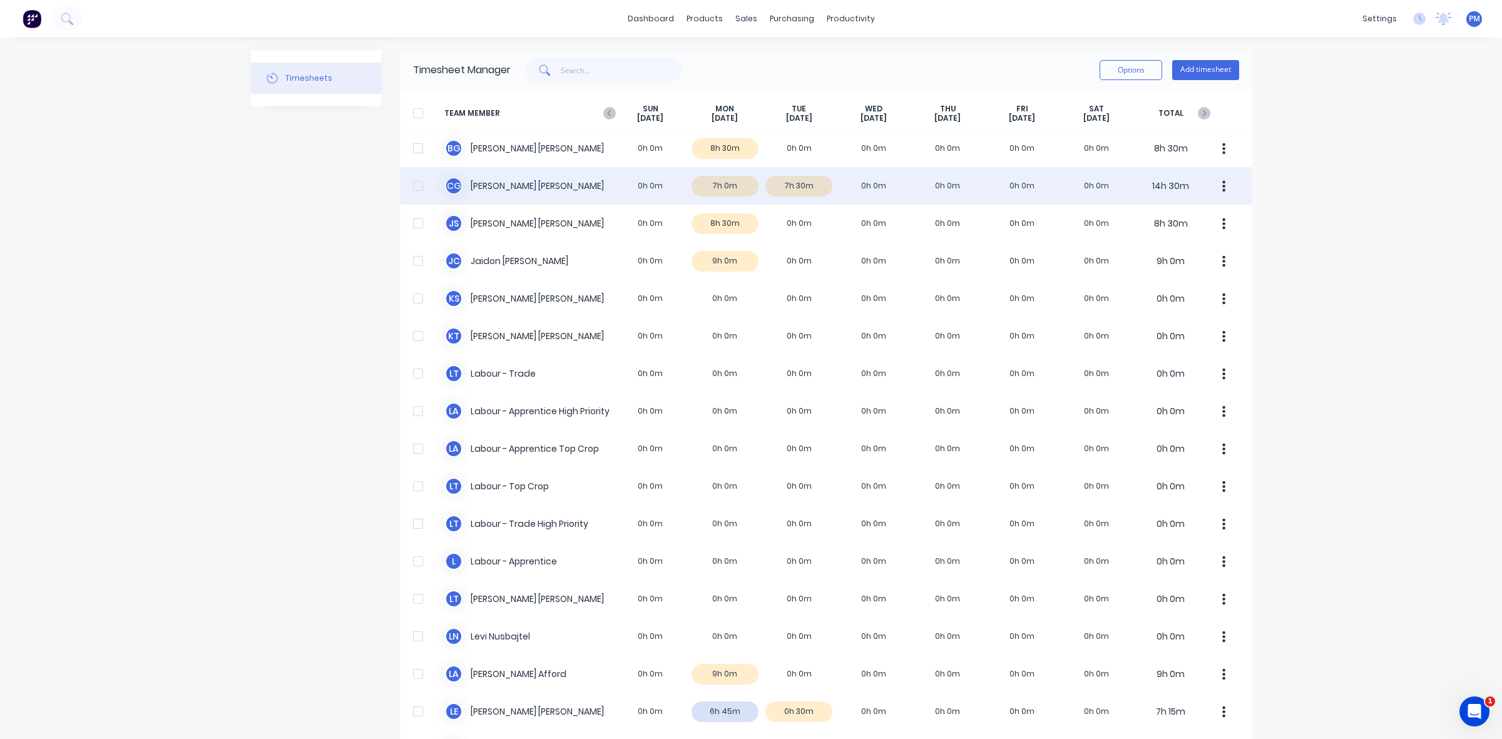
click at [809, 188] on div "C G [PERSON_NAME] 0h 0m 7h 0m 7h 30m 0h 0m 0h 0m 0h 0m 0h 0m 14h 30m" at bounding box center [825, 186] width 851 height 38
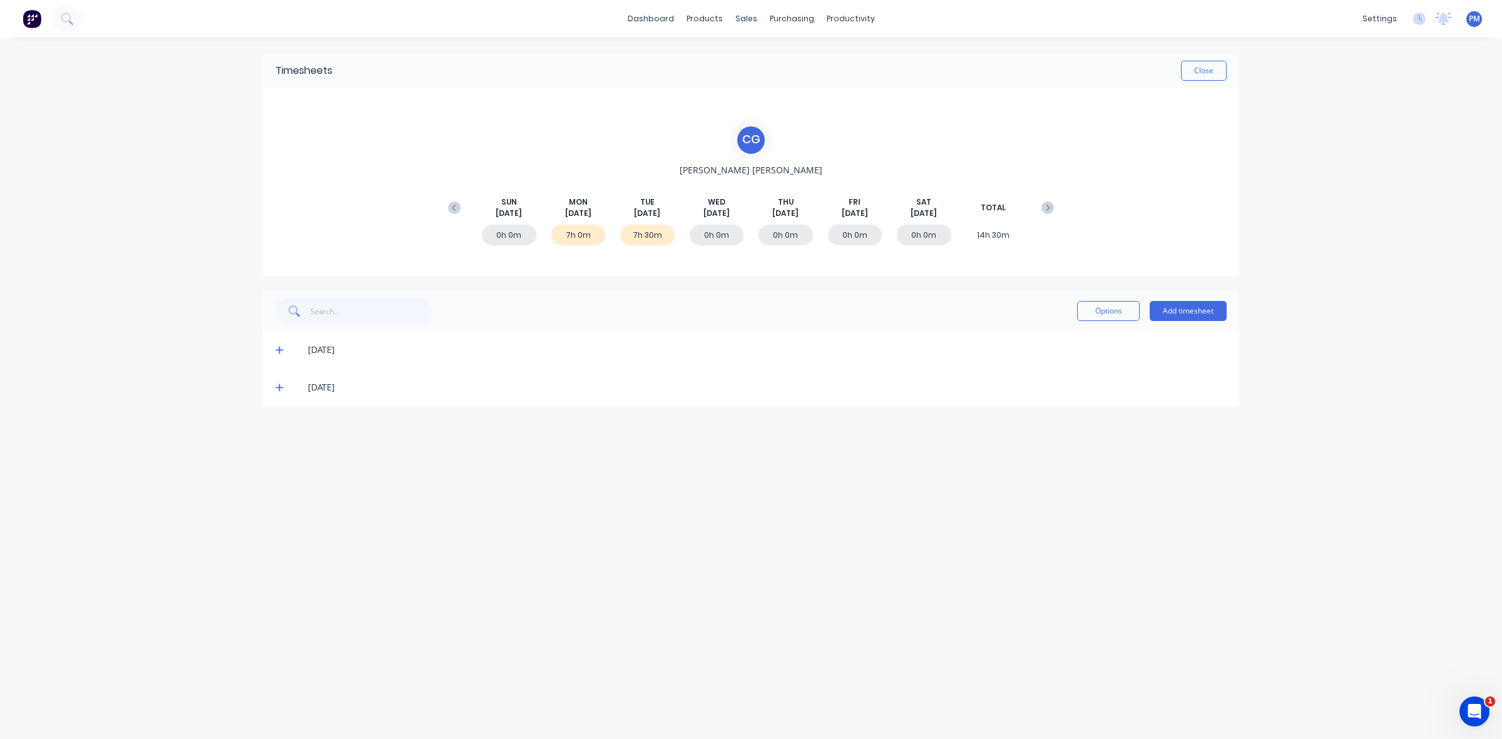
click at [275, 386] on icon at bounding box center [279, 387] width 8 height 9
click at [1207, 72] on button "Close" at bounding box center [1204, 71] width 46 height 20
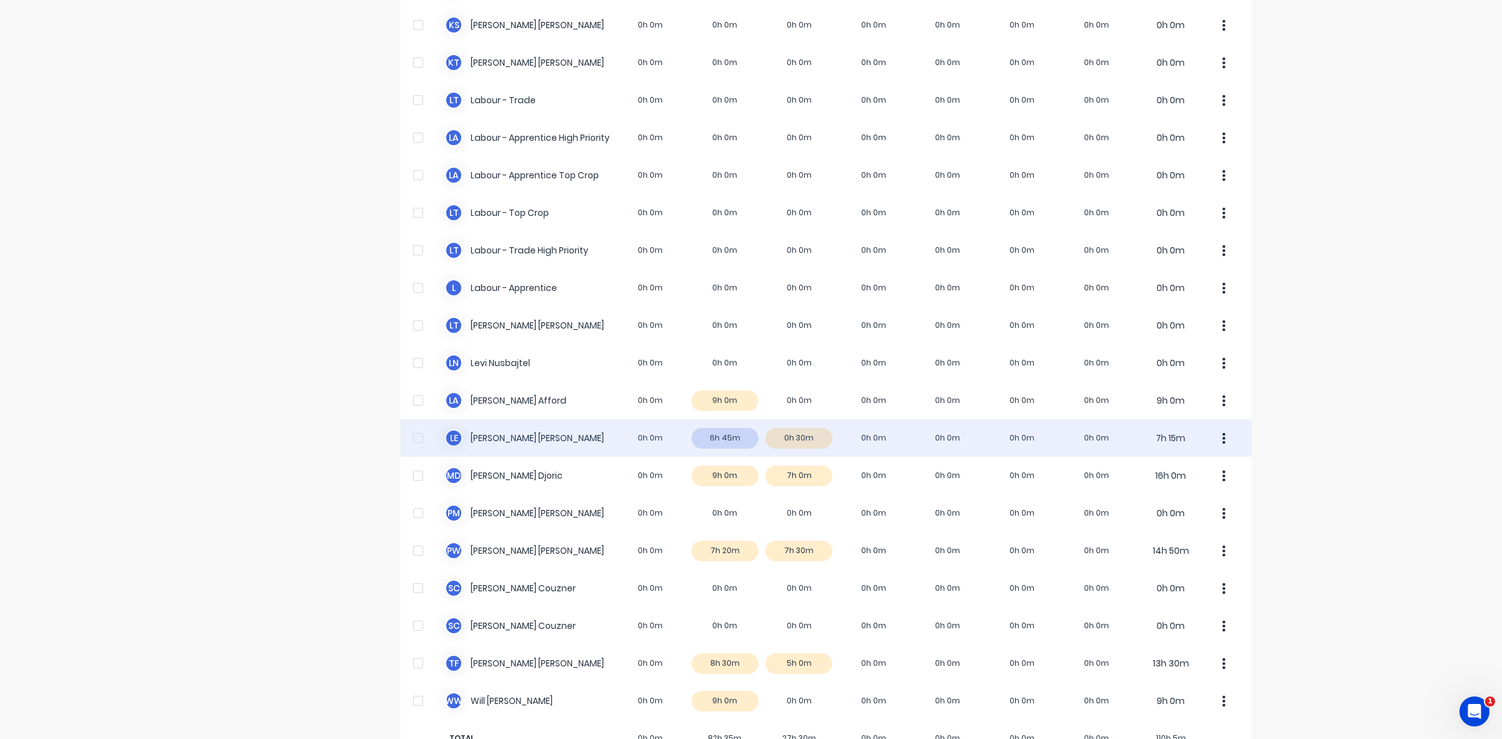
scroll to position [312, 0]
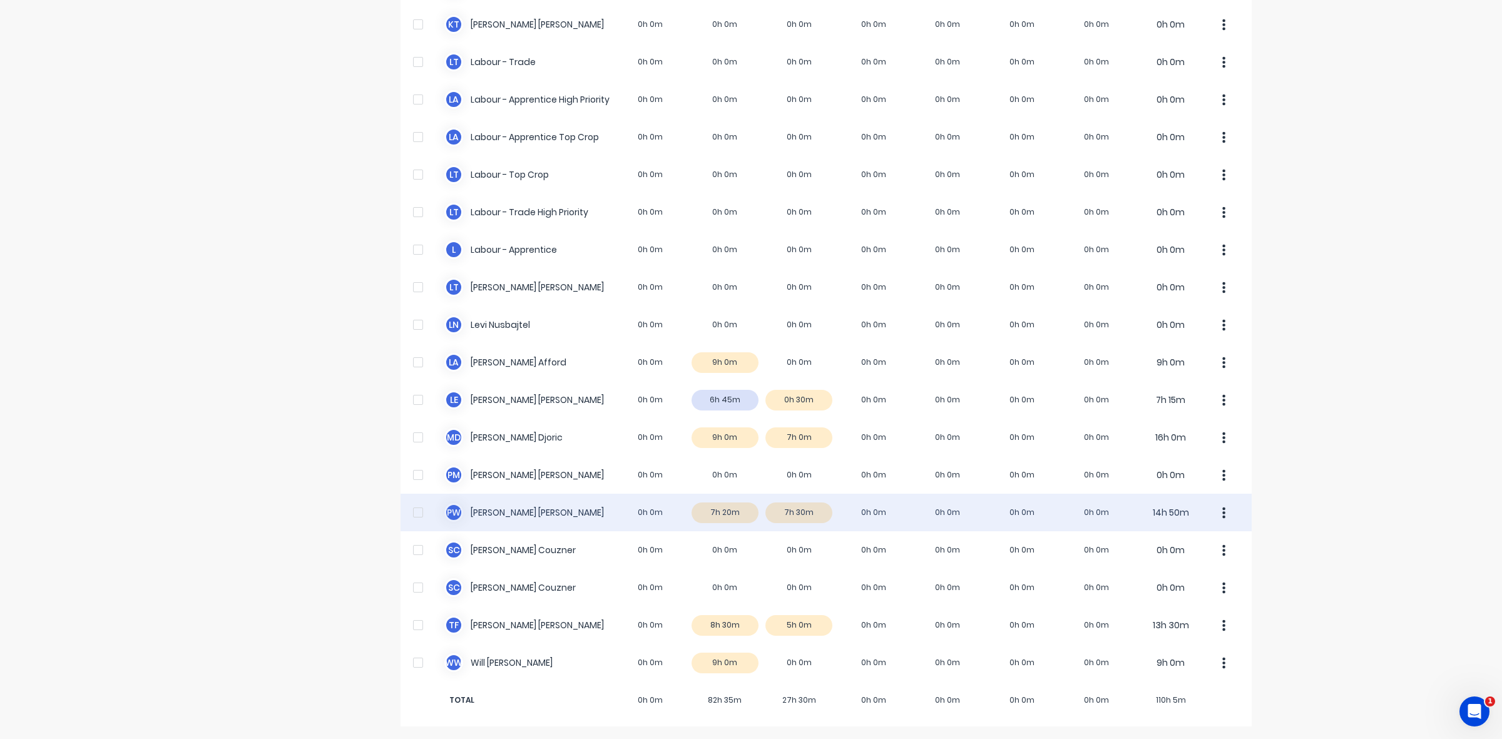
click at [810, 506] on div "P W Paul Wieczorek 0h 0m 7h 20m 7h 30m 0h 0m 0h 0m 0h 0m 0h 0m 14h 50m" at bounding box center [825, 513] width 851 height 38
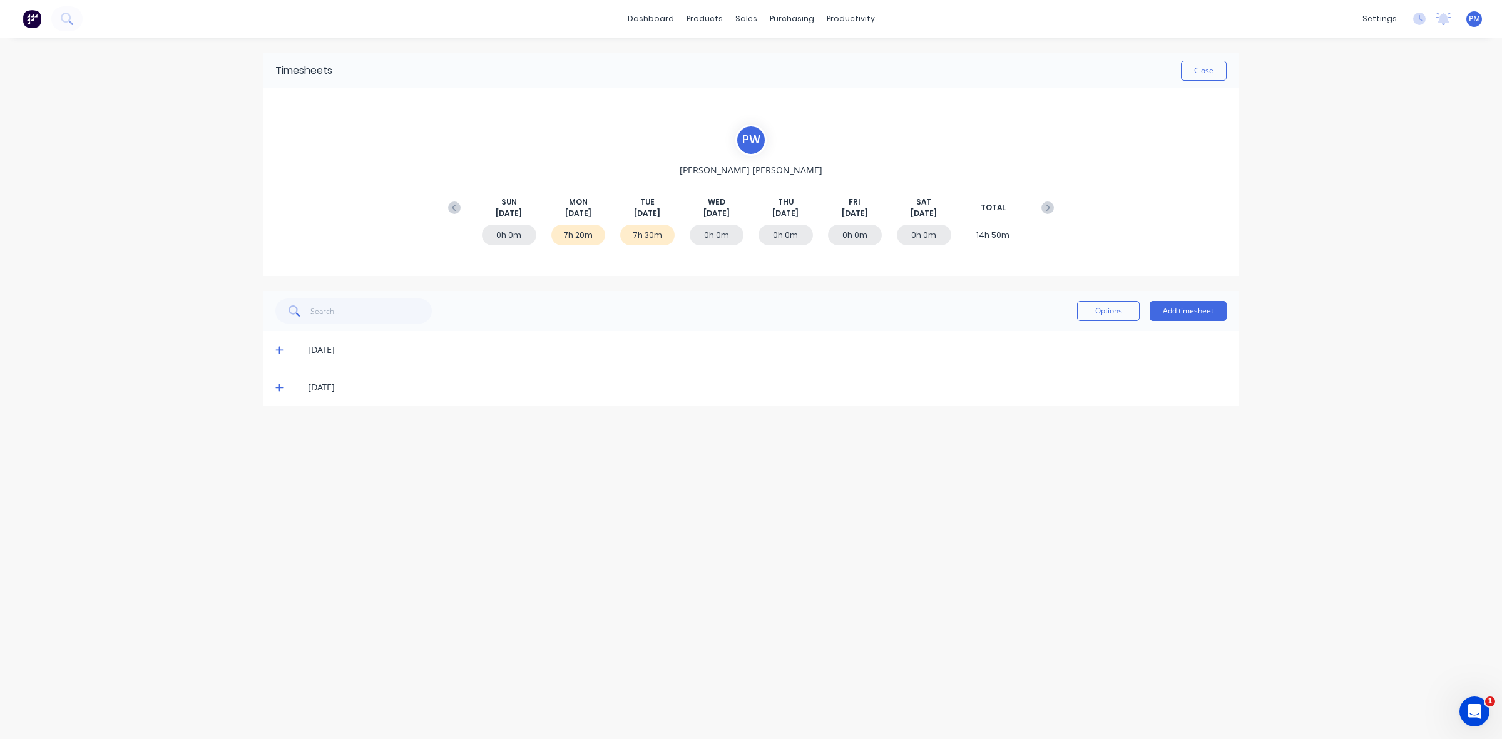
click at [275, 387] on icon at bounding box center [279, 387] width 8 height 9
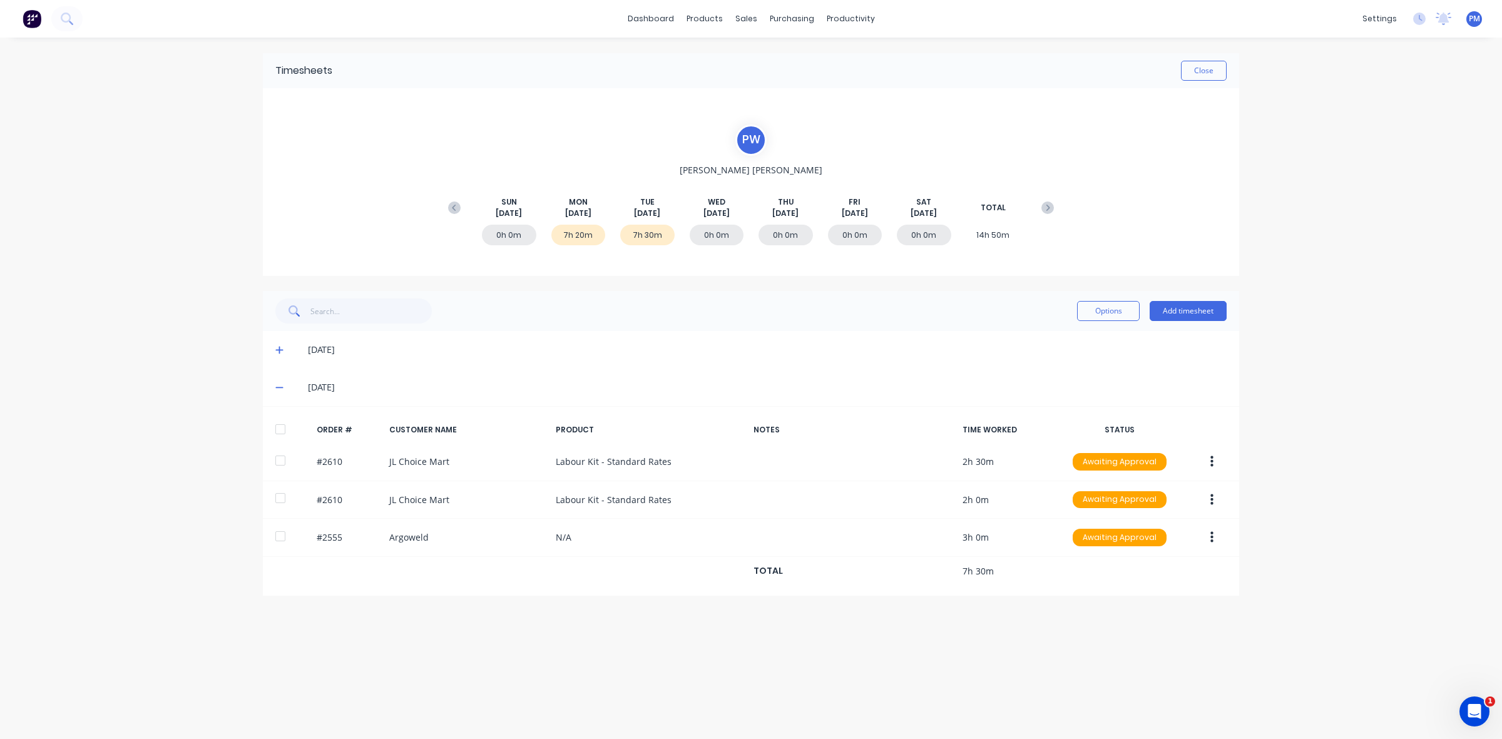
click at [275, 387] on icon at bounding box center [279, 387] width 8 height 9
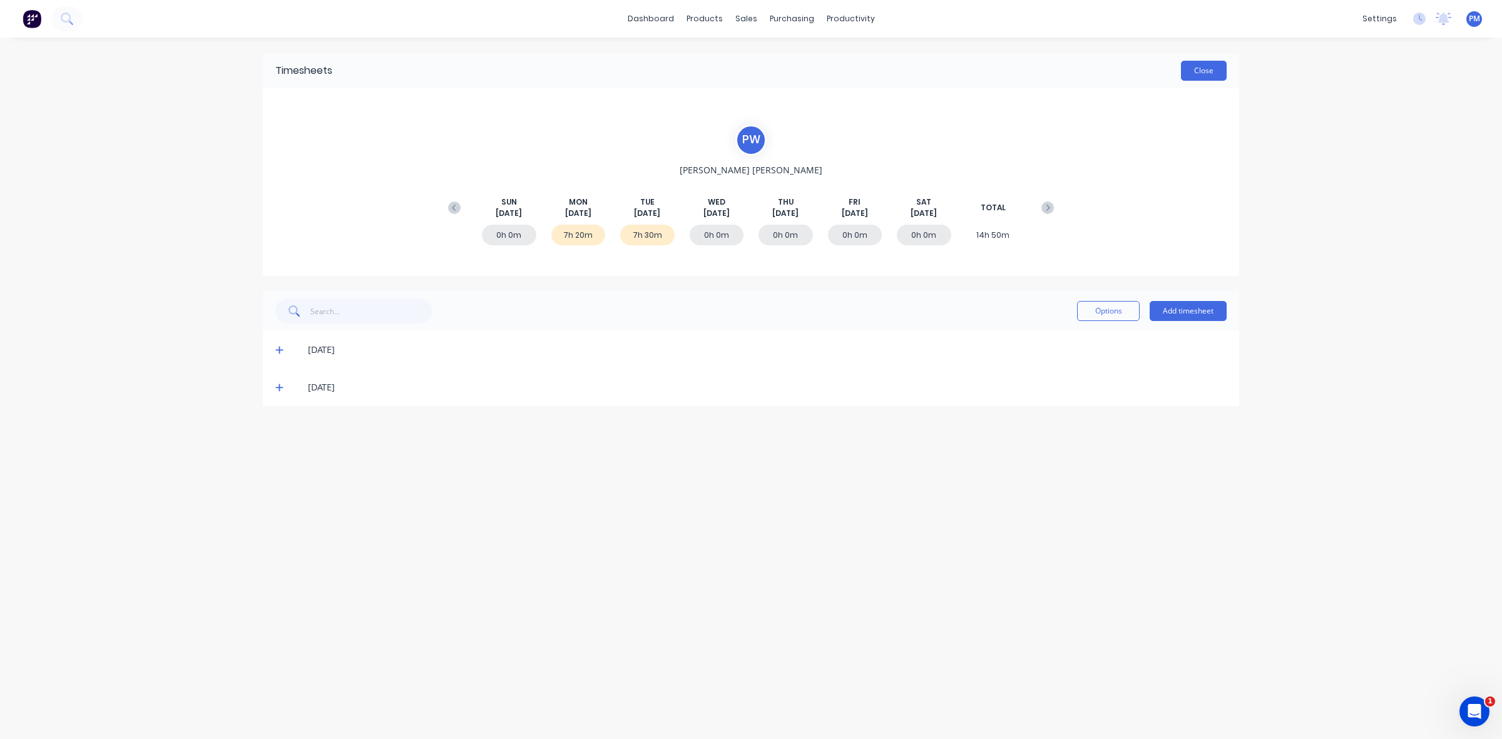
click at [1204, 73] on button "Close" at bounding box center [1204, 71] width 46 height 20
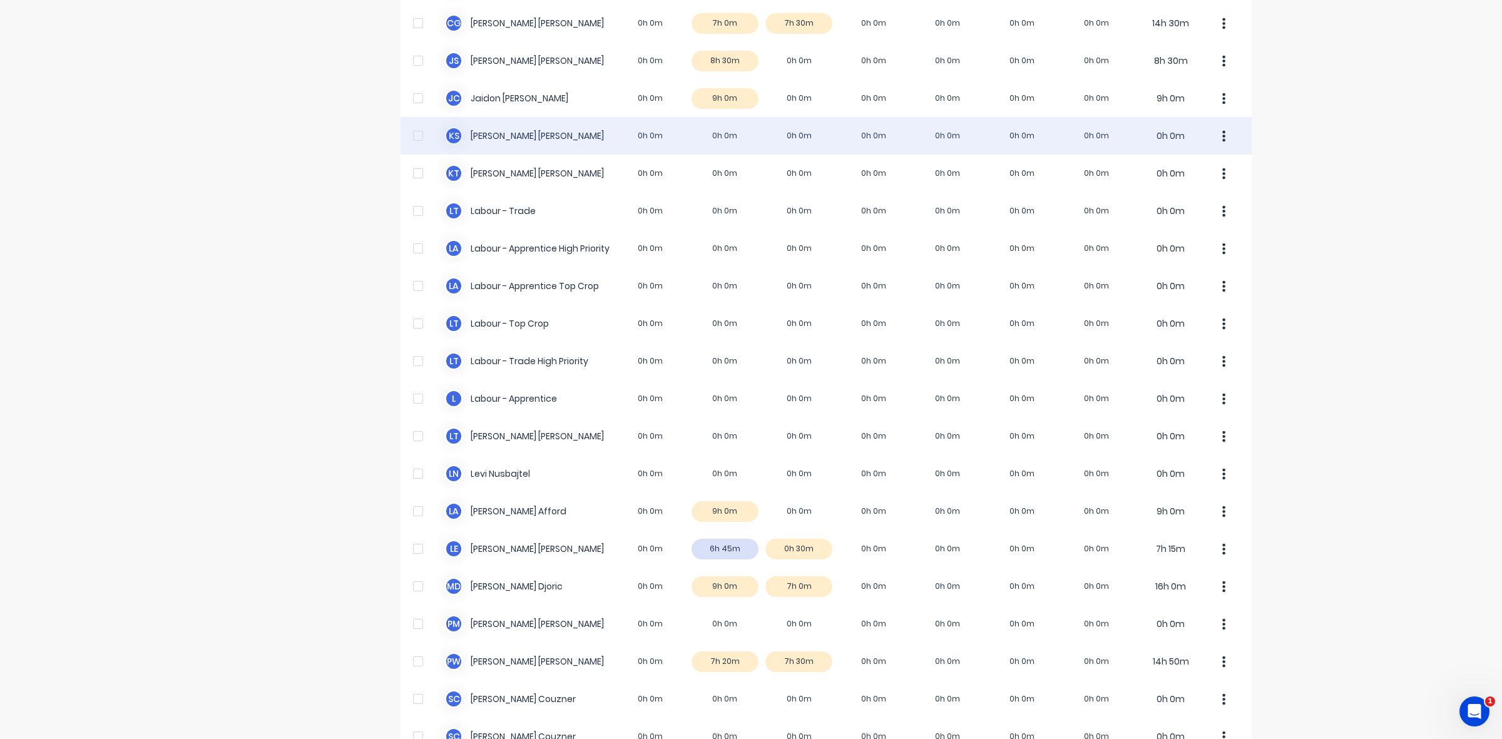
scroll to position [312, 0]
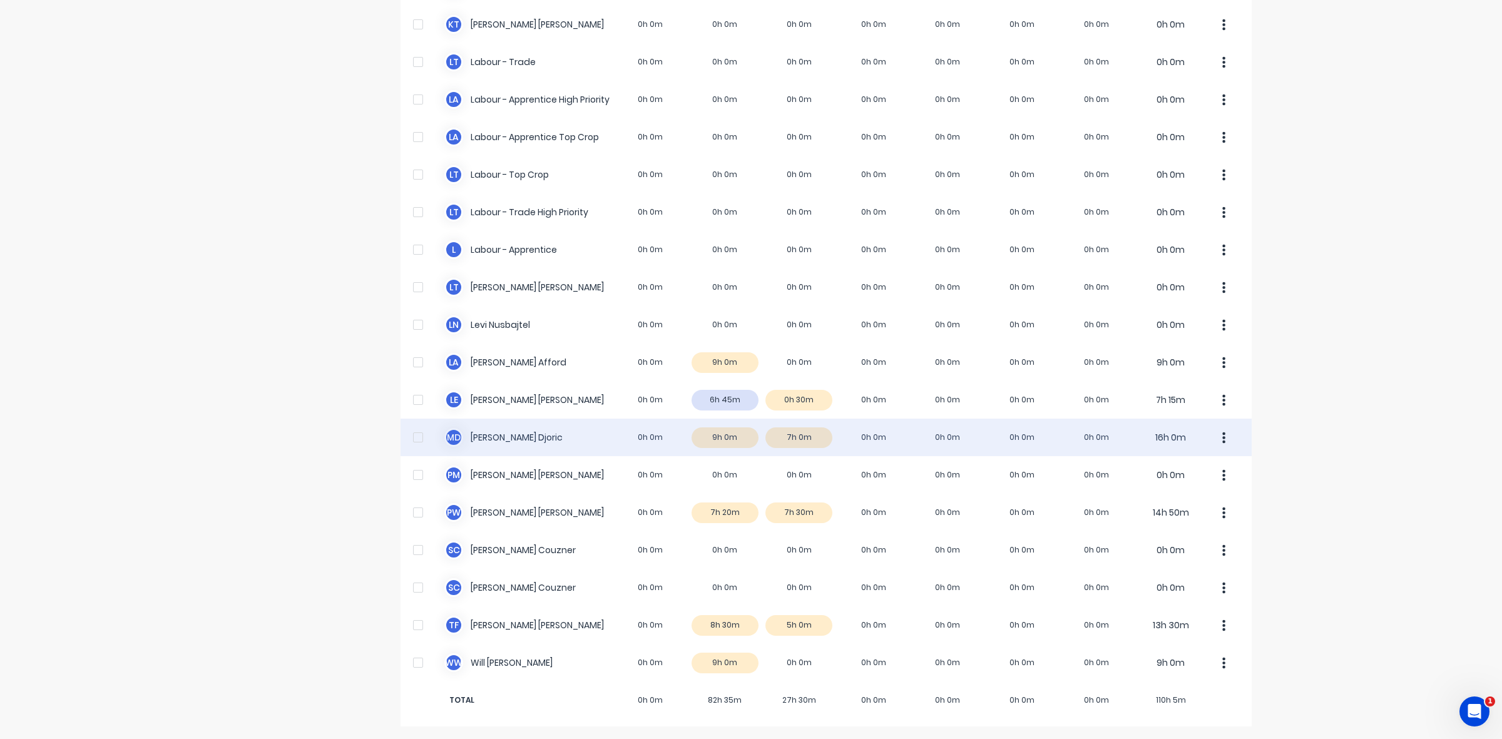
click at [811, 437] on div "M D Micheal Djoric 0h 0m 9h 0m 7h 0m 0h 0m 0h 0m 0h 0m 0h 0m 16h 0m" at bounding box center [825, 438] width 851 height 38
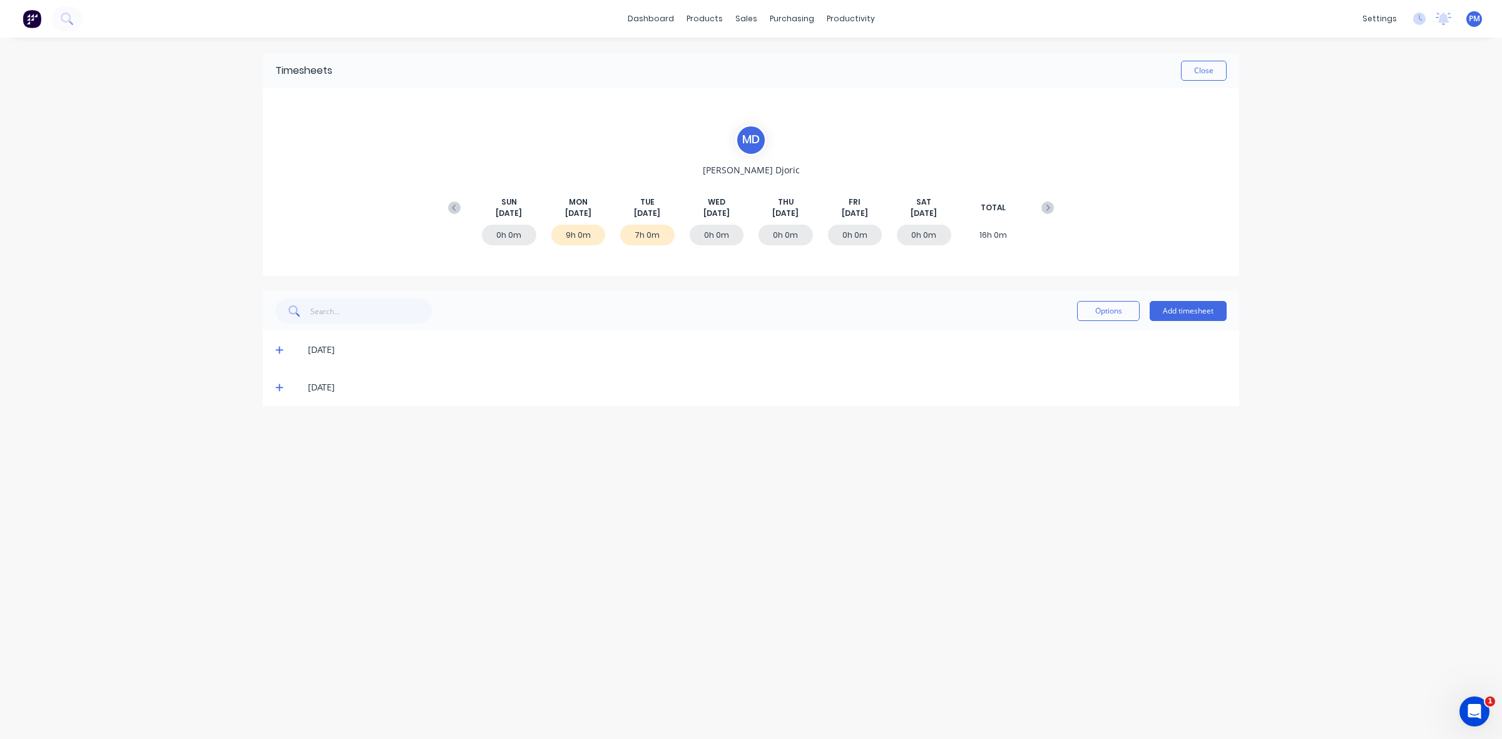
click at [277, 386] on icon at bounding box center [279, 387] width 8 height 9
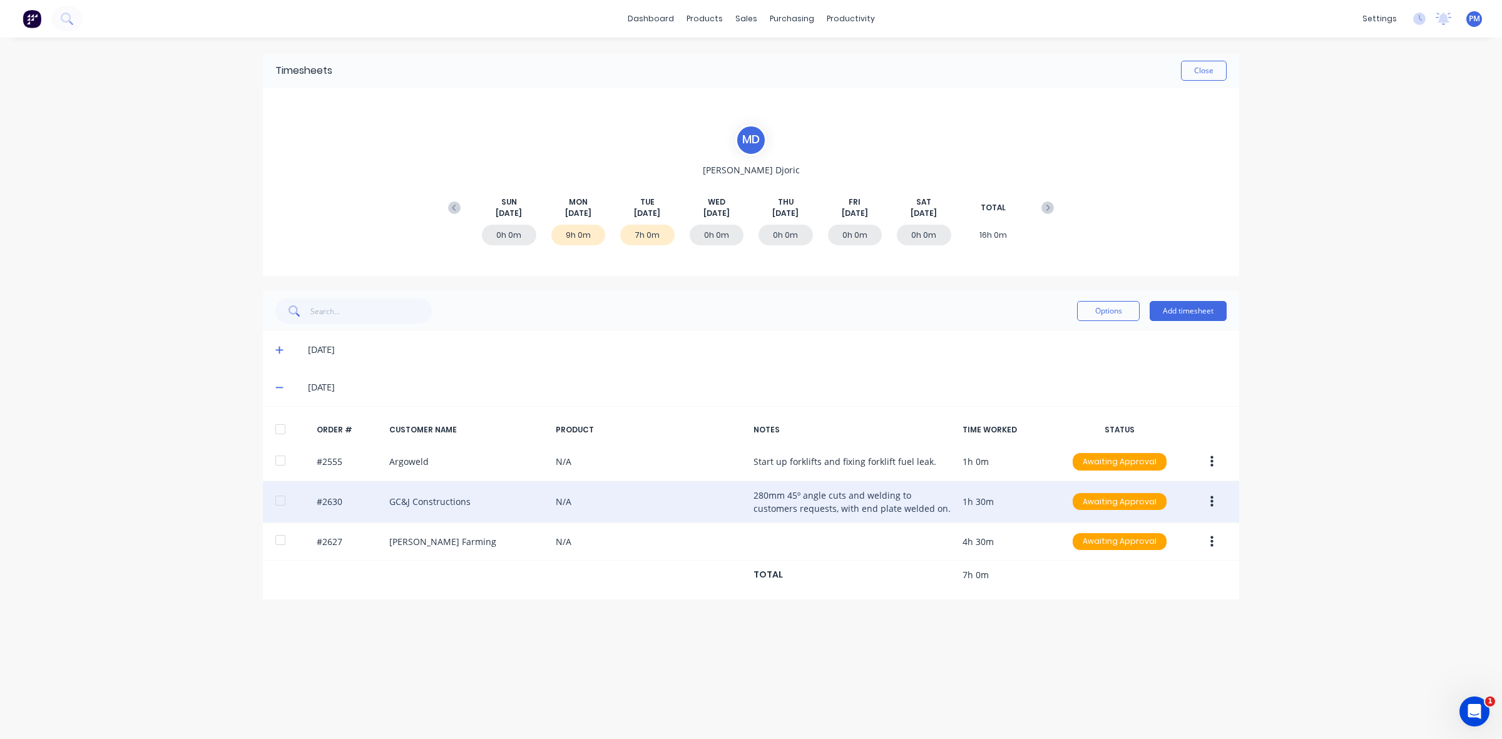
click at [792, 499] on div "#2630 GC&J Constructions N/A 280mm 45º angle cuts and welding to customers requ…" at bounding box center [751, 502] width 976 height 42
click at [1207, 502] on button "button" at bounding box center [1211, 501] width 29 height 23
click at [1132, 582] on div "Edit" at bounding box center [1167, 585] width 96 height 18
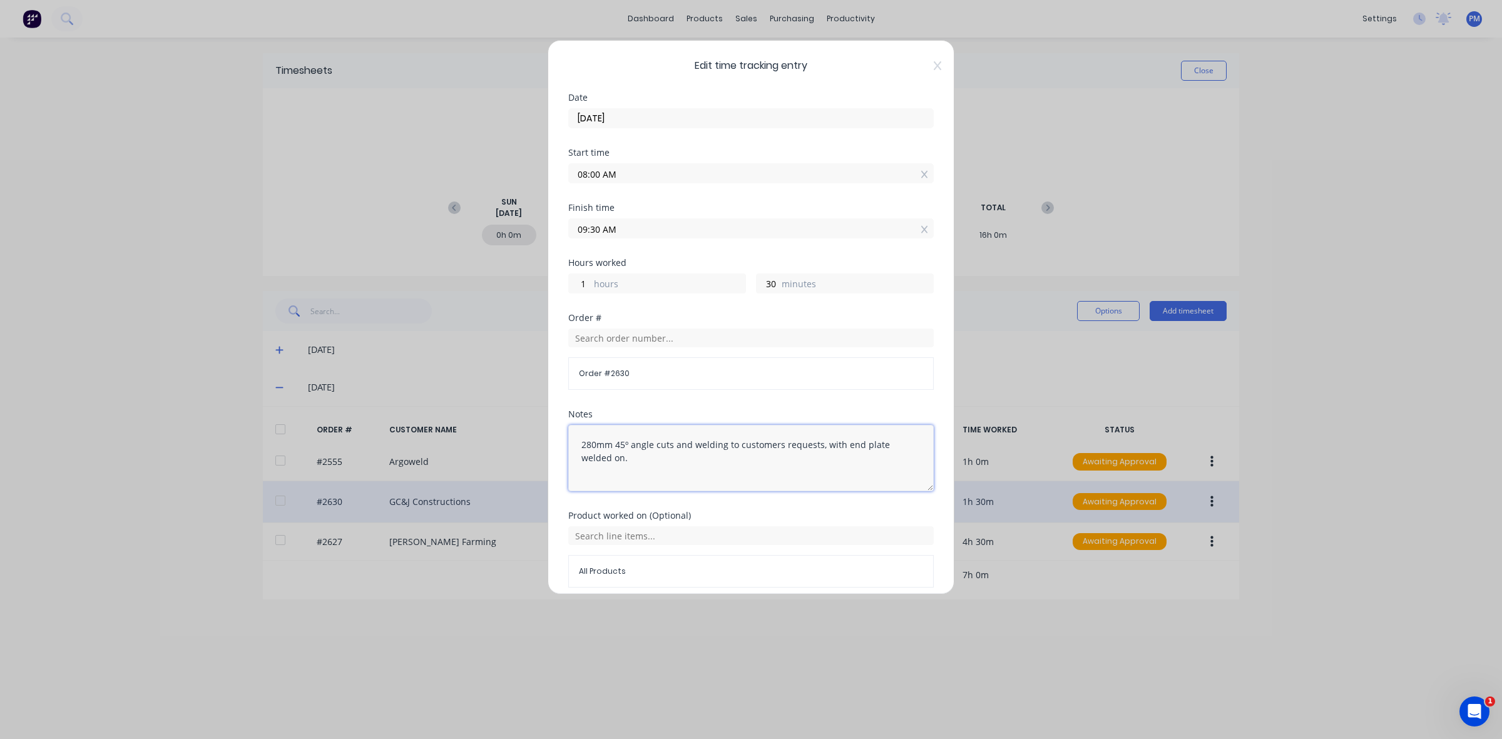
drag, startPoint x: 648, startPoint y: 465, endPoint x: 574, endPoint y: 448, distance: 75.7
click at [574, 448] on textarea "280mm 45º angle cuts and welding to customers requests, with end plate welded o…" at bounding box center [750, 458] width 365 height 66
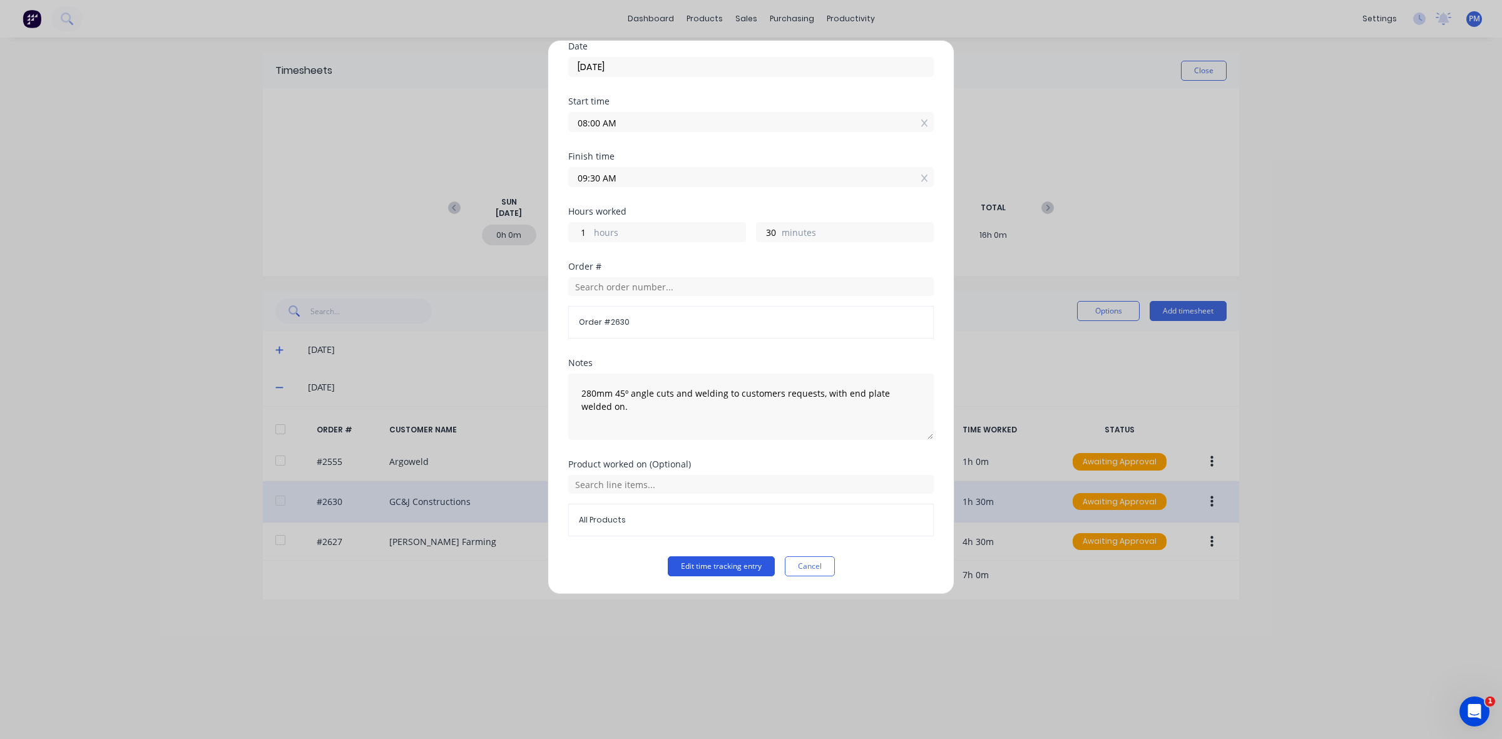
click at [723, 567] on button "Edit time tracking entry" at bounding box center [721, 566] width 107 height 20
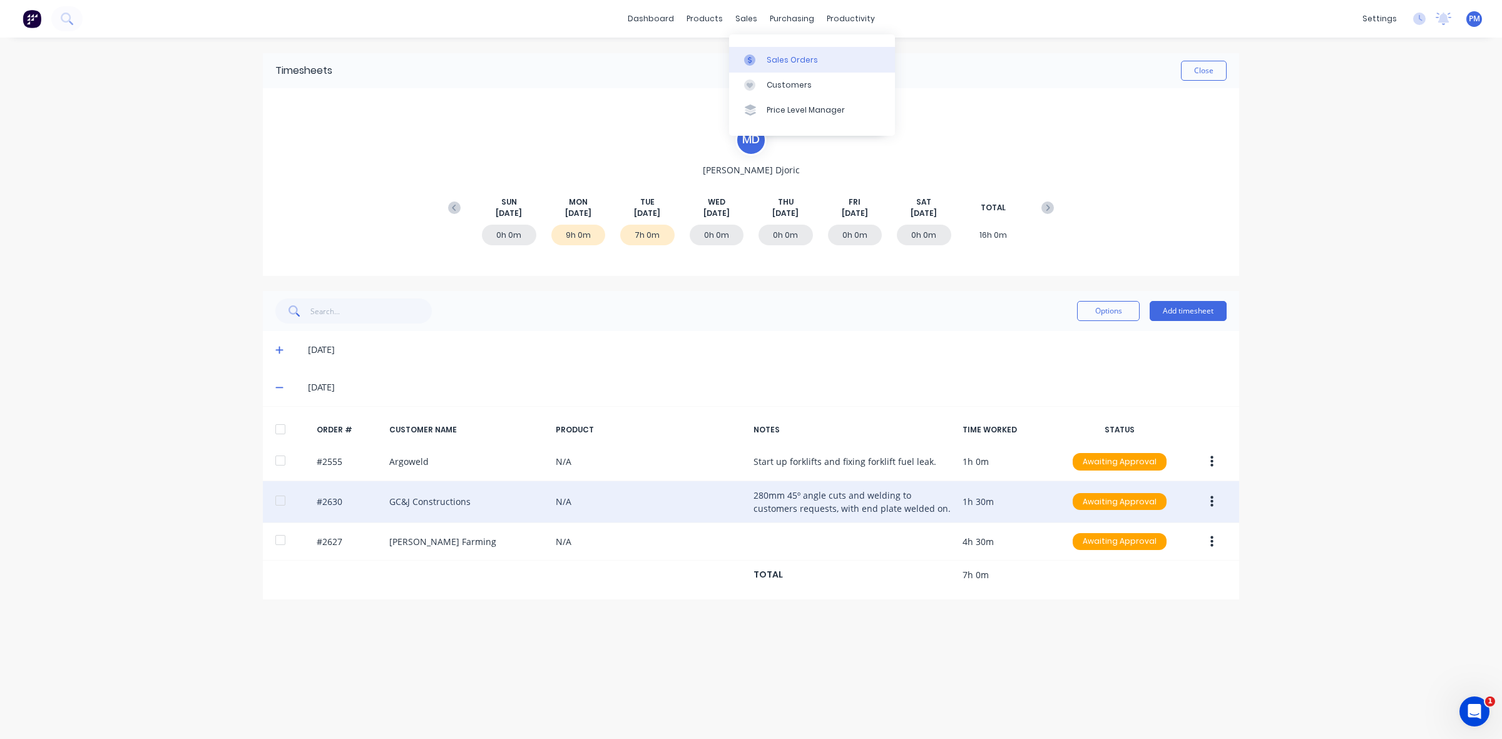
click at [780, 57] on div "Sales Orders" at bounding box center [791, 59] width 51 height 11
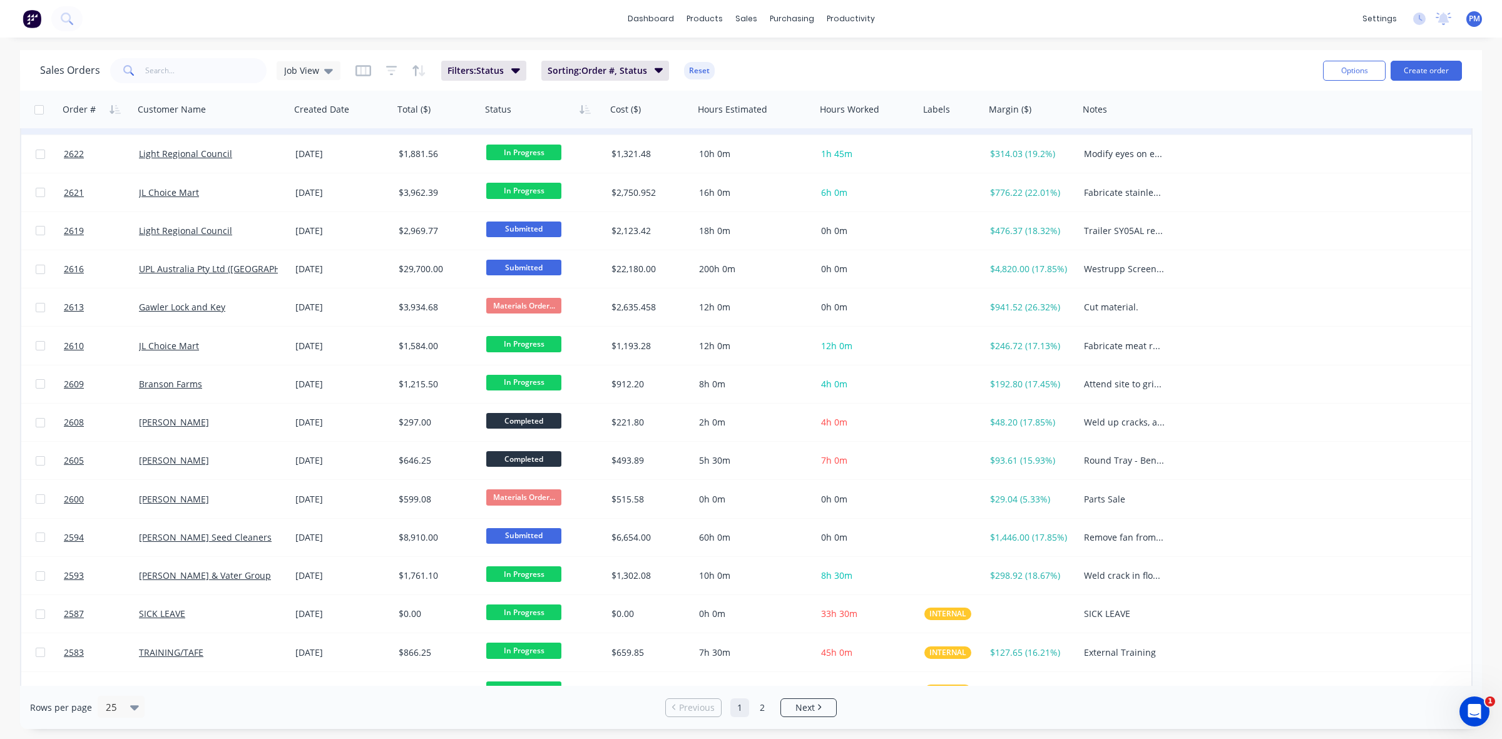
scroll to position [400, 0]
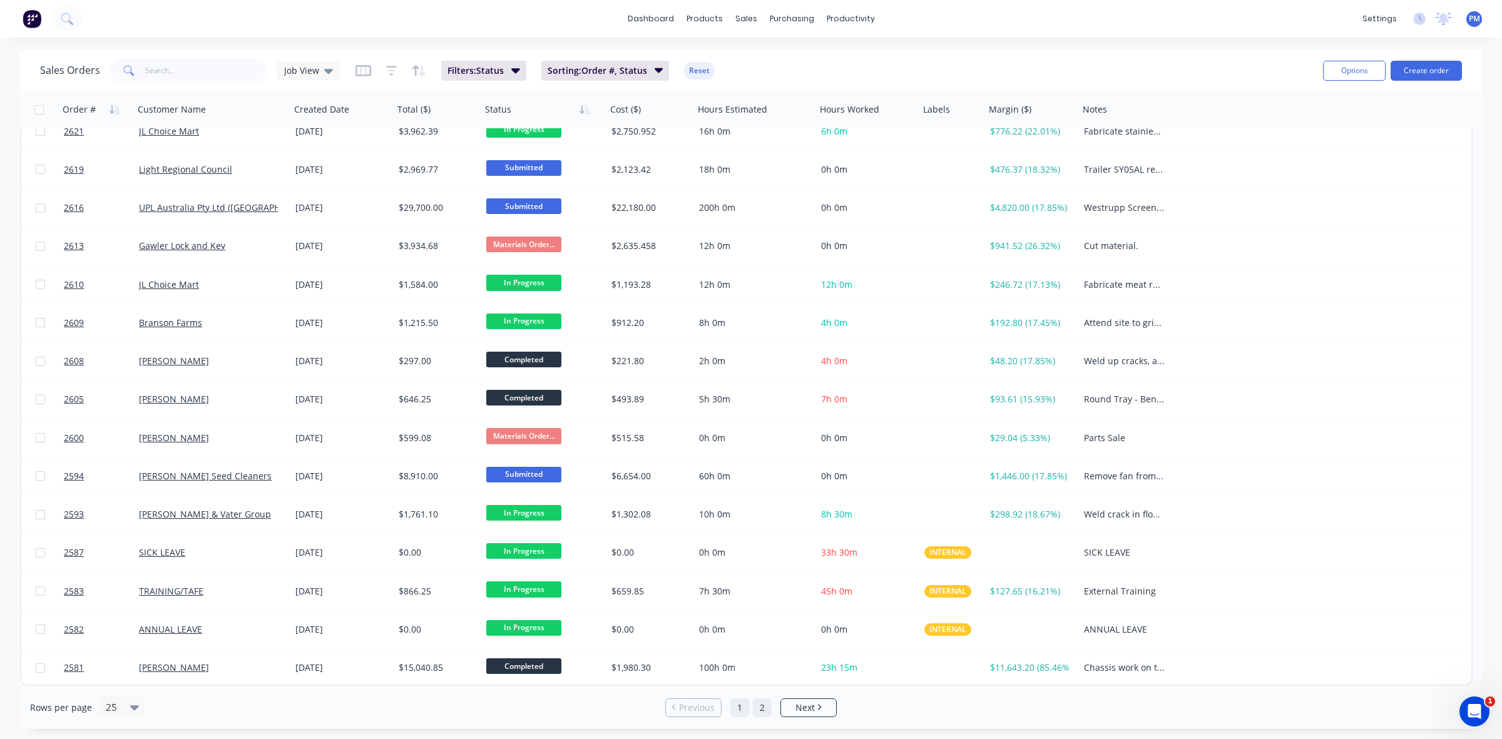
click at [760, 707] on link "2" at bounding box center [762, 707] width 19 height 19
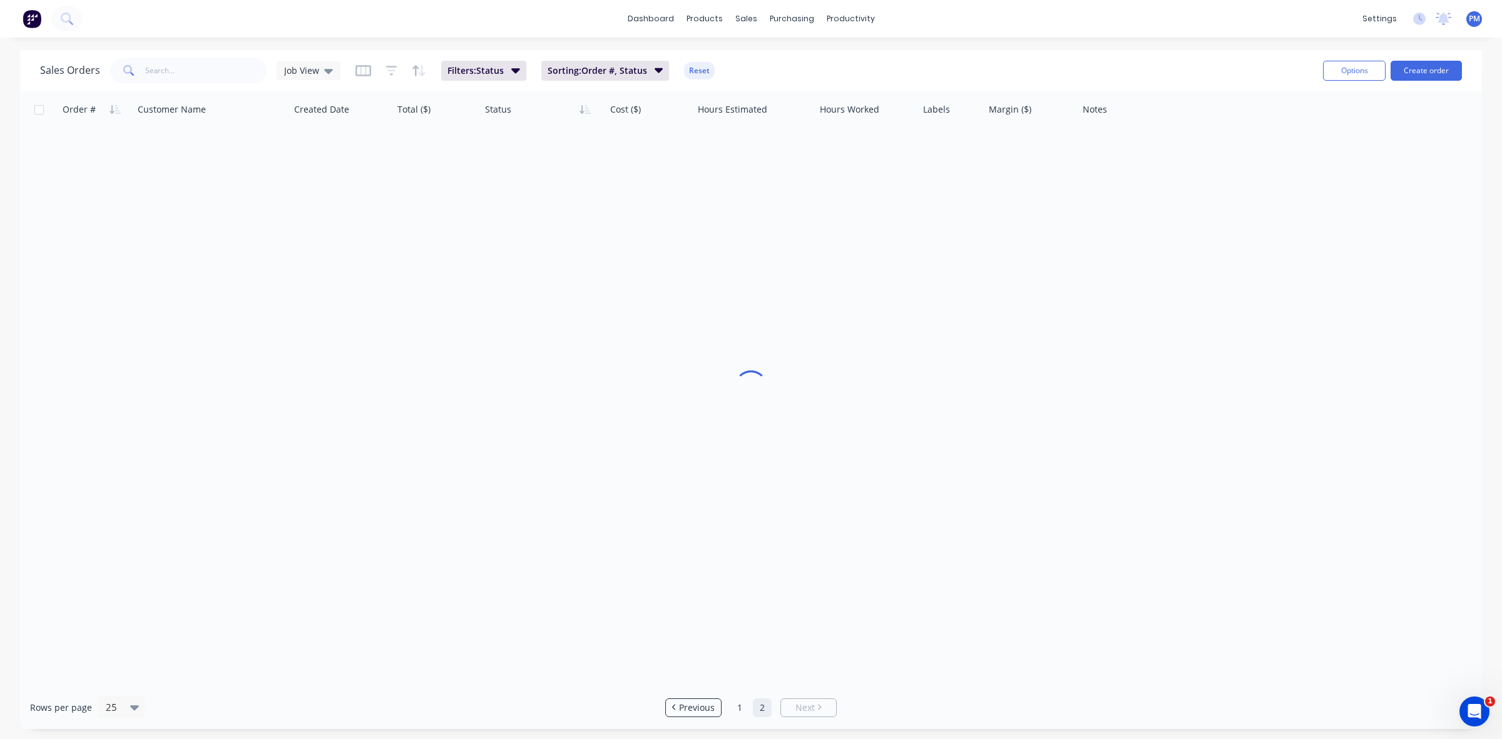
scroll to position [0, 0]
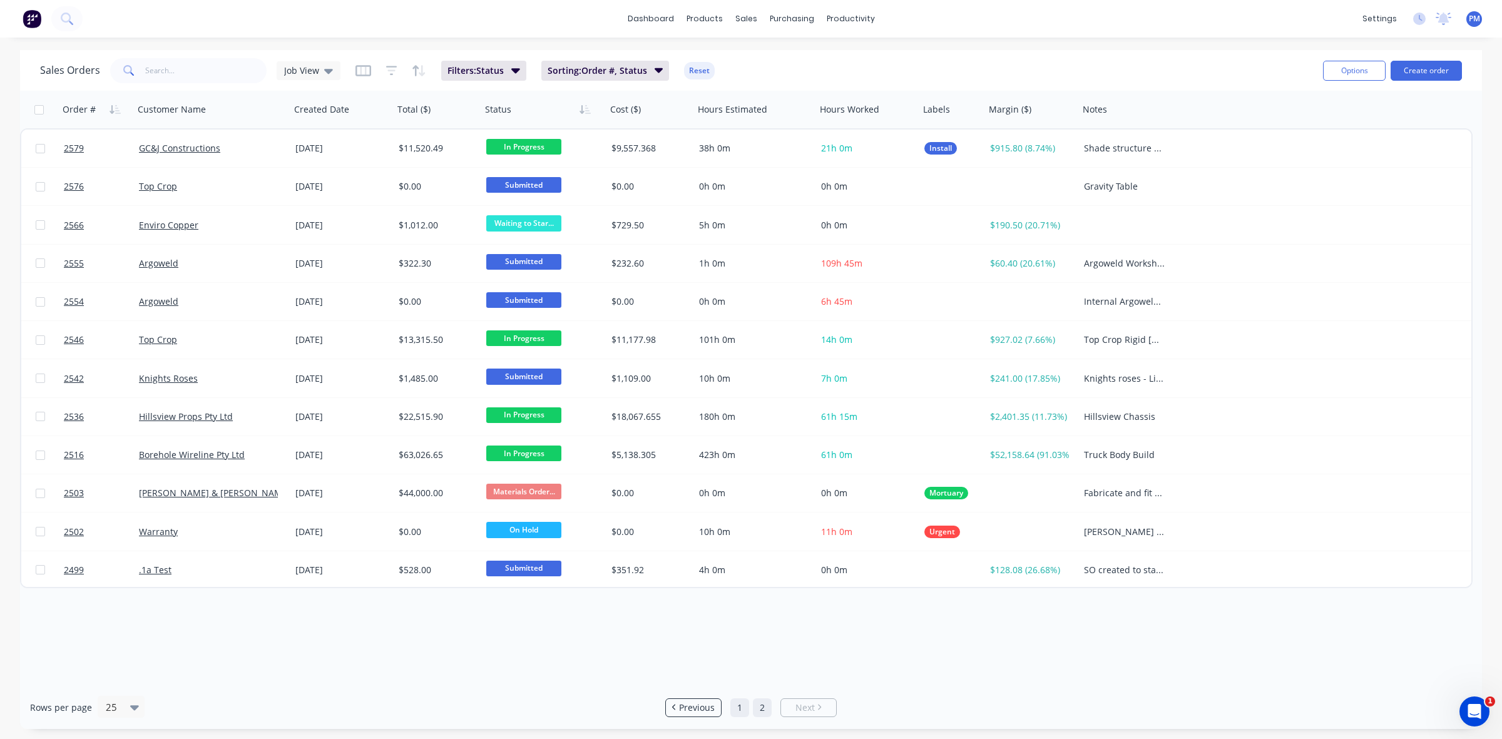
click at [738, 707] on link "1" at bounding box center [739, 707] width 19 height 19
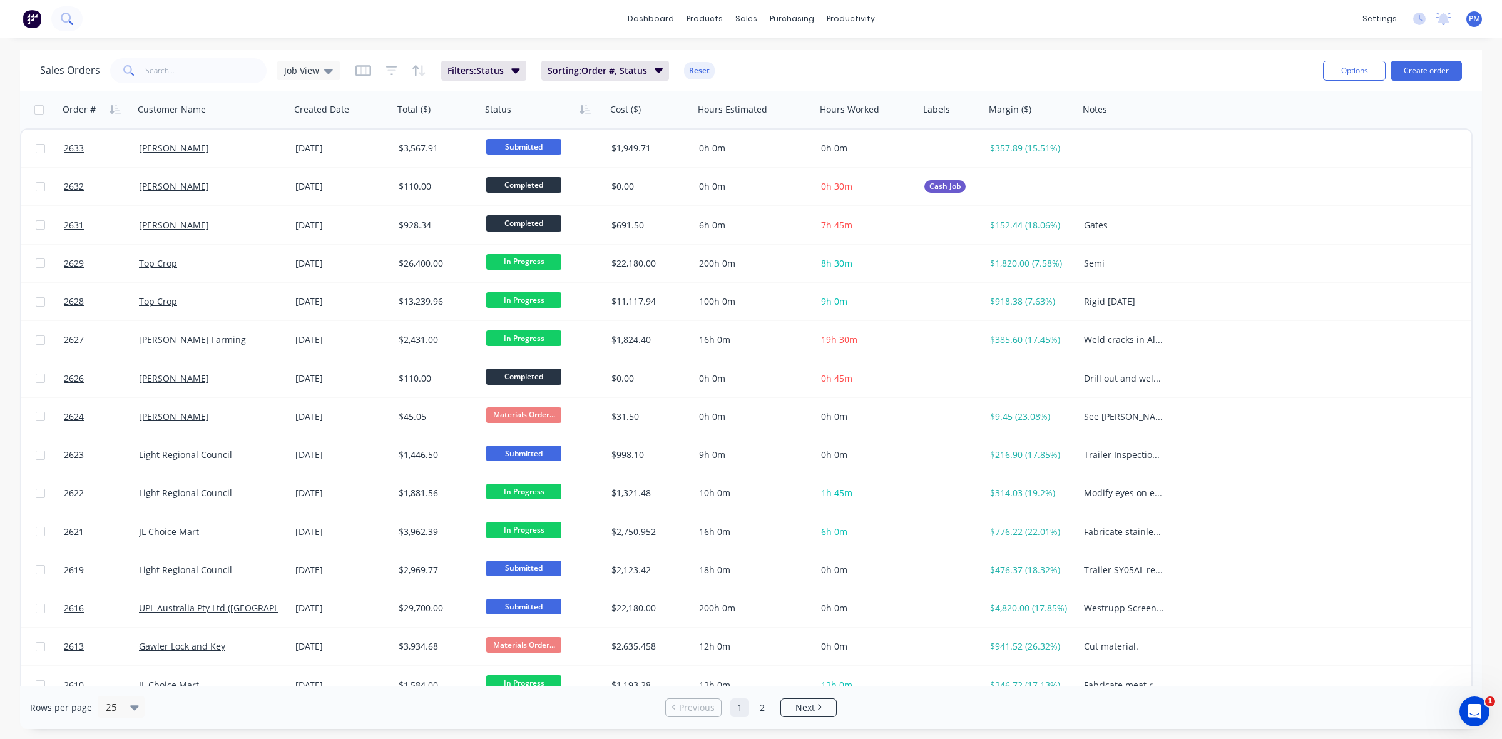
click at [68, 18] on icon at bounding box center [67, 19] width 12 height 12
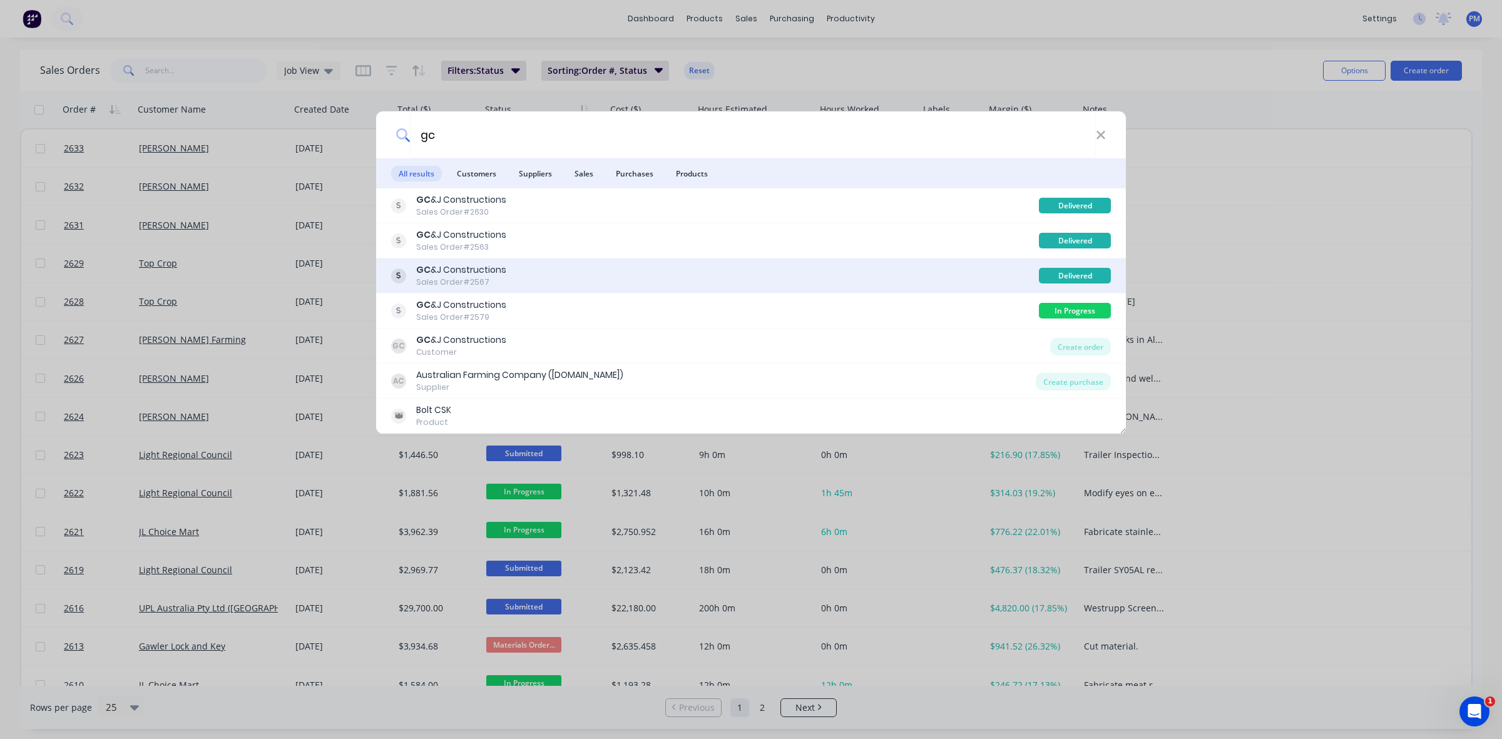
type input "gc"
click at [511, 277] on div "GC &J Constructions Sales Order #2567" at bounding box center [715, 275] width 648 height 24
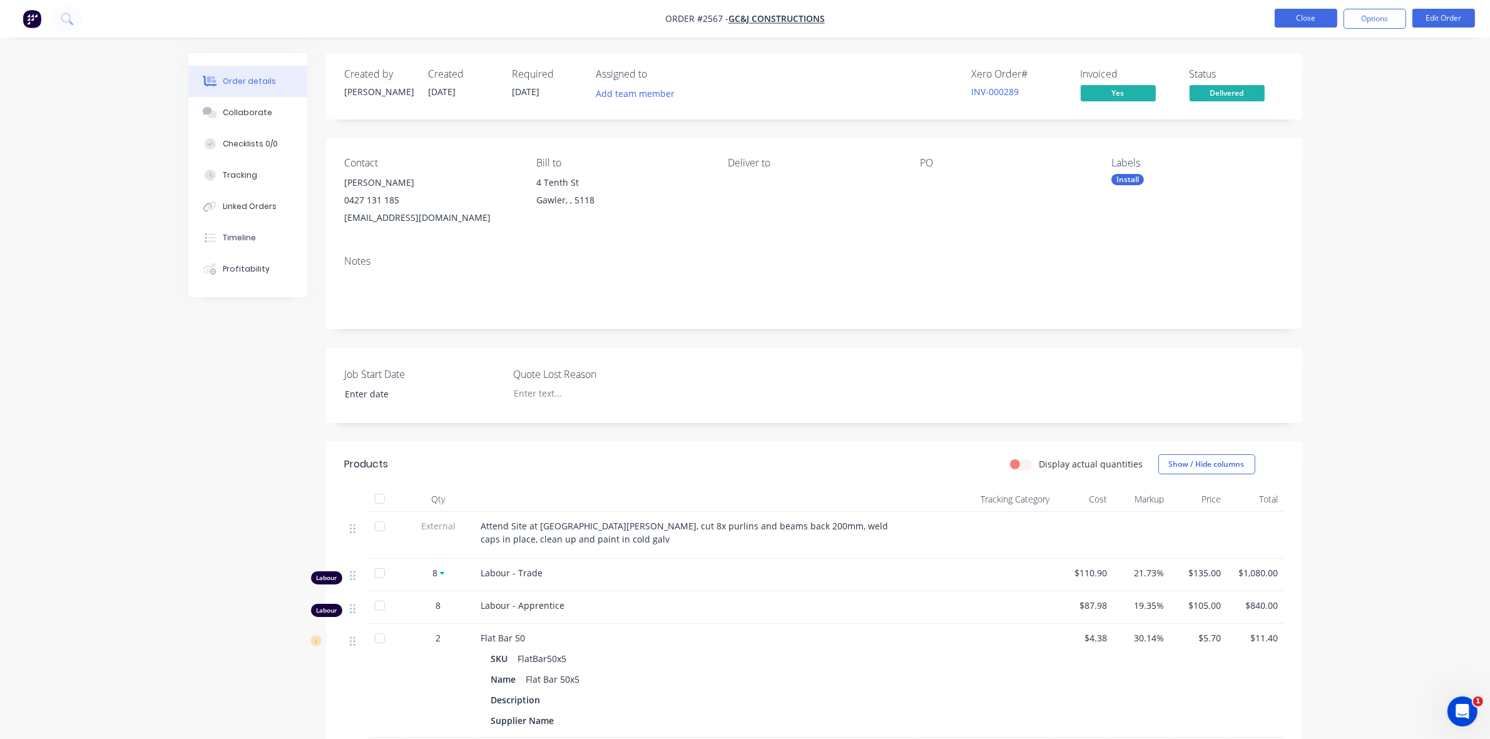
click at [1305, 19] on button "Close" at bounding box center [1305, 18] width 63 height 19
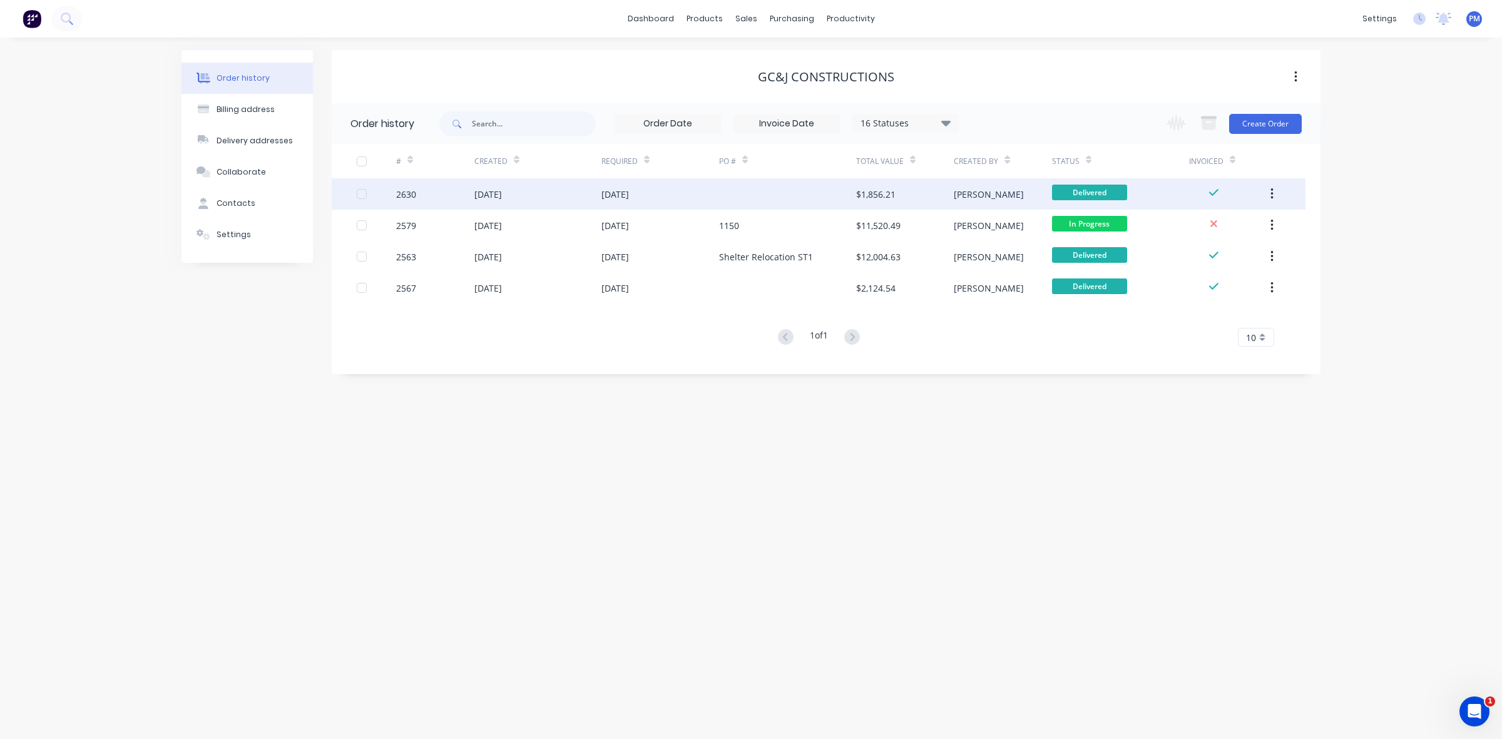
click at [678, 189] on div "[DATE]" at bounding box center [660, 193] width 118 height 31
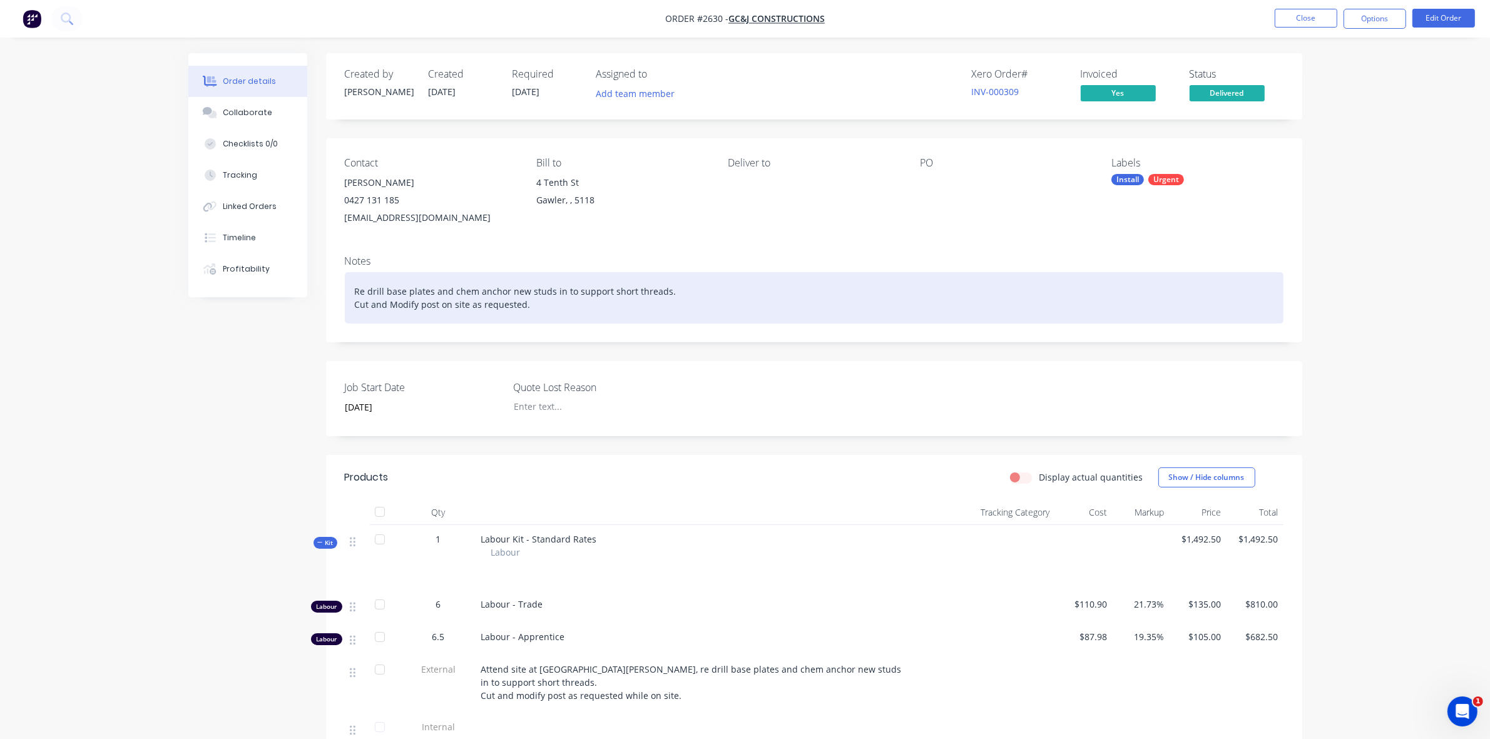
click at [549, 313] on div "Re drill base plates and chem anchor new studs in to support short threads. Cut…" at bounding box center [814, 297] width 938 height 51
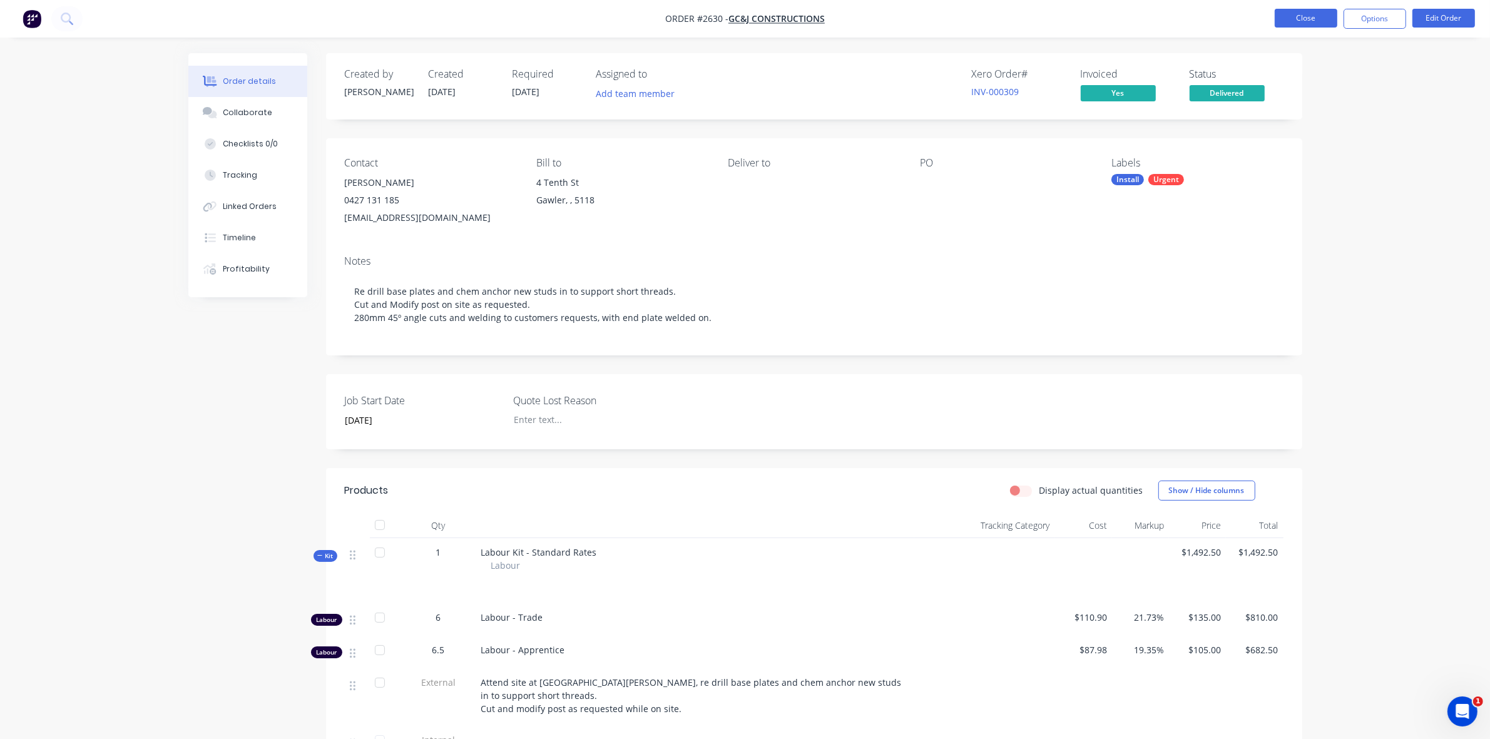
click at [1311, 16] on button "Close" at bounding box center [1305, 18] width 63 height 19
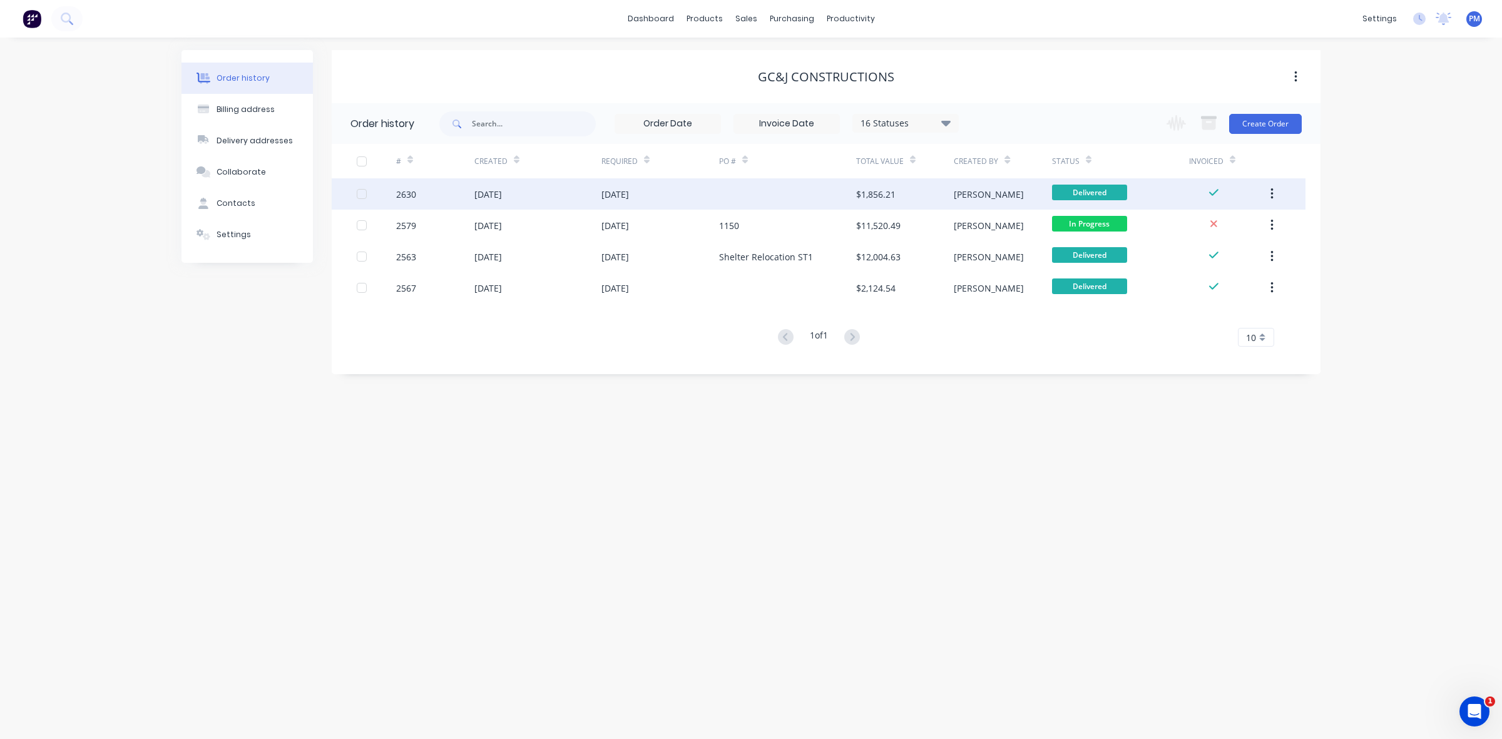
click at [545, 198] on div "[DATE]" at bounding box center [537, 193] width 127 height 31
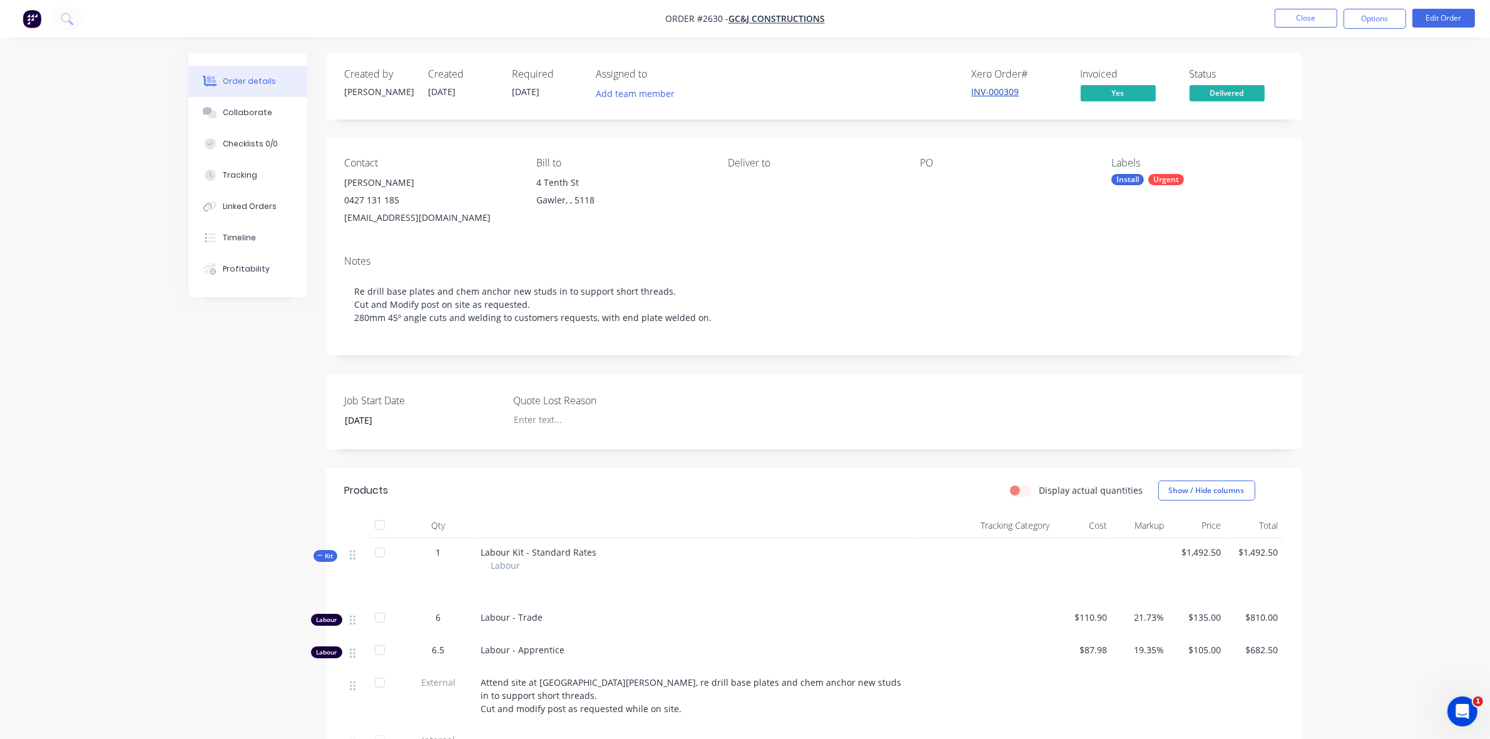
click at [995, 91] on link "INV-000309" at bounding box center [996, 92] width 48 height 12
click at [247, 173] on div "Tracking" at bounding box center [240, 175] width 34 height 11
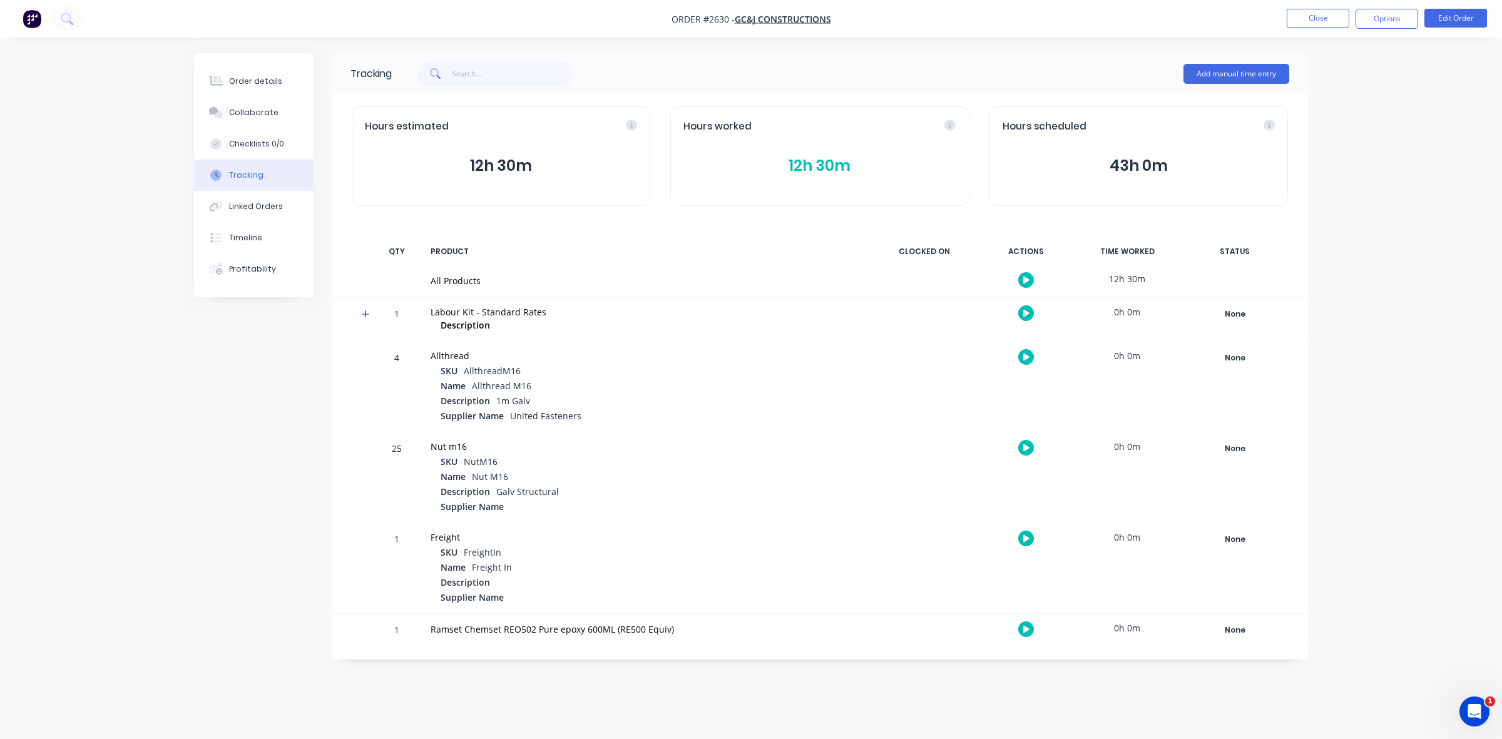
click at [821, 163] on button "12h 30m" at bounding box center [819, 166] width 272 height 24
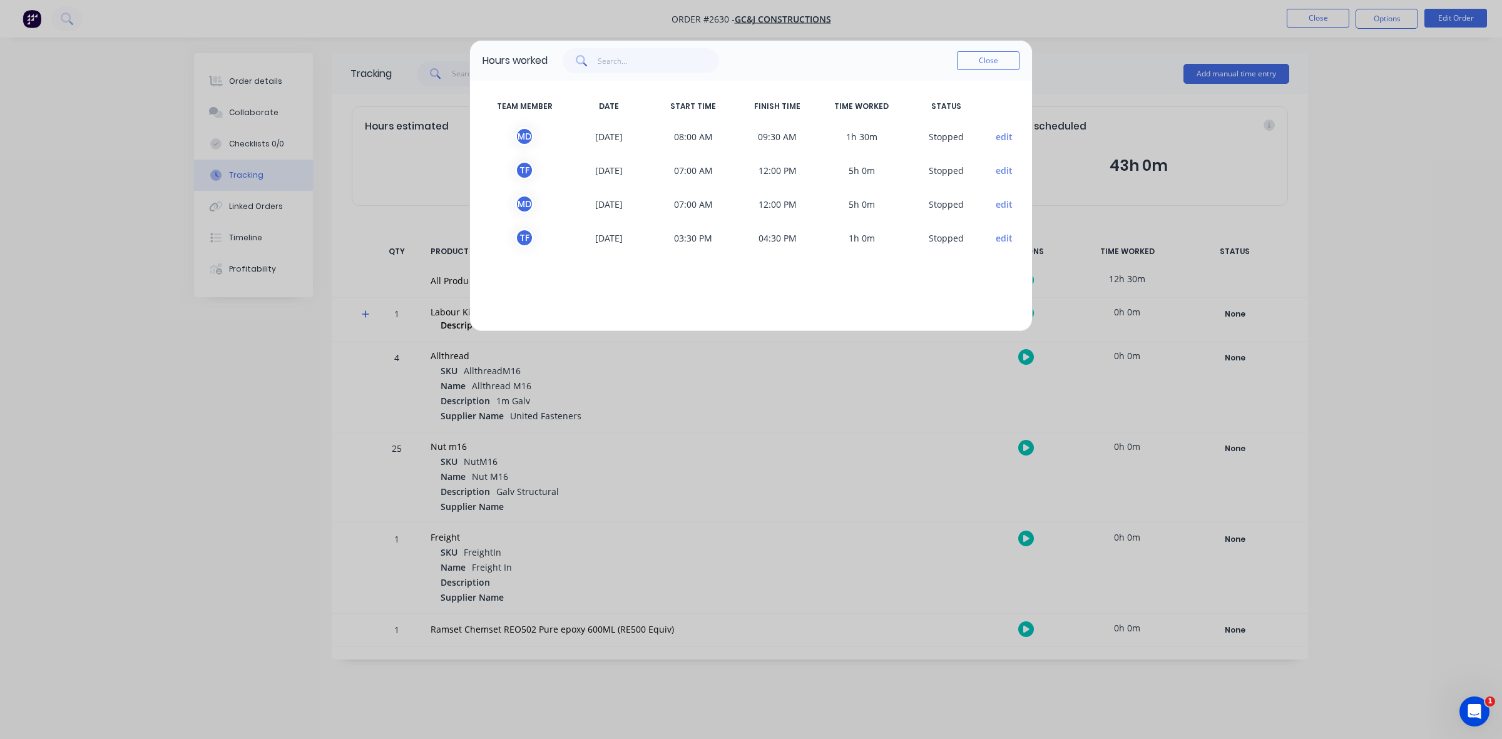
click at [983, 52] on button "Close" at bounding box center [988, 60] width 63 height 19
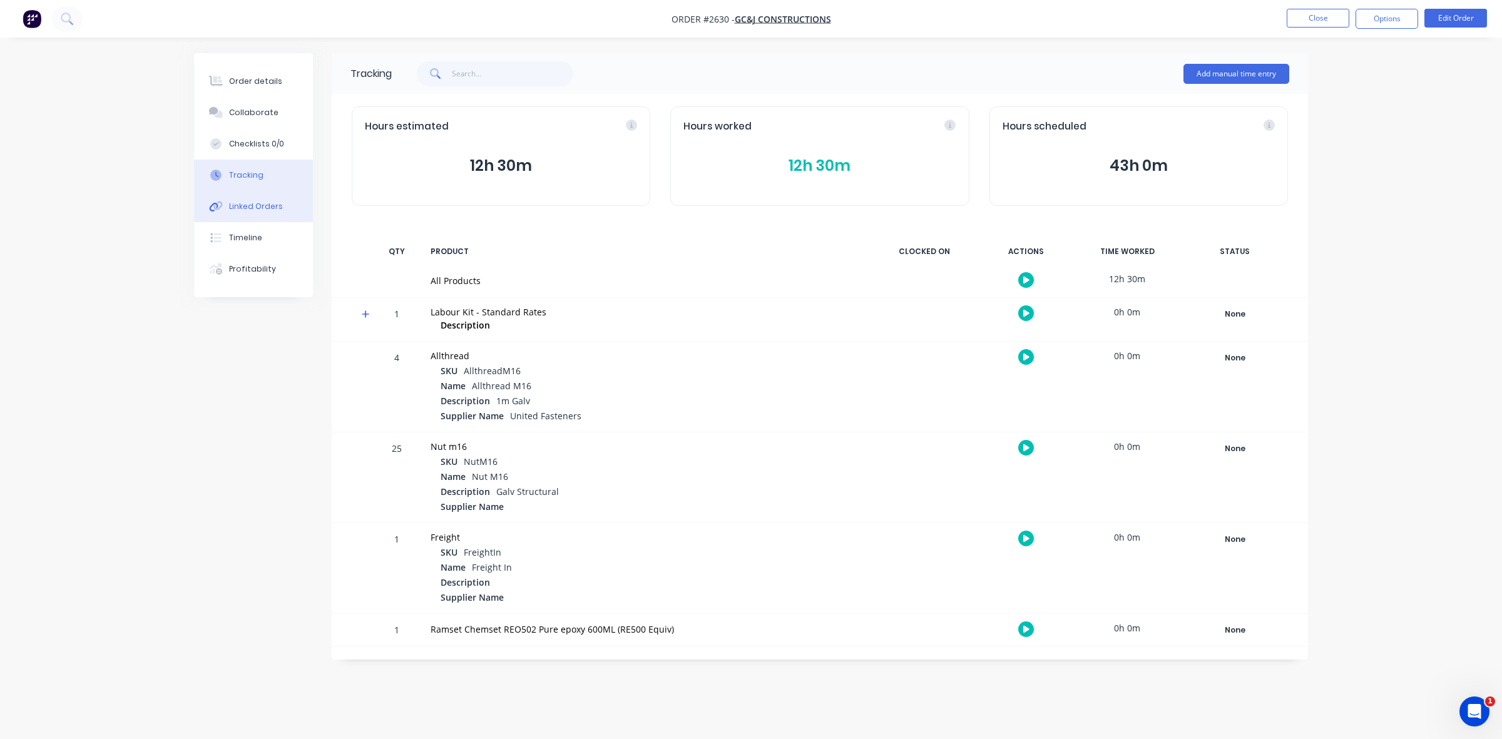
click at [260, 207] on div "Linked Orders" at bounding box center [256, 206] width 54 height 11
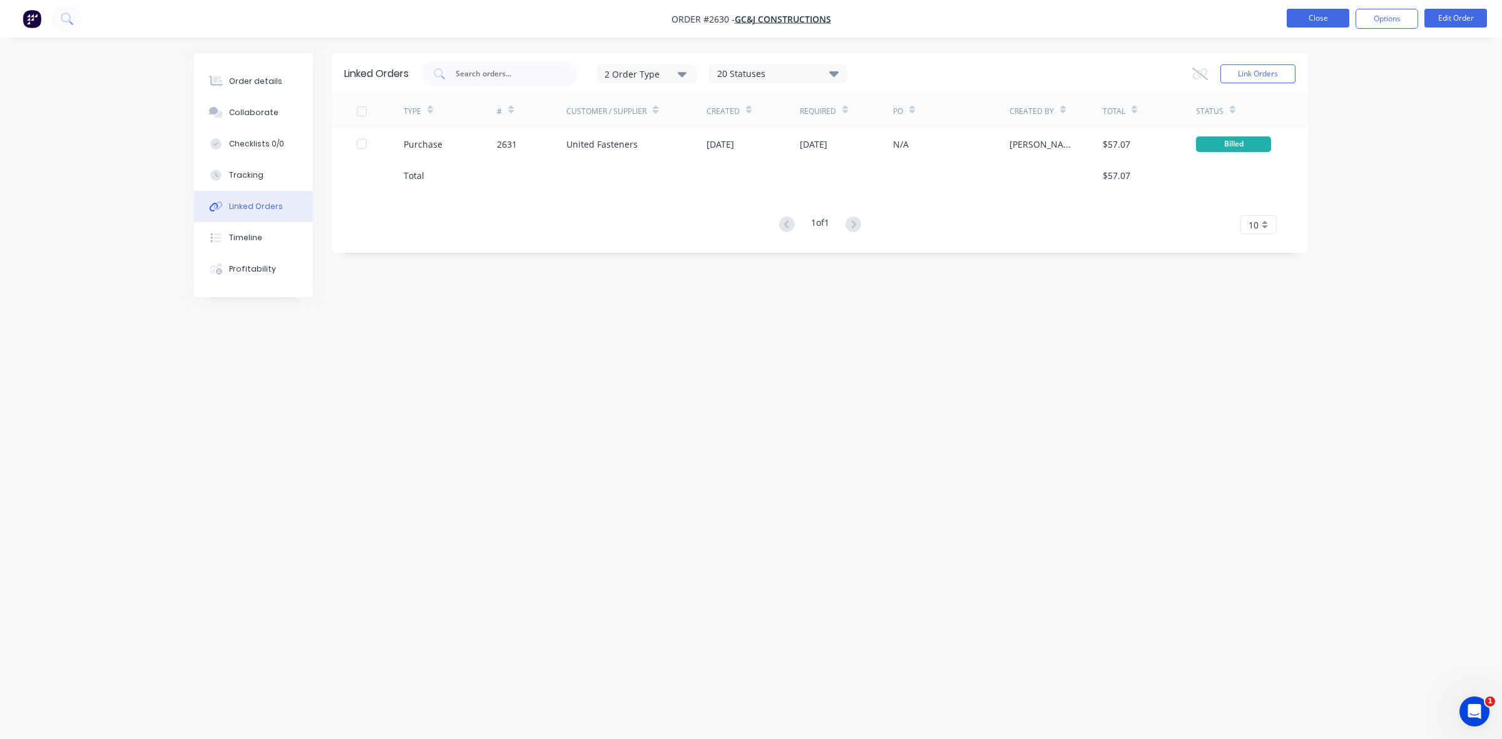
click at [1318, 21] on button "Close" at bounding box center [1317, 18] width 63 height 19
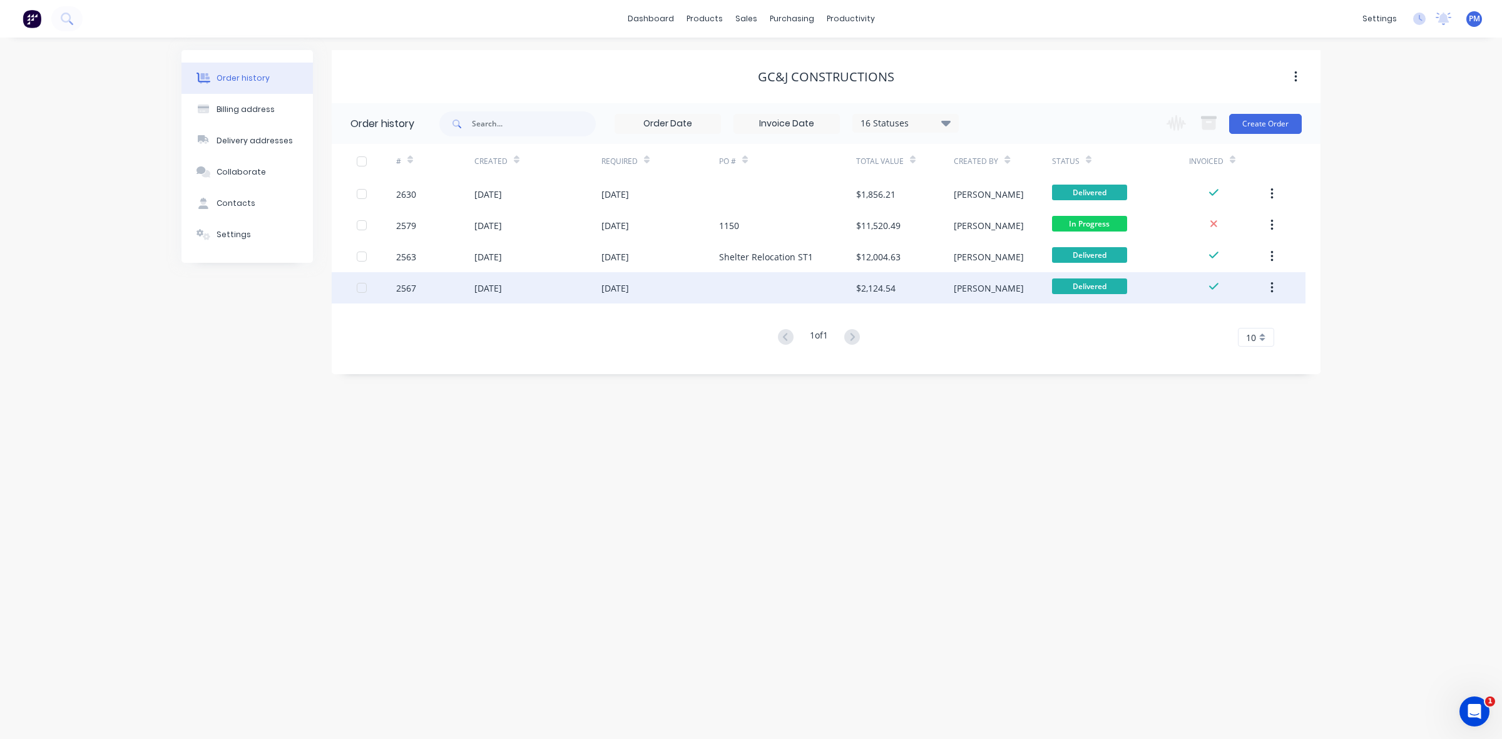
click at [577, 287] on div "04 Aug 2025" at bounding box center [537, 287] width 127 height 31
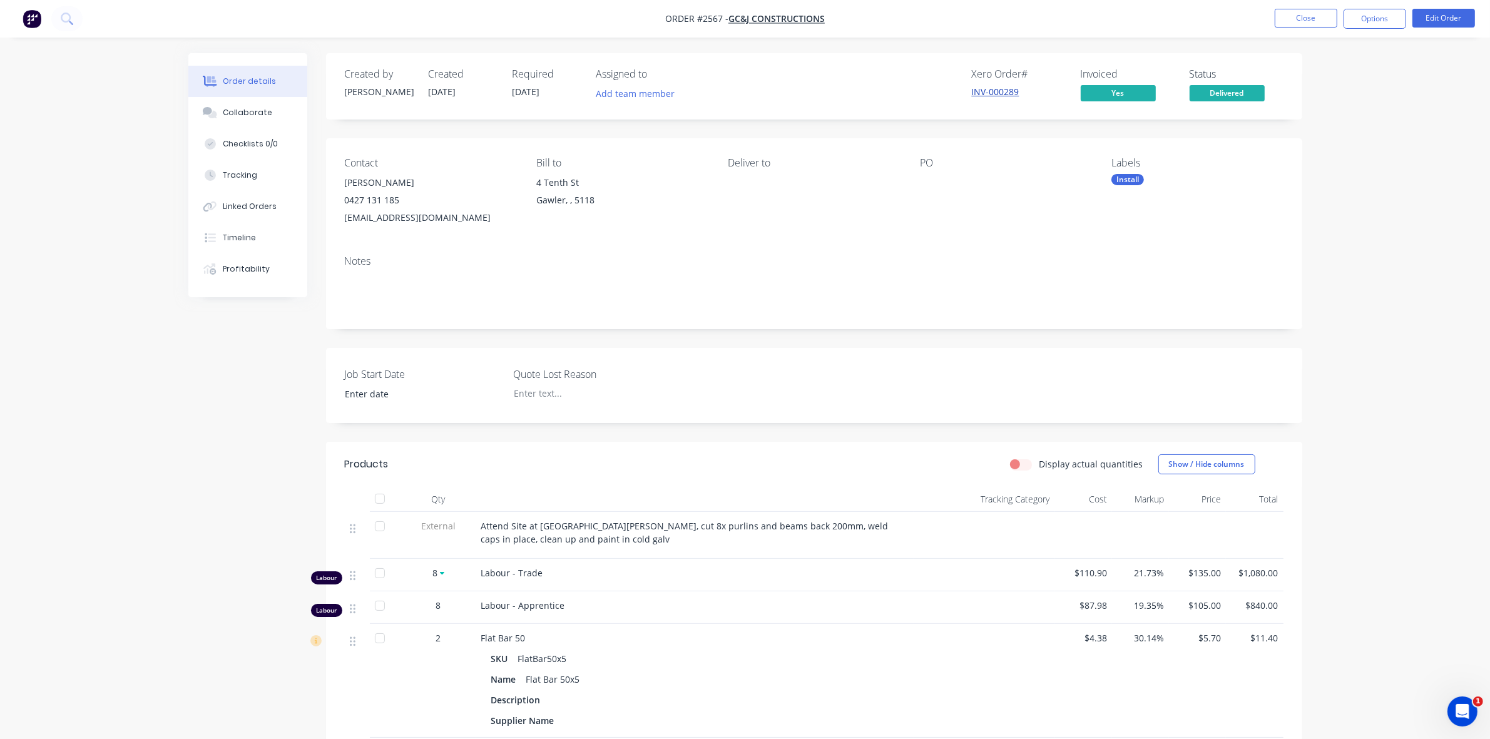
click at [977, 89] on link "INV-000289" at bounding box center [996, 92] width 48 height 12
click at [1319, 20] on button "Close" at bounding box center [1305, 18] width 63 height 19
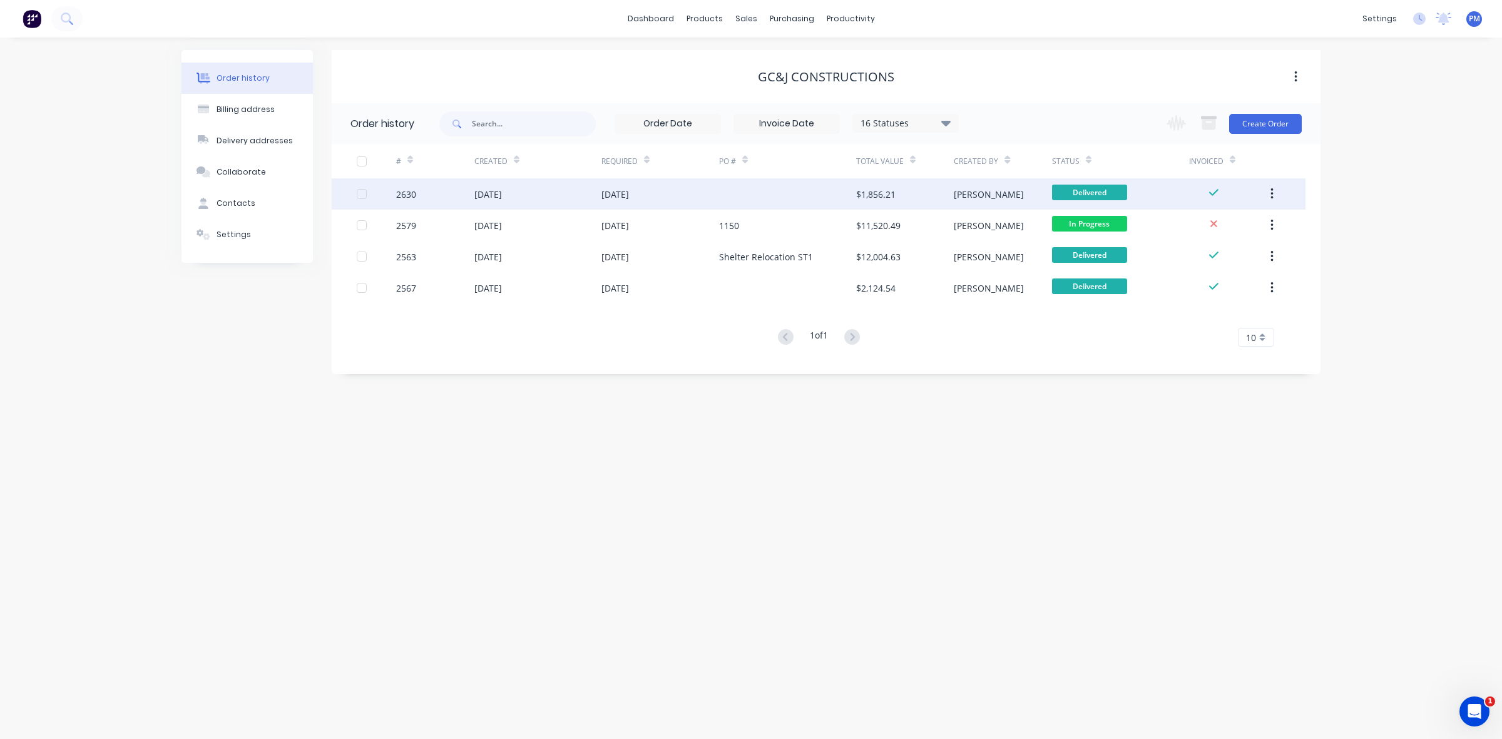
click at [555, 195] on div "[DATE]" at bounding box center [537, 193] width 127 height 31
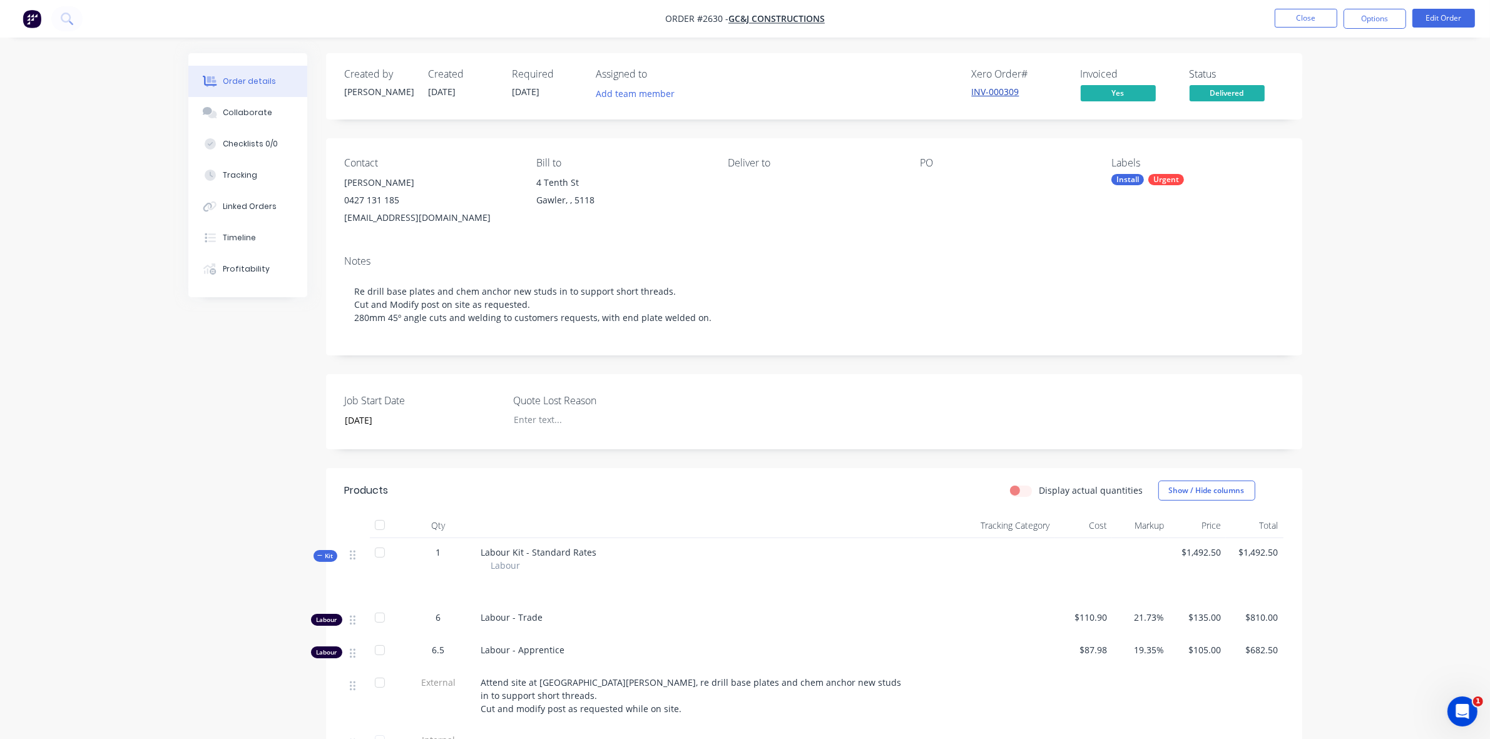
click at [994, 88] on link "INV-000309" at bounding box center [996, 92] width 48 height 12
click at [1296, 19] on button "Close" at bounding box center [1305, 18] width 63 height 19
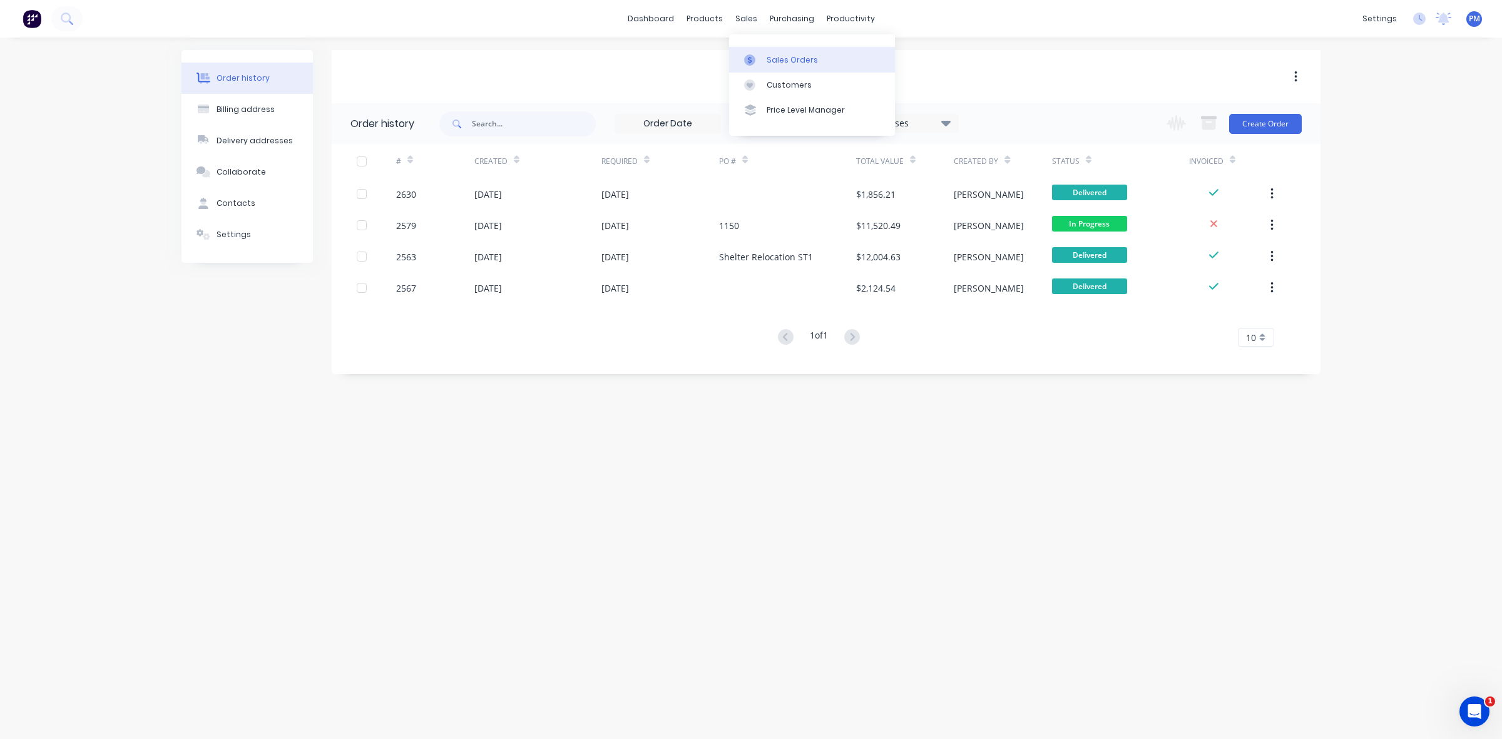
click at [773, 51] on link "Sales Orders" at bounding box center [812, 59] width 166 height 25
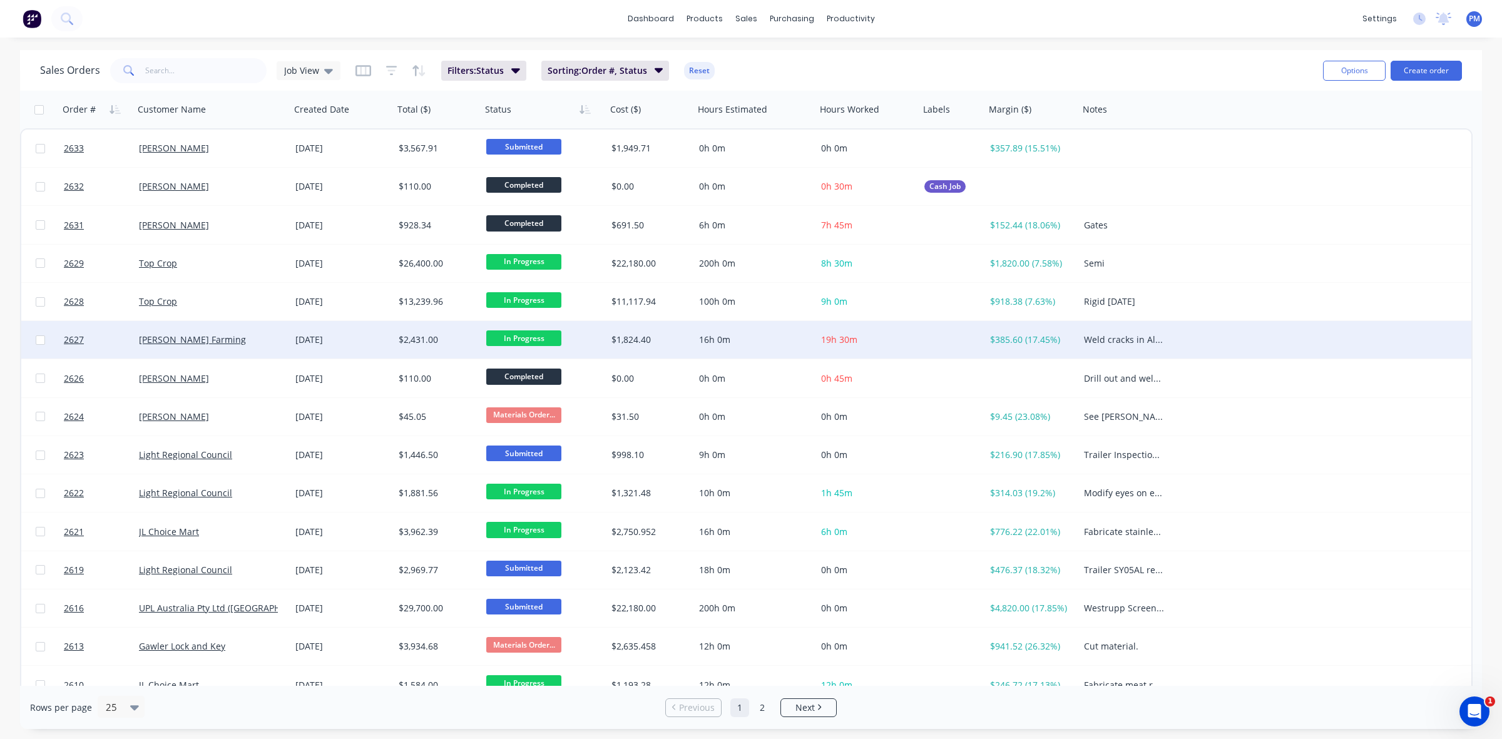
click at [272, 342] on div "[PERSON_NAME] Farming" at bounding box center [208, 339] width 139 height 13
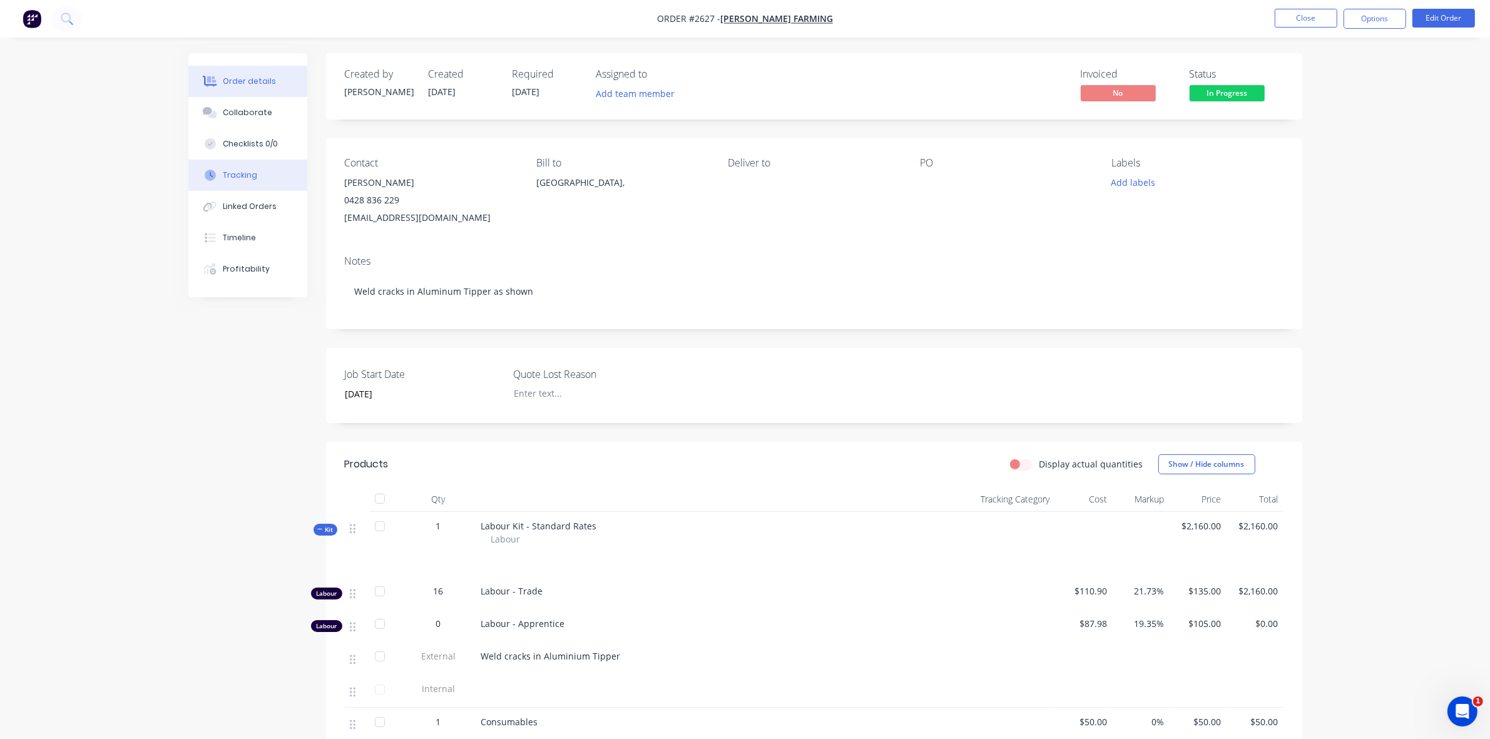
click at [238, 174] on div "Tracking" at bounding box center [240, 175] width 34 height 11
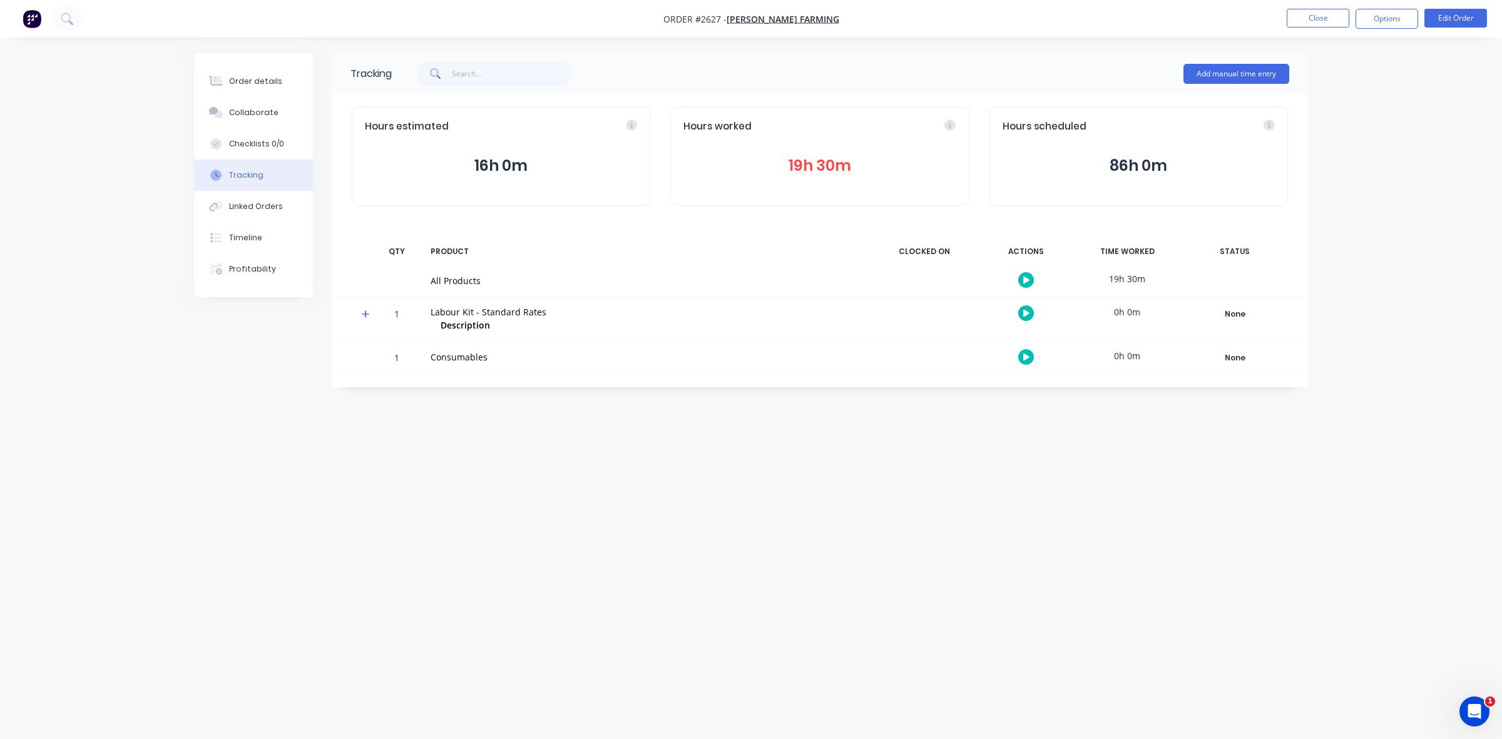
click at [801, 166] on button "19h 30m" at bounding box center [819, 166] width 272 height 24
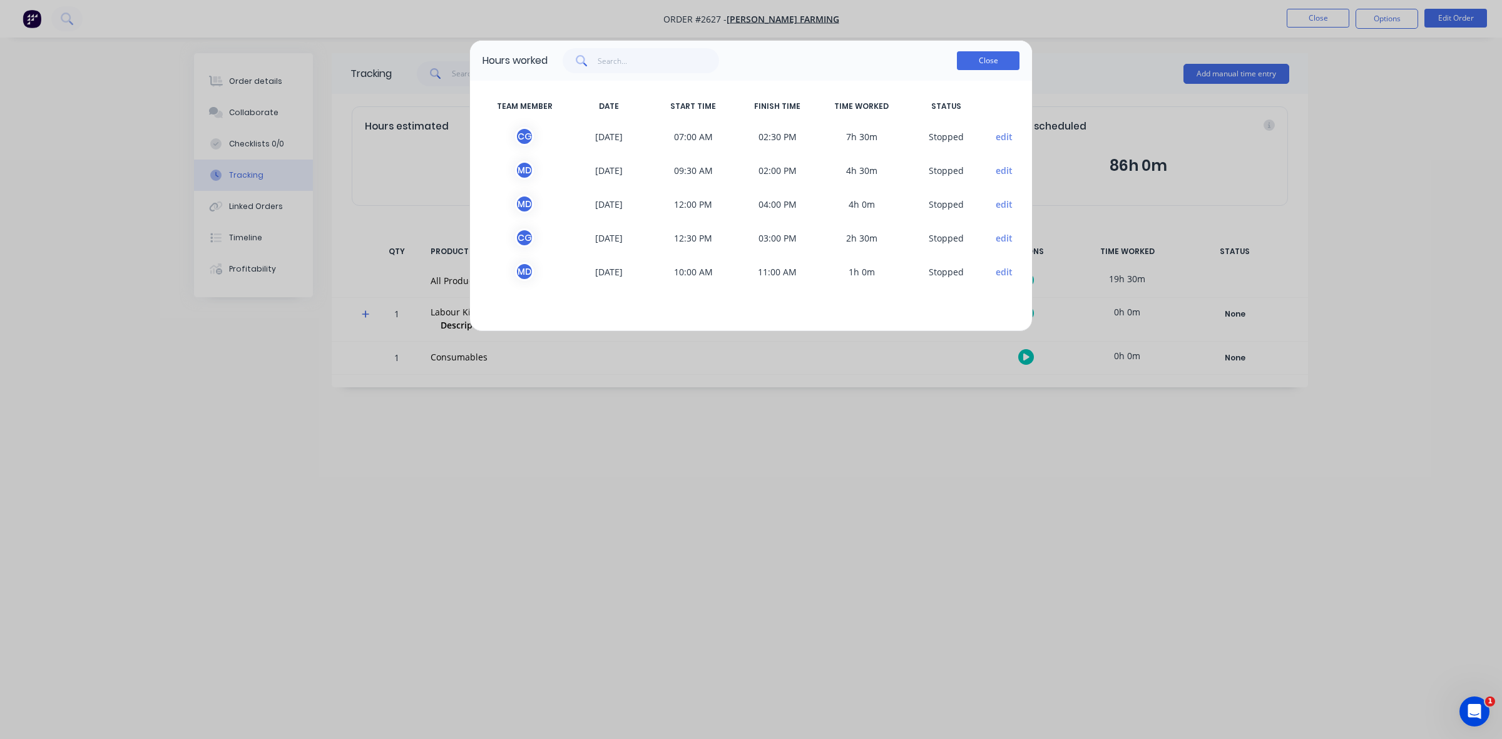
click at [983, 63] on button "Close" at bounding box center [988, 60] width 63 height 19
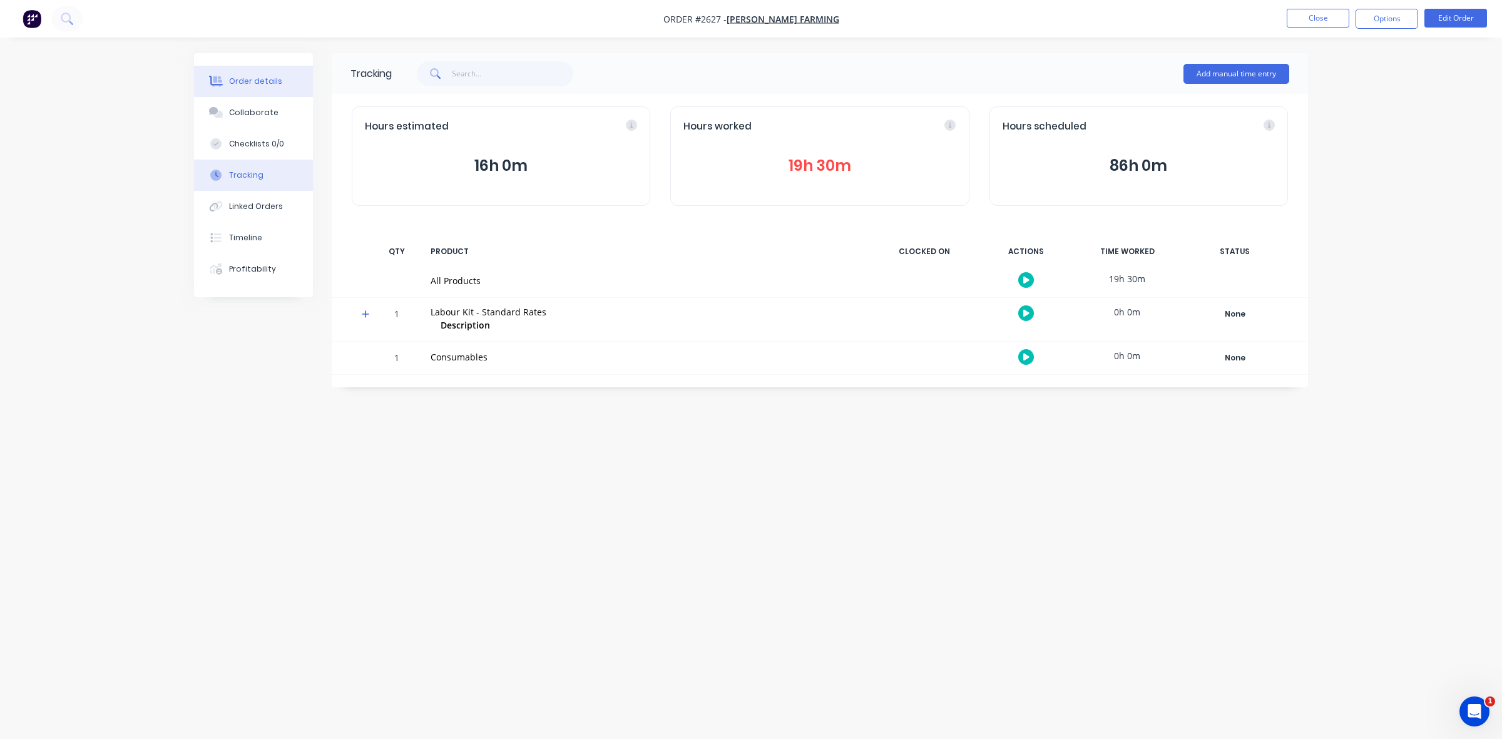
click at [263, 80] on div "Order details" at bounding box center [255, 81] width 53 height 11
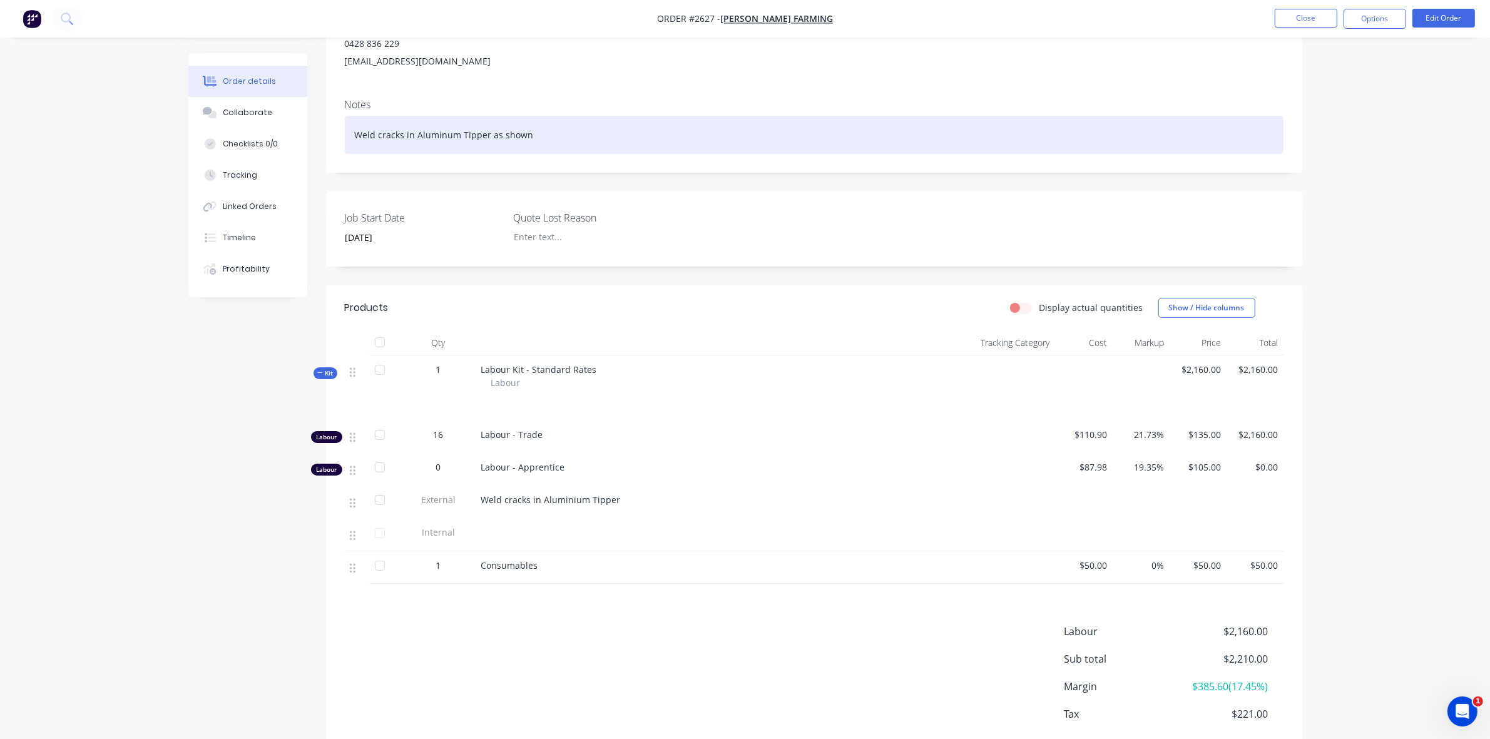
scroll to position [228, 0]
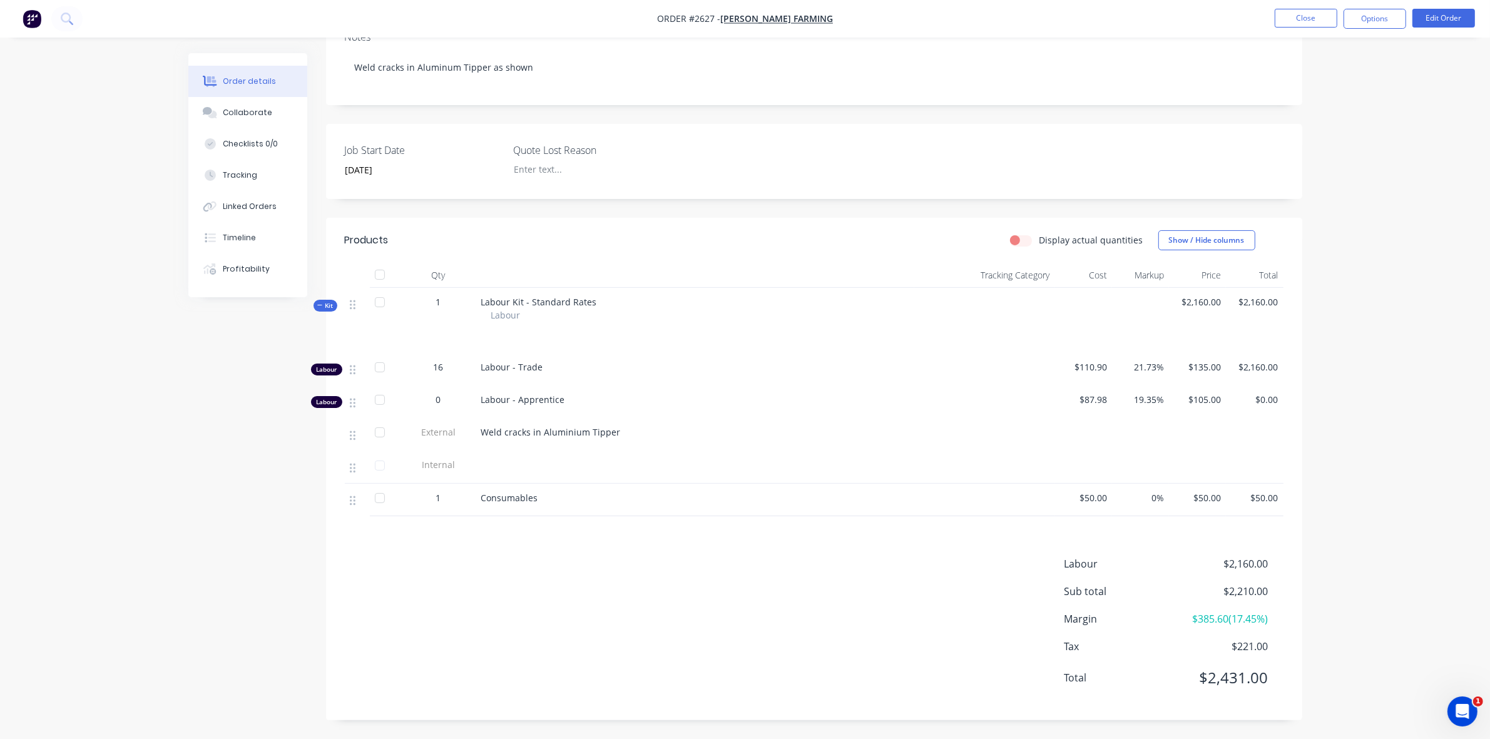
drag, startPoint x: 585, startPoint y: 296, endPoint x: 564, endPoint y: 557, distance: 262.4
click at [564, 557] on div "Labour $2,160.00 Sub total $2,210.00 Margin $385.60 ( 17.45 %) Tax $221.00 Tota…" at bounding box center [814, 628] width 938 height 145
click at [552, 529] on div "Products Display actual quantities Show / Hide columns Qty Tracking Category Co…" at bounding box center [814, 469] width 976 height 502
click at [409, 501] on div "1" at bounding box center [438, 497] width 65 height 13
click at [230, 170] on div "Tracking" at bounding box center [240, 175] width 34 height 11
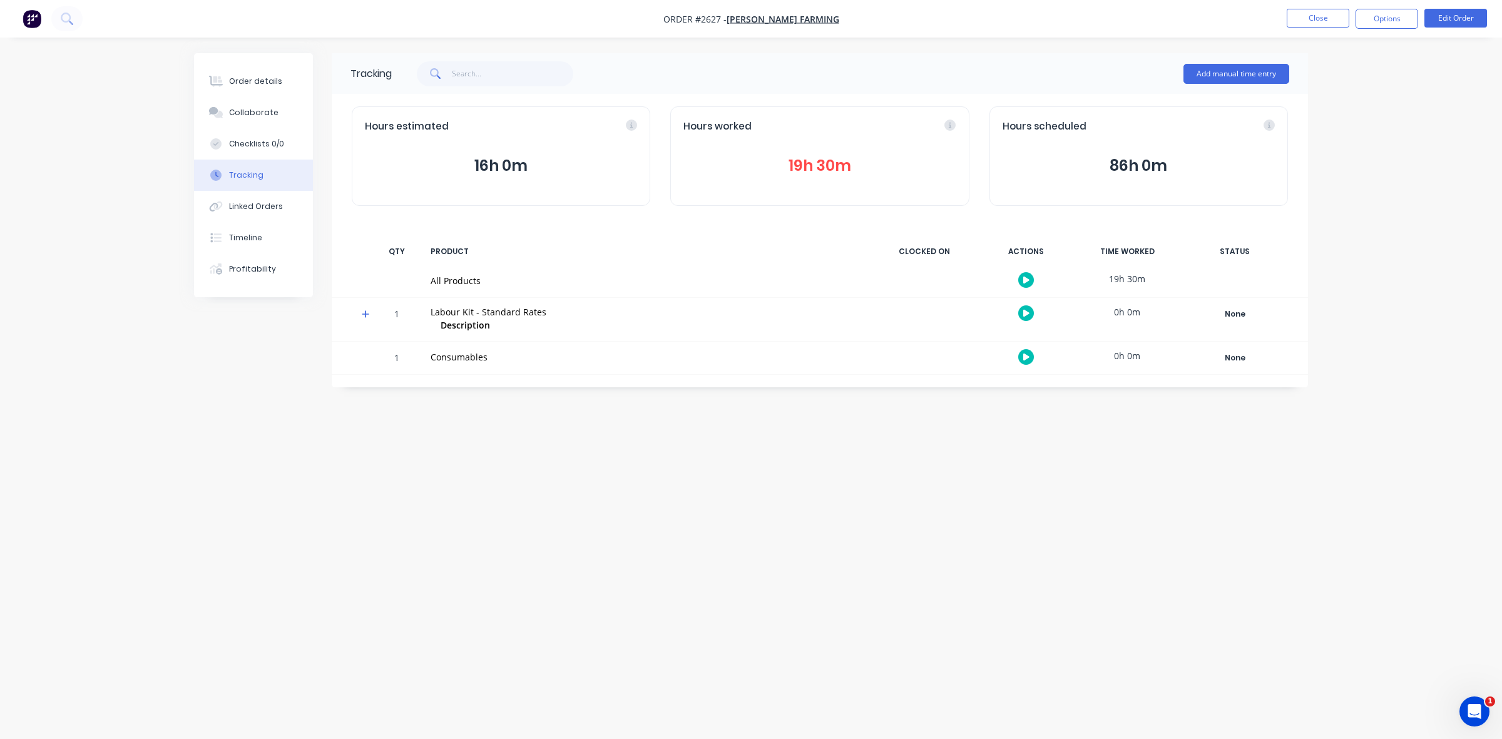
click at [804, 169] on button "19h 30m" at bounding box center [819, 166] width 272 height 24
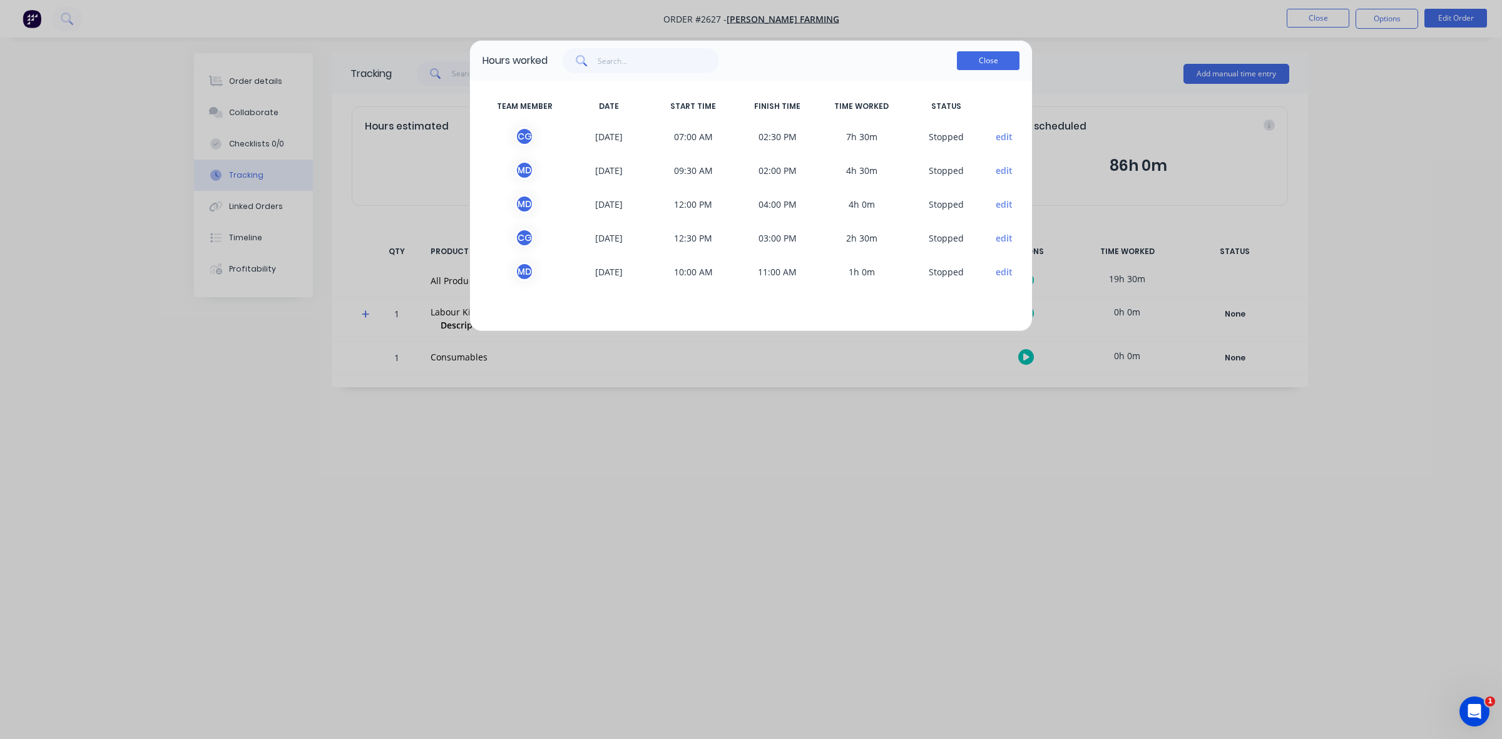
click at [979, 61] on button "Close" at bounding box center [988, 60] width 63 height 19
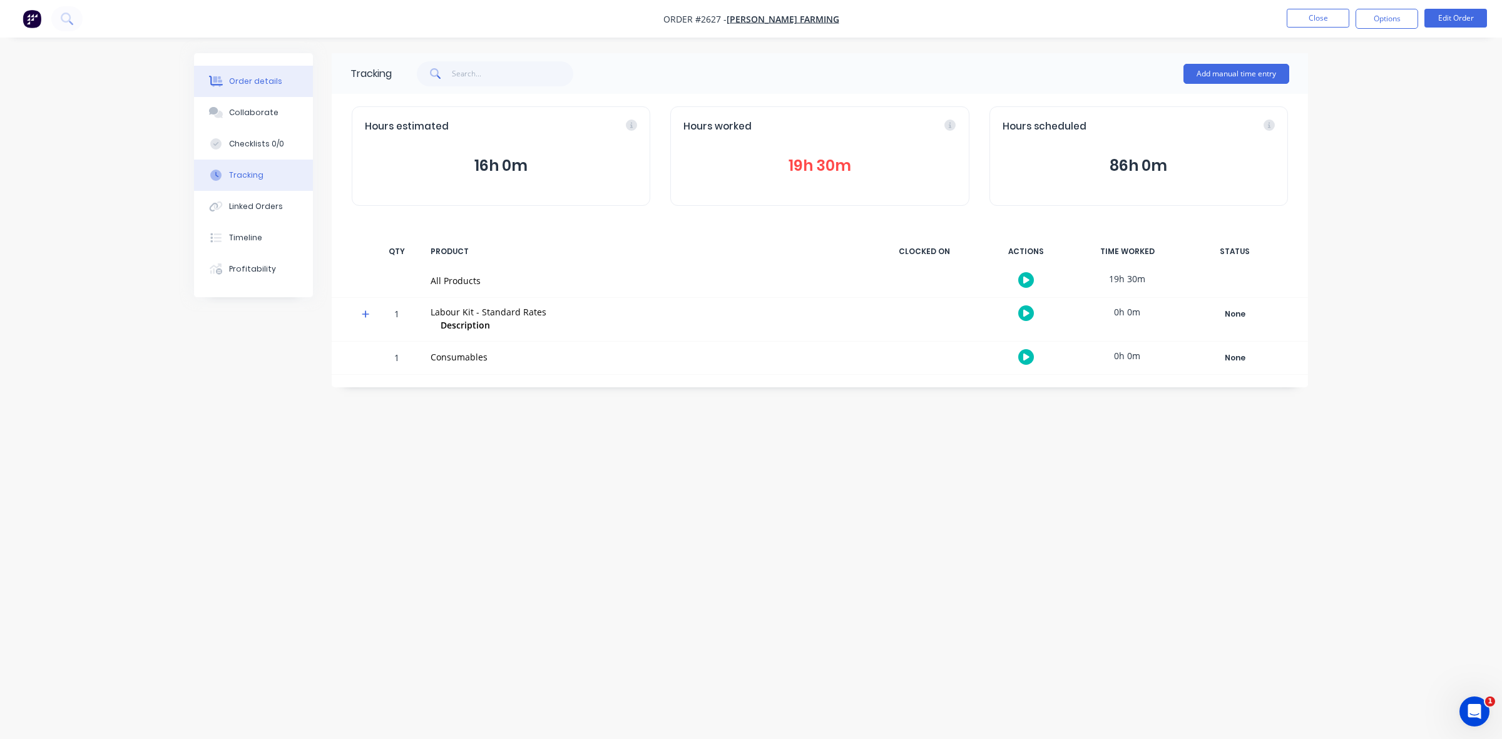
click at [243, 83] on div "Order details" at bounding box center [255, 81] width 53 height 11
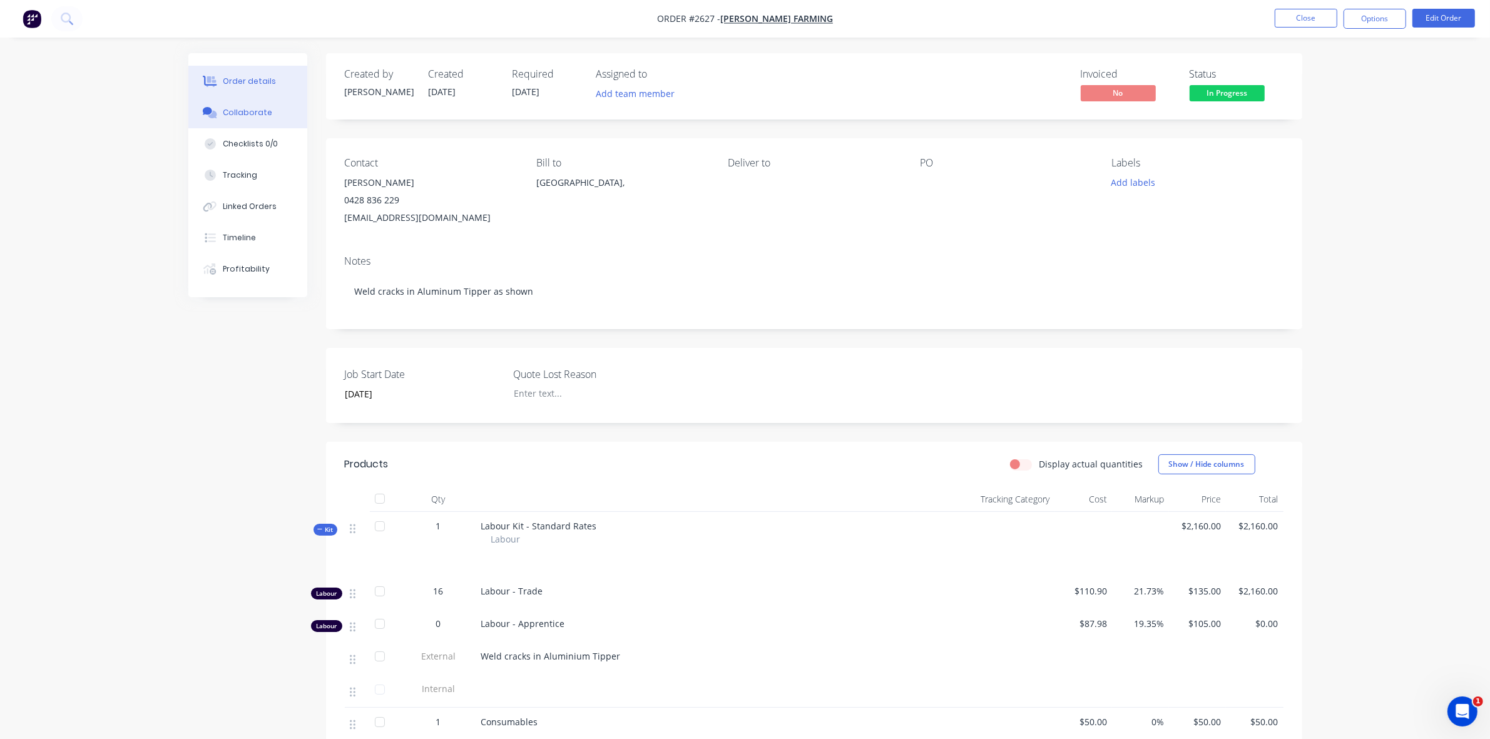
click at [221, 103] on button "Collaborate" at bounding box center [247, 112] width 119 height 31
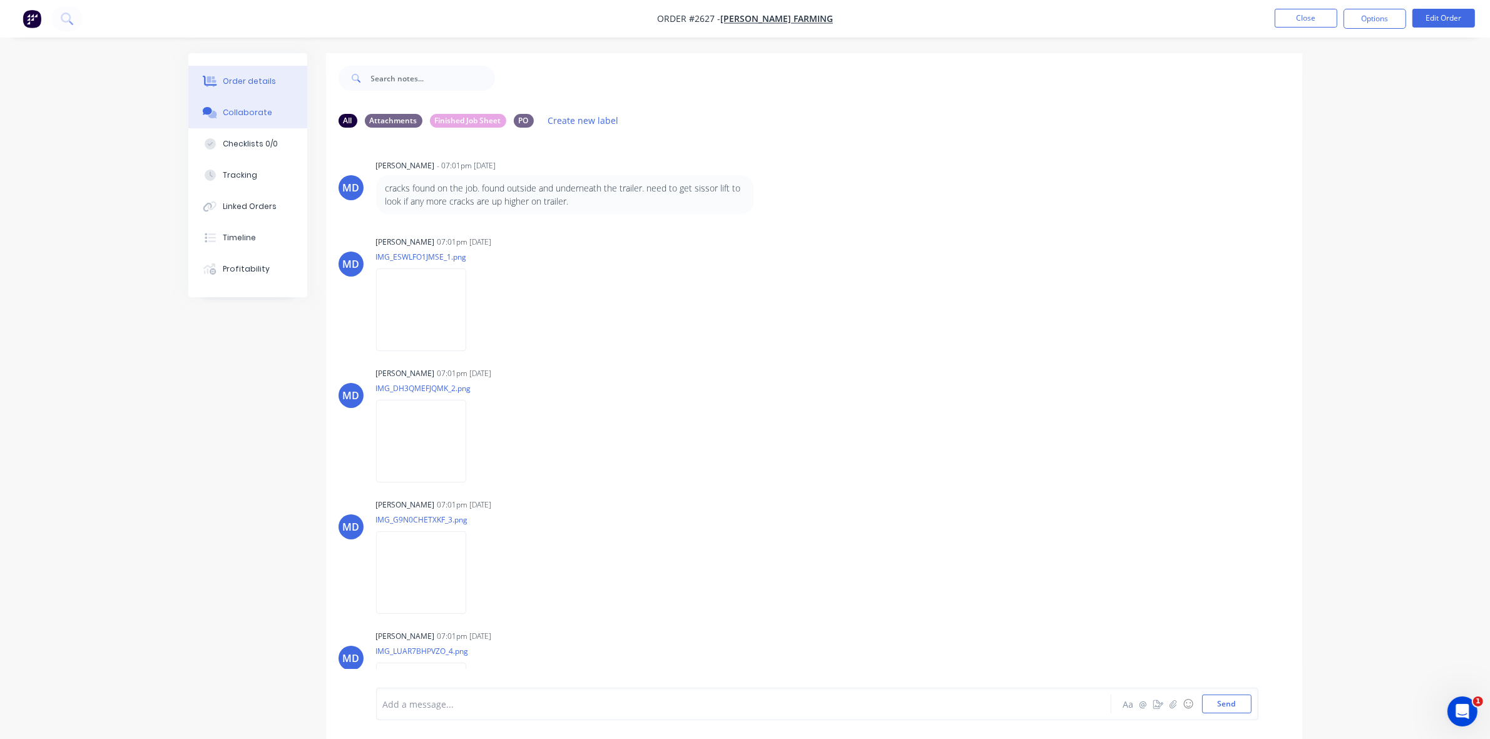
click at [258, 74] on button "Order details" at bounding box center [247, 81] width 119 height 31
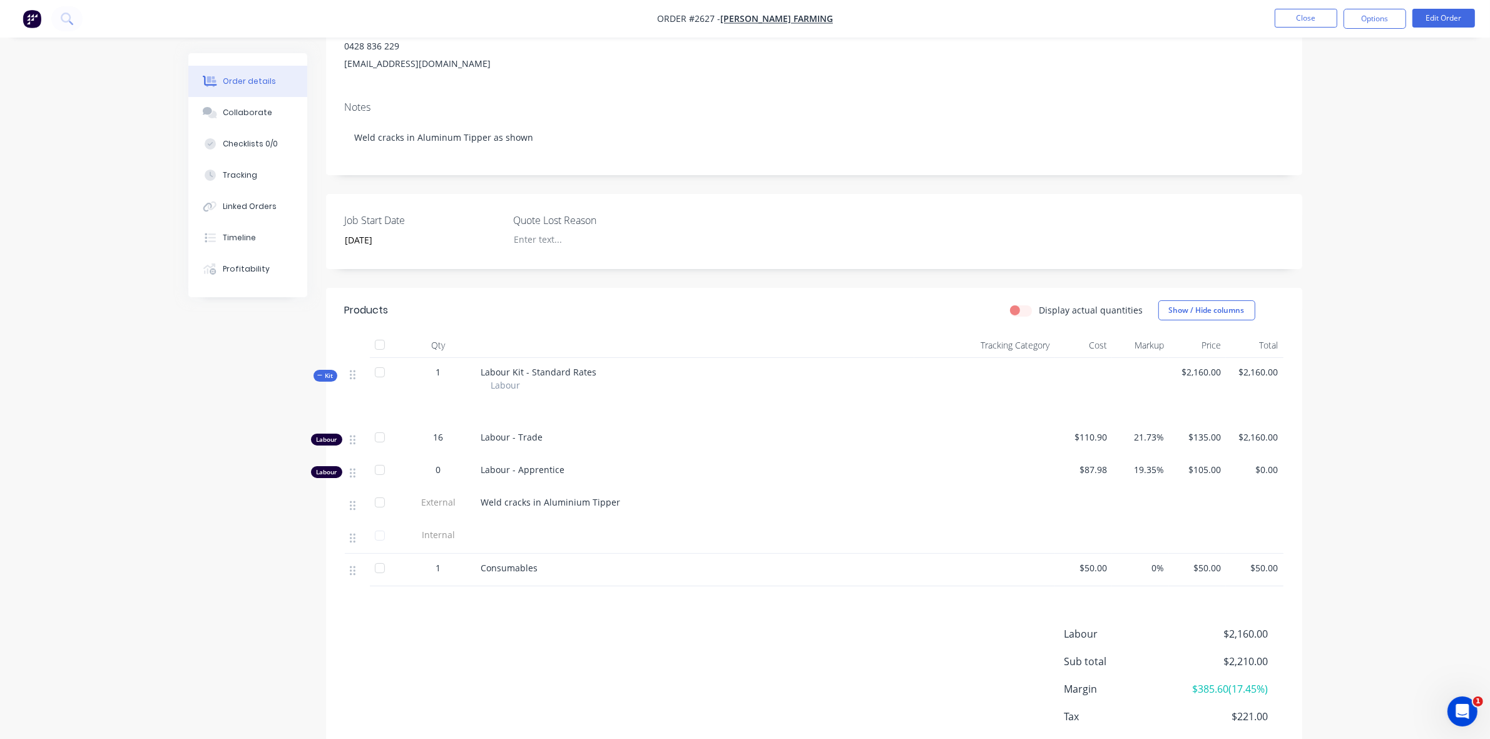
scroll to position [156, 0]
click at [1433, 18] on button "Edit Order" at bounding box center [1443, 18] width 63 height 19
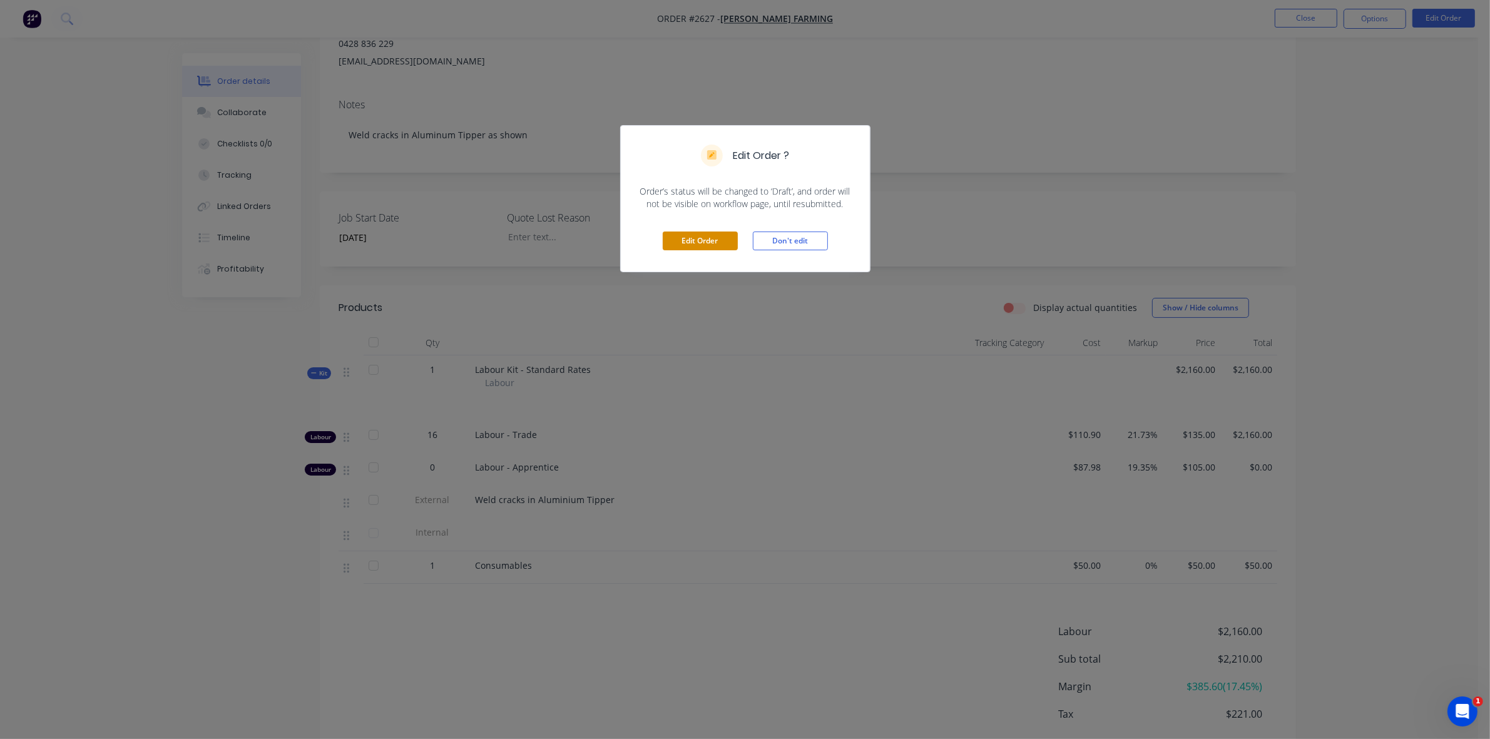
click at [677, 236] on button "Edit Order" at bounding box center [700, 240] width 75 height 19
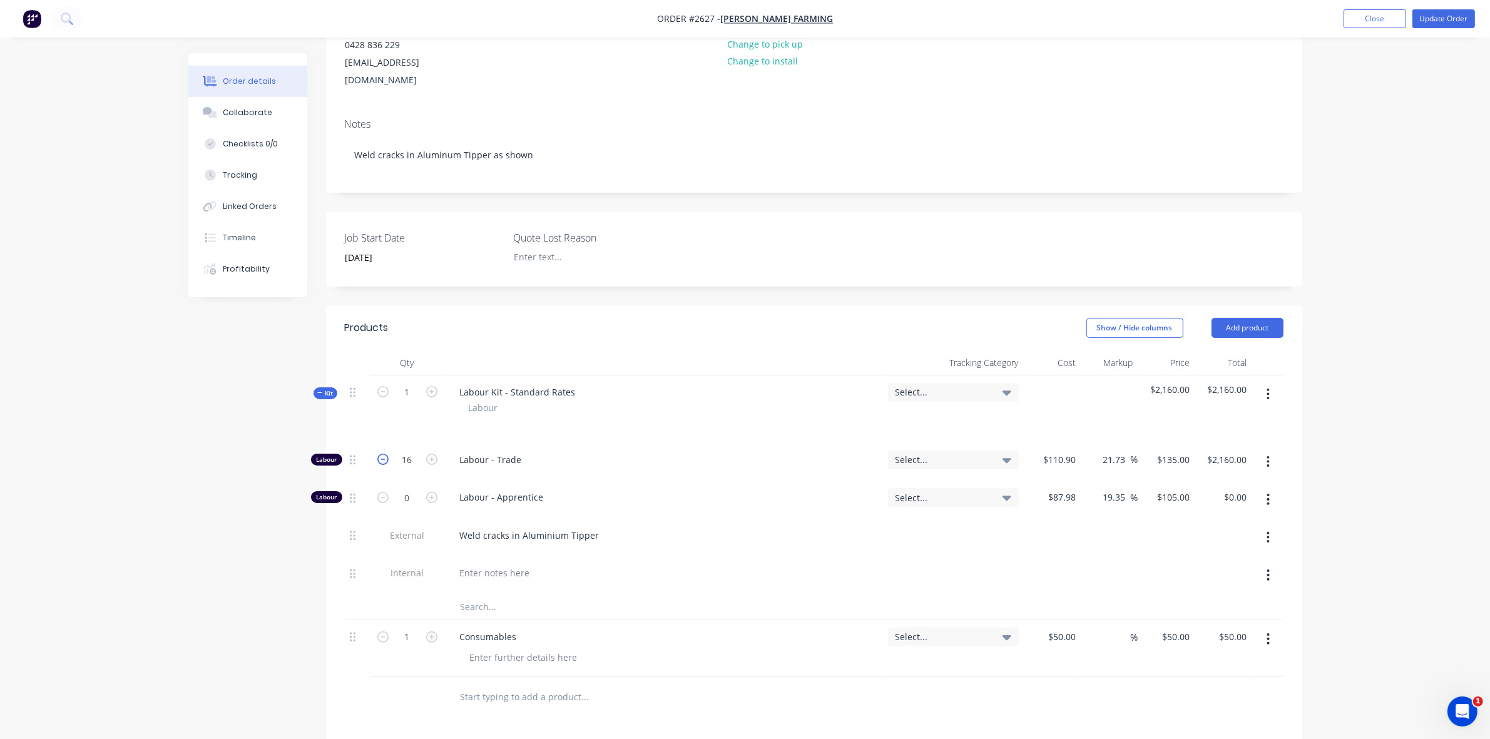
click at [383, 454] on icon "button" at bounding box center [382, 459] width 11 height 11
type input "15"
type input "$2,025.00"
click at [383, 454] on icon "button" at bounding box center [382, 459] width 11 height 11
type input "14"
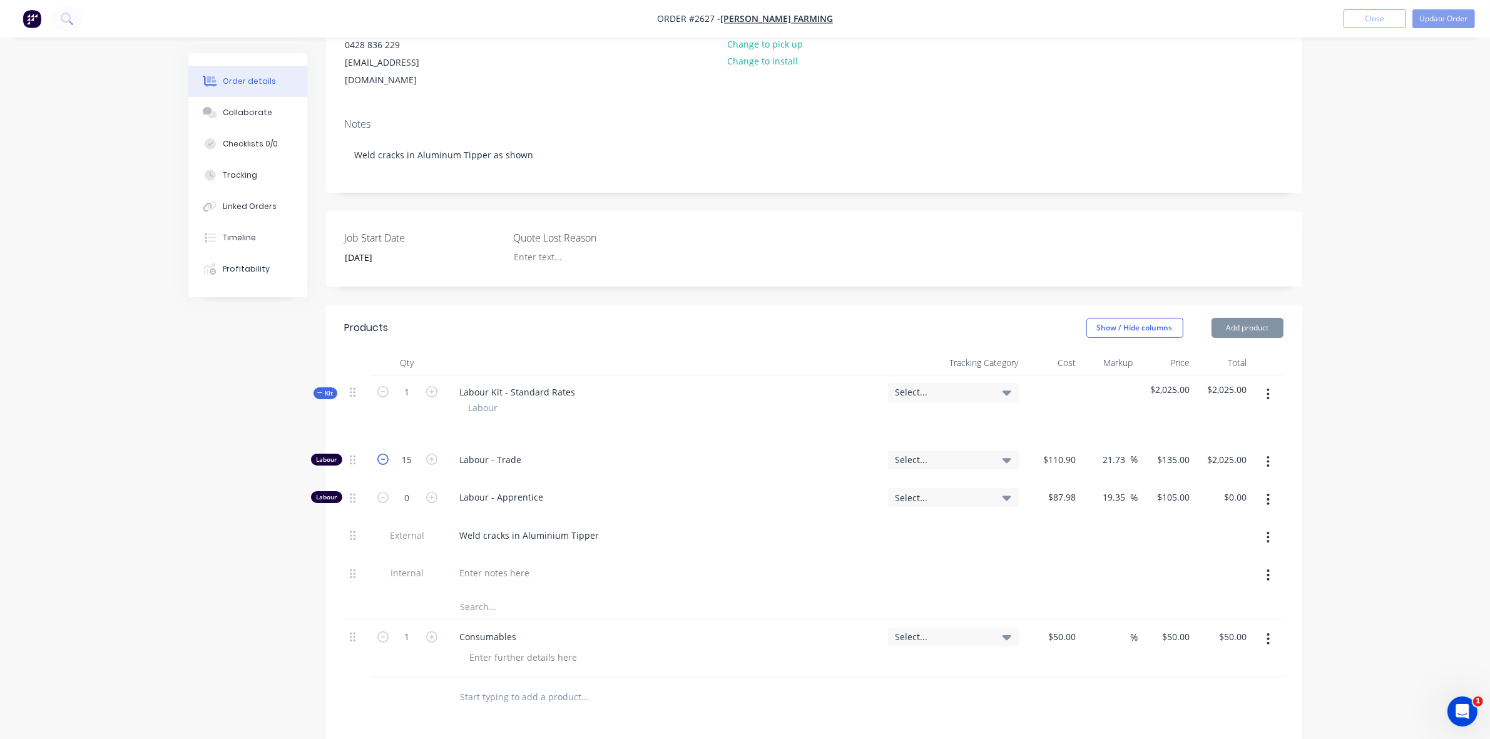
type input "$1,890.00"
click at [383, 454] on icon "button" at bounding box center [382, 459] width 11 height 11
type input "13"
type input "$1,755.00"
click at [383, 454] on icon "button" at bounding box center [382, 459] width 11 height 11
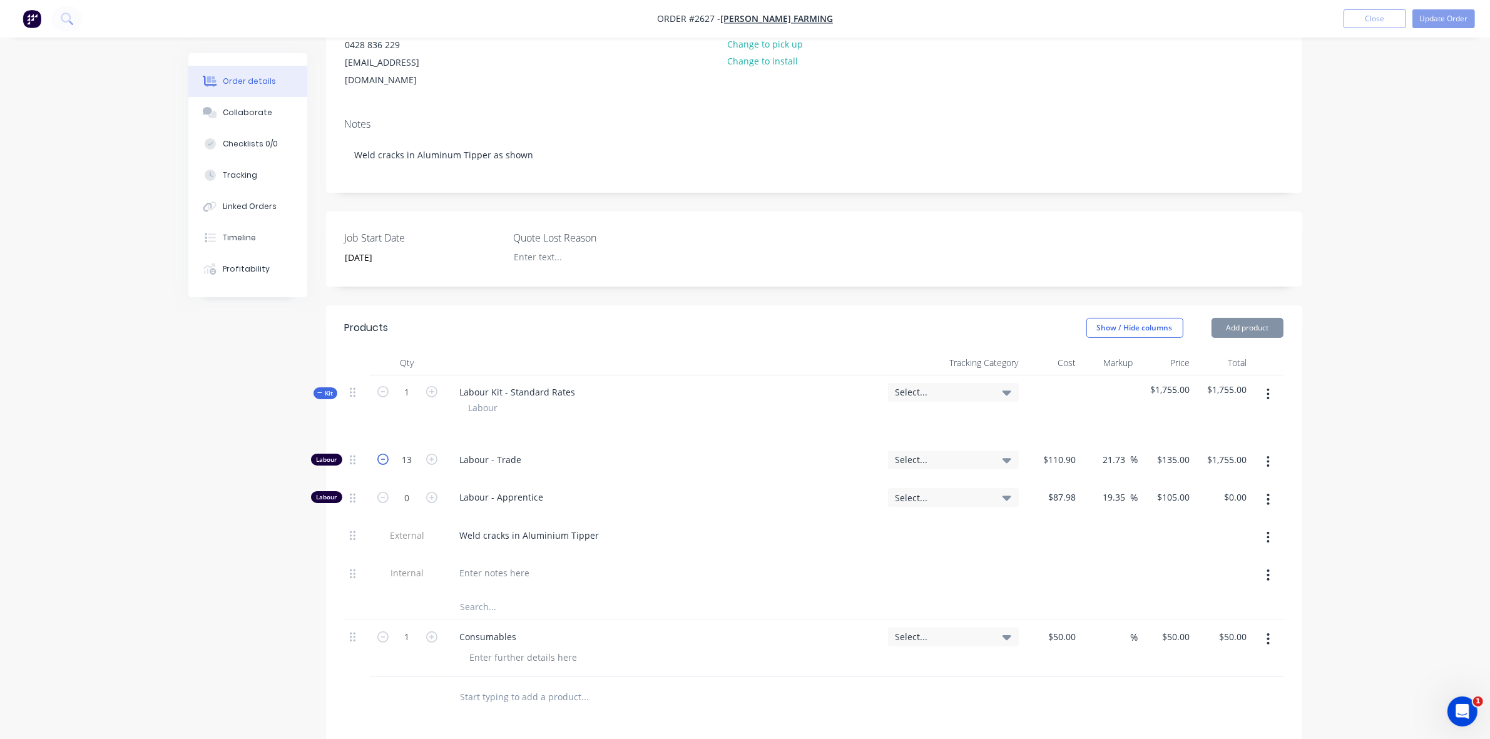
type input "12"
type input "$1,620.00"
click at [430, 492] on icon "button" at bounding box center [431, 497] width 11 height 11
type input "1"
type input "$105.00"
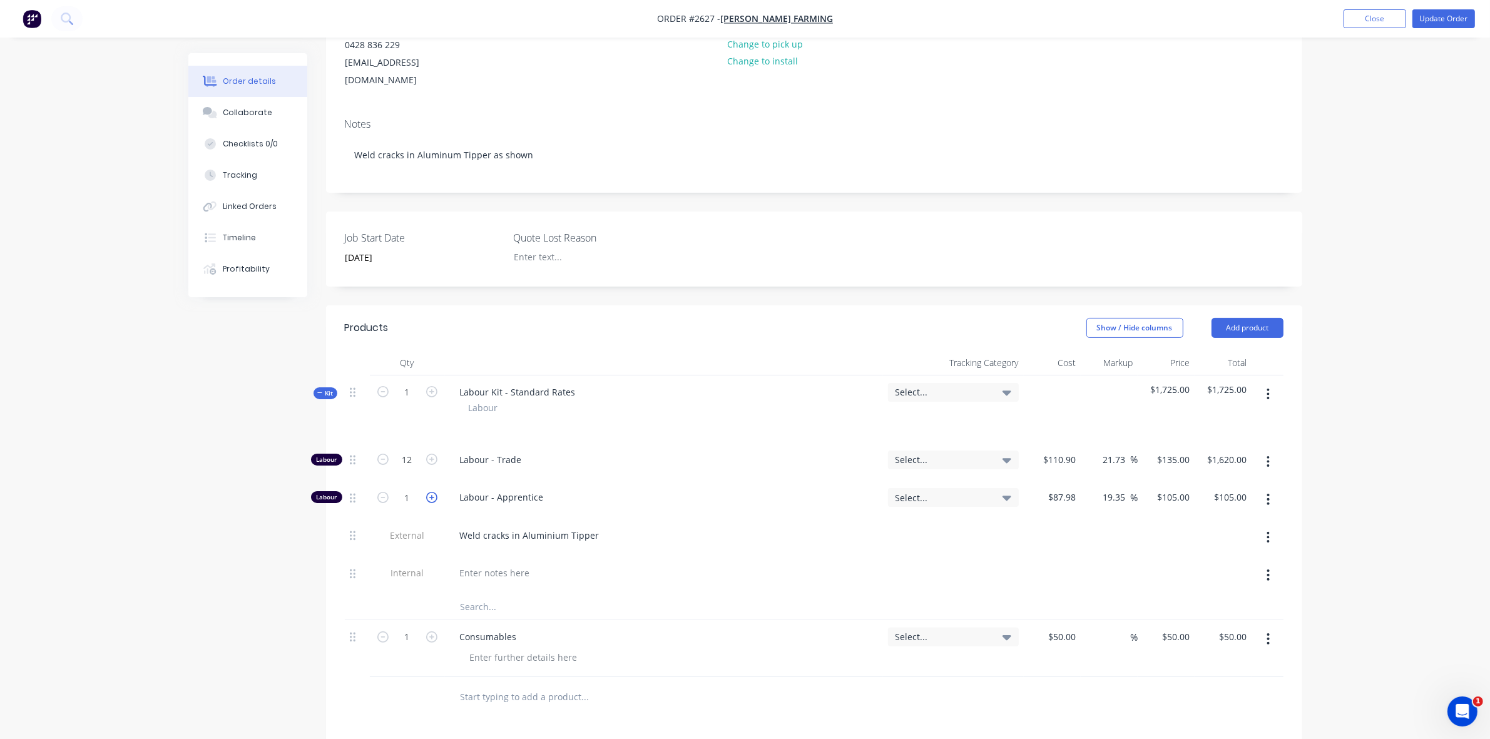
click at [430, 492] on icon "button" at bounding box center [431, 497] width 11 height 11
type input "2"
type input "$210.00"
click at [430, 492] on icon "button" at bounding box center [431, 497] width 11 height 11
type input "3"
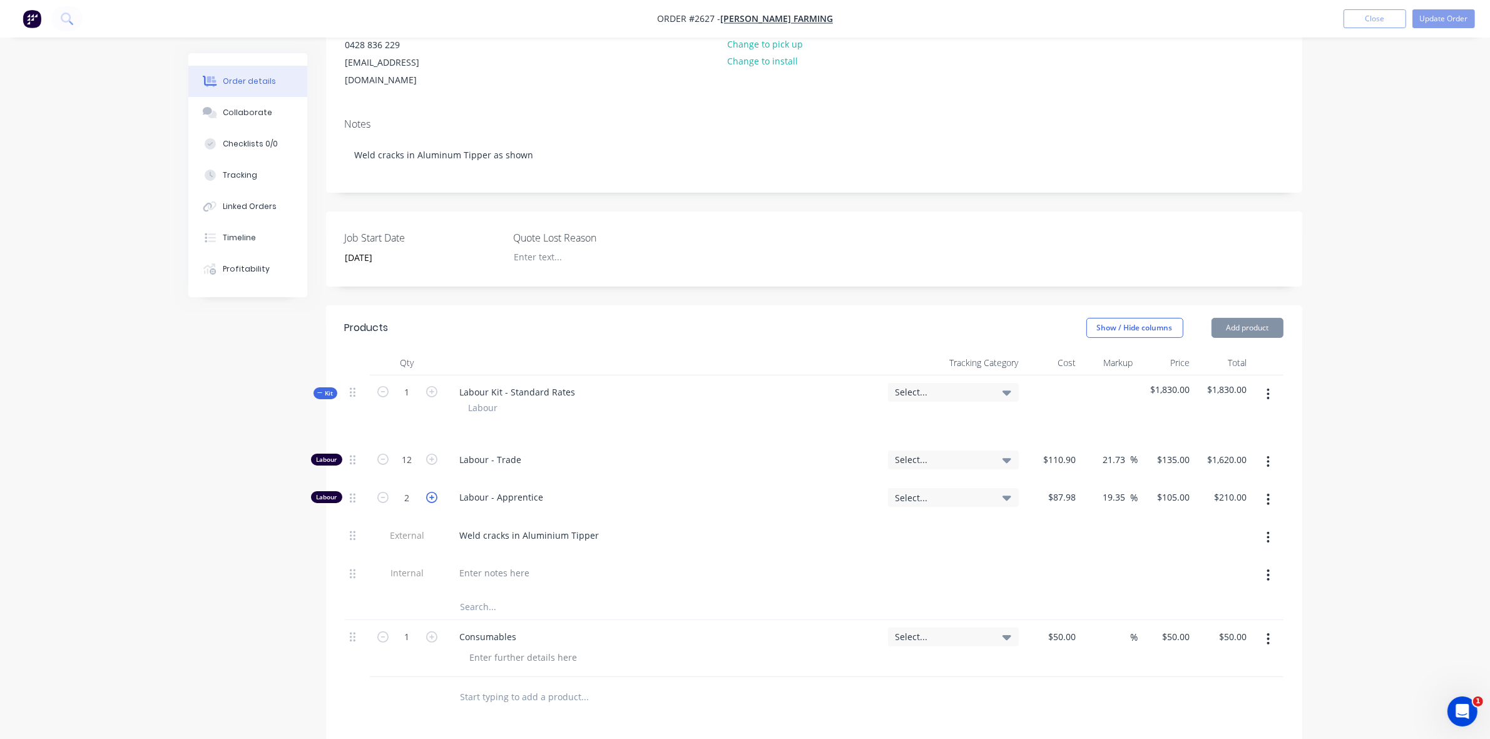
type input "$315.00"
click at [430, 492] on icon "button" at bounding box center [431, 497] width 11 height 11
type input "4"
type input "$420.00"
click at [430, 492] on icon "button" at bounding box center [431, 497] width 11 height 11
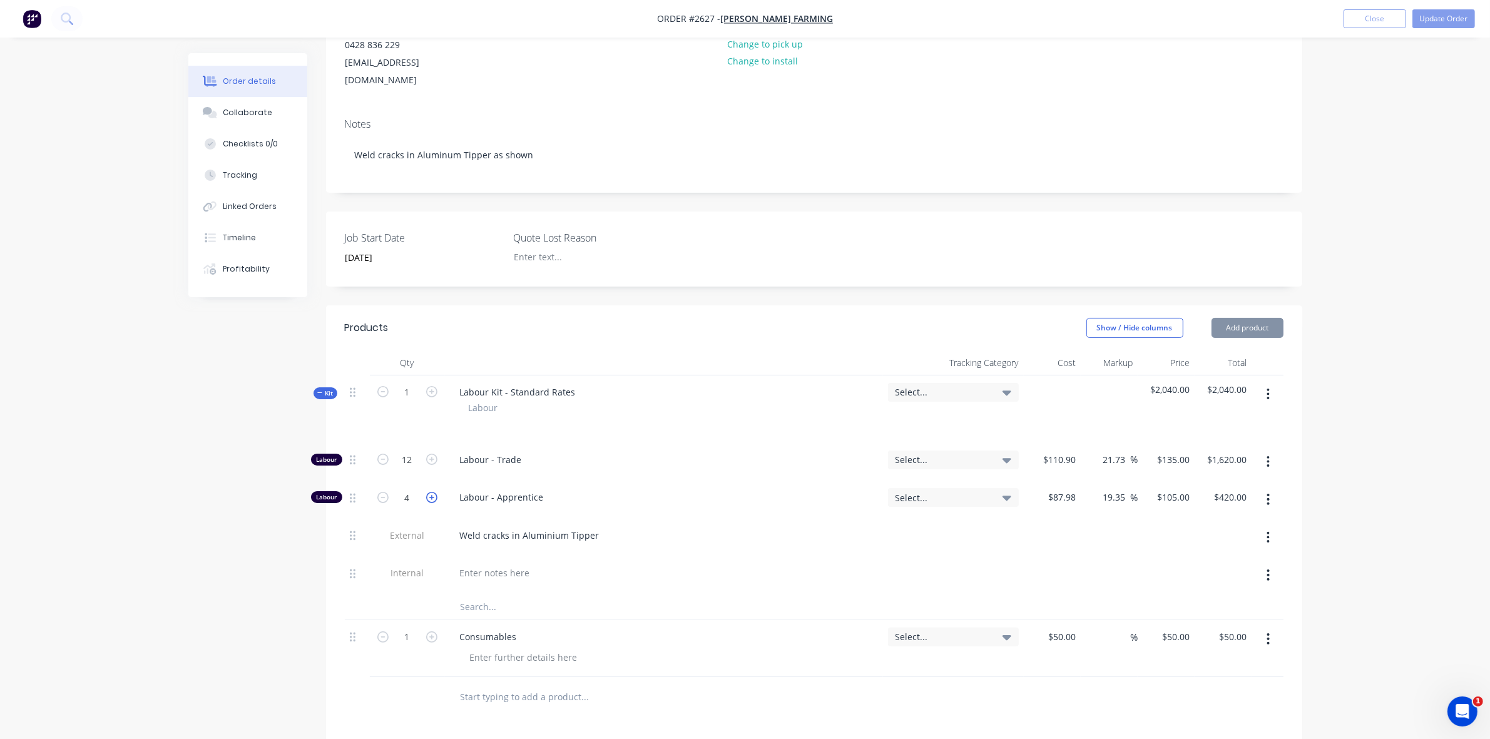
type input "5"
type input "$525.00"
click at [430, 492] on icon "button" at bounding box center [431, 497] width 11 height 11
type input "6"
type input "$630.00"
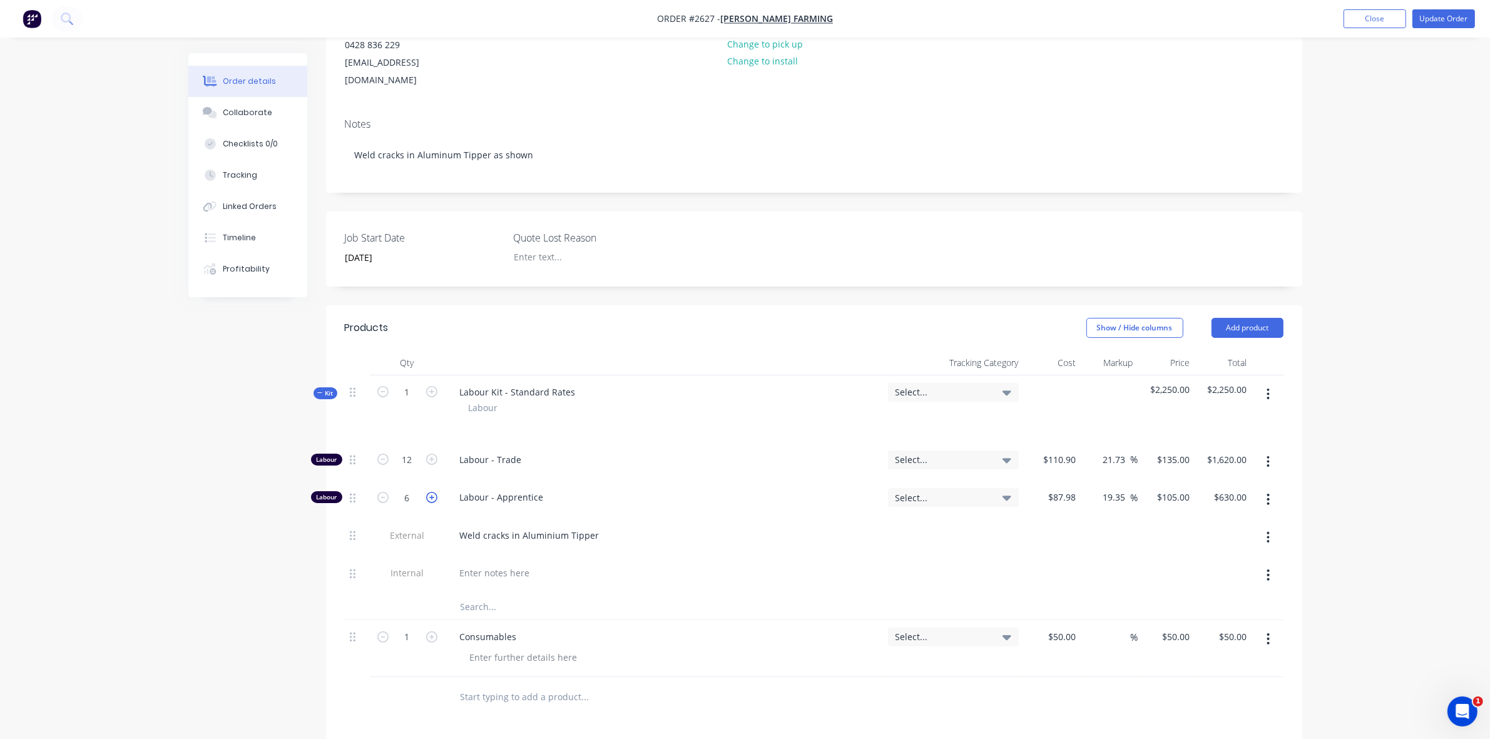
click at [430, 492] on icon "button" at bounding box center [431, 497] width 11 height 11
type input "7"
type input "$735.00"
click at [430, 492] on icon "button" at bounding box center [431, 497] width 11 height 11
type input "8"
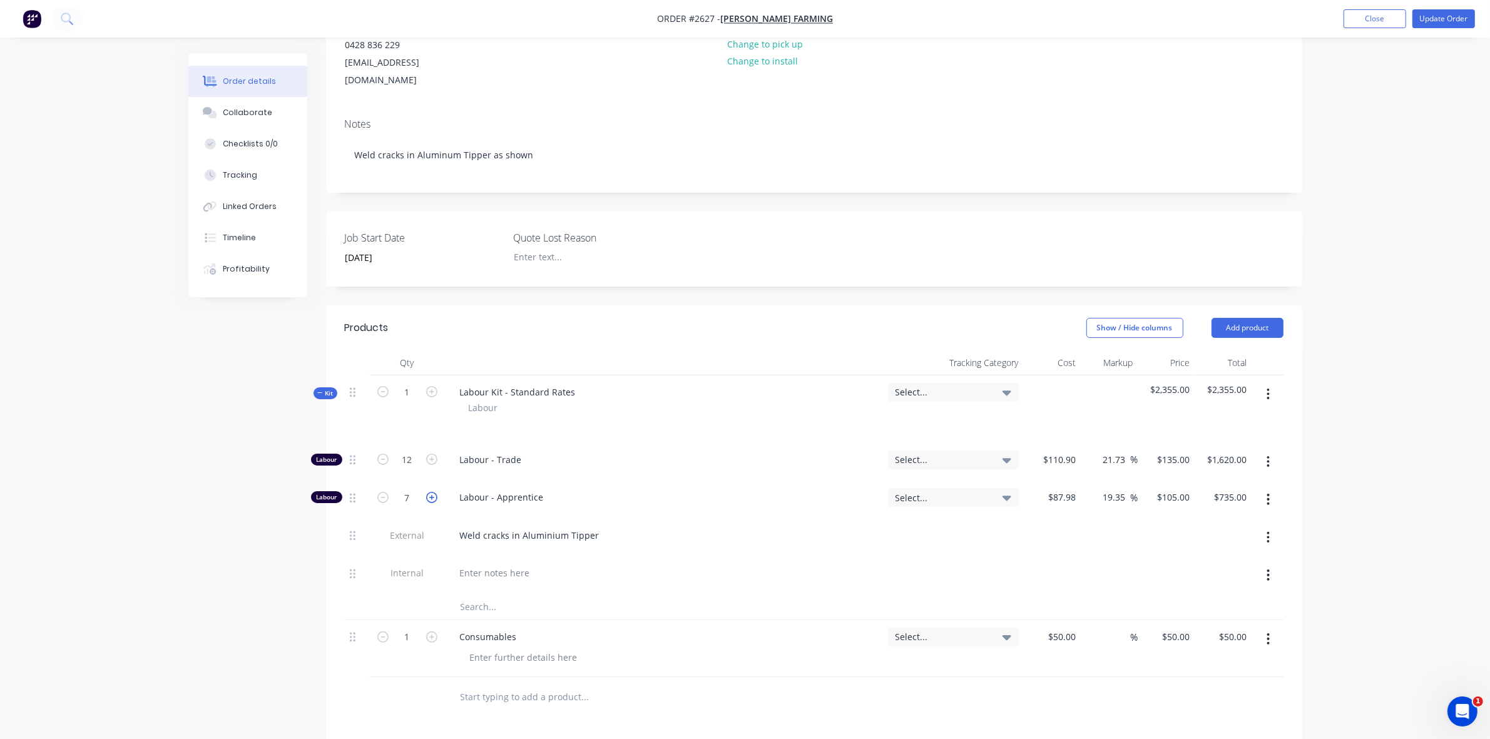
type input "$840.00"
click at [432, 454] on icon "button" at bounding box center [431, 459] width 11 height 11
type input "13"
type input "$1,755.00"
click at [432, 454] on icon "button" at bounding box center [431, 459] width 11 height 11
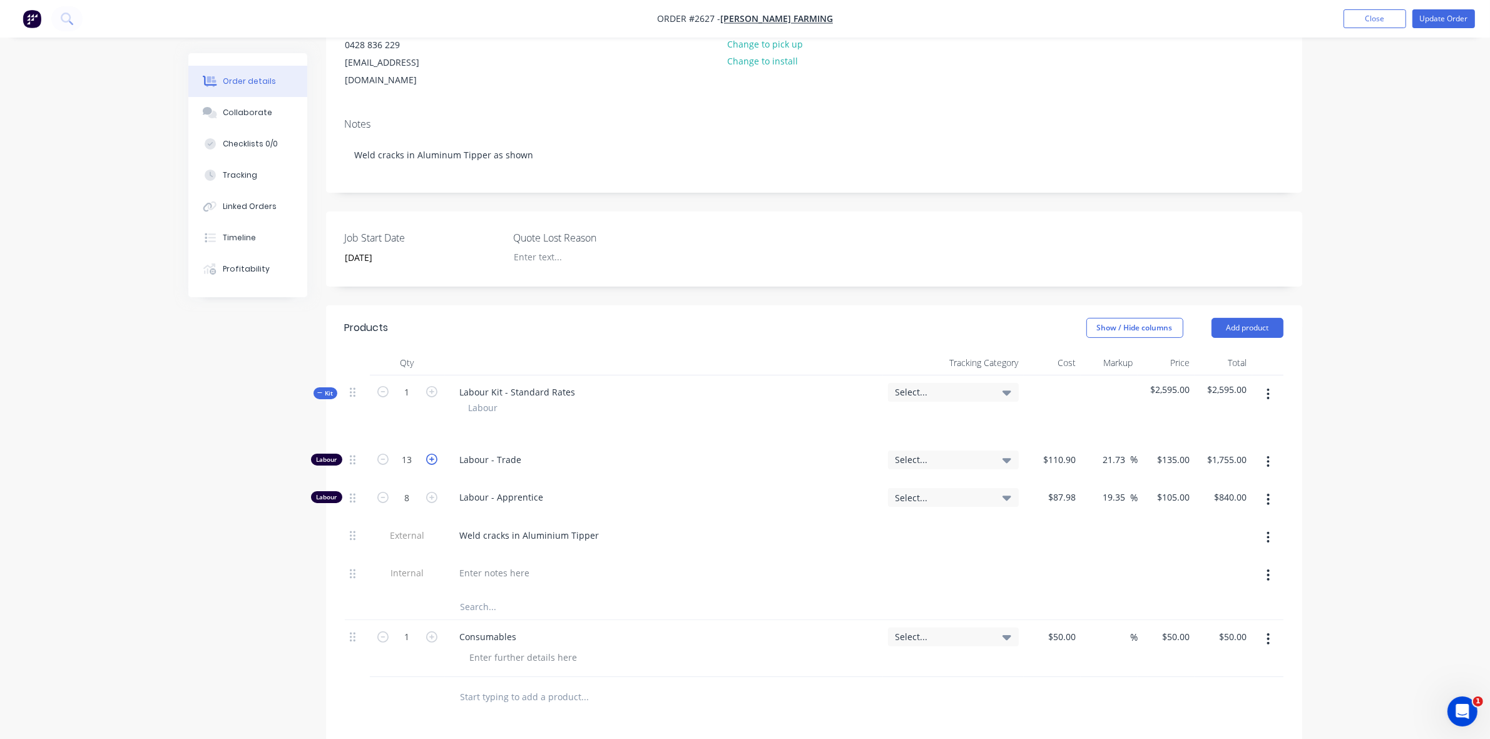
type input "14"
type input "$1,890.00"
click at [432, 454] on icon "button" at bounding box center [431, 459] width 11 height 11
type input "15"
type input "$2,025.00"
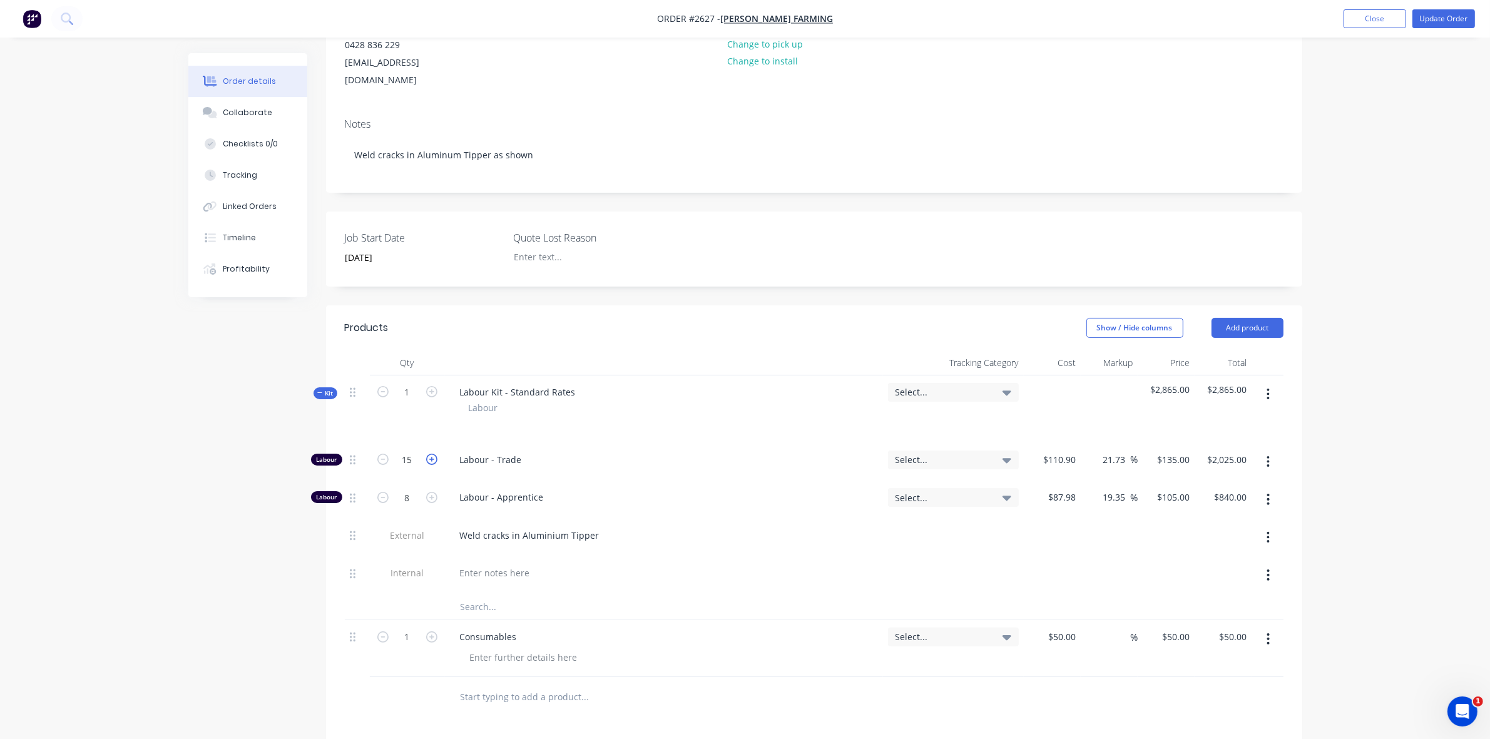
click at [432, 454] on icon "button" at bounding box center [431, 459] width 11 height 11
type input "16"
type input "$2,160.00"
click at [1440, 20] on button "Update Order" at bounding box center [1443, 18] width 63 height 19
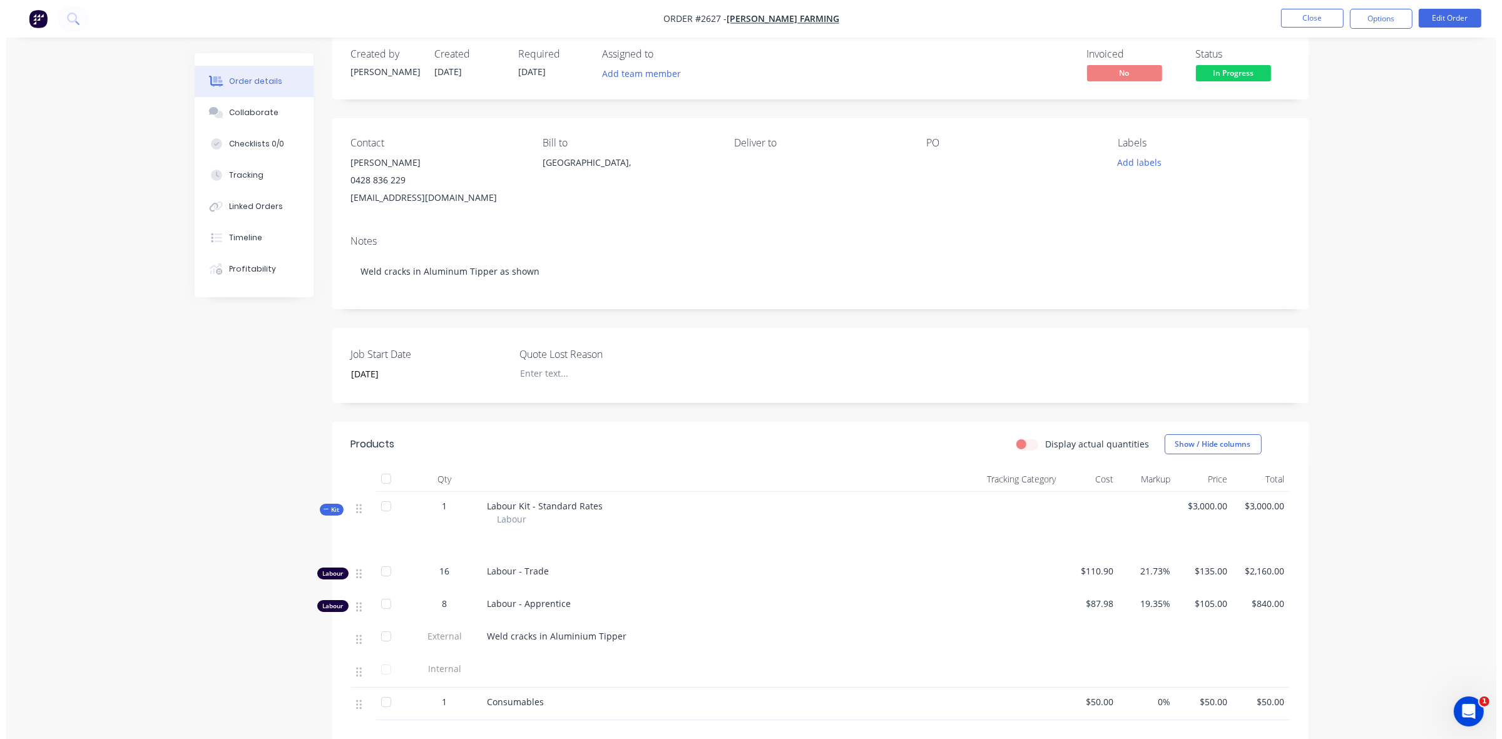
scroll to position [0, 0]
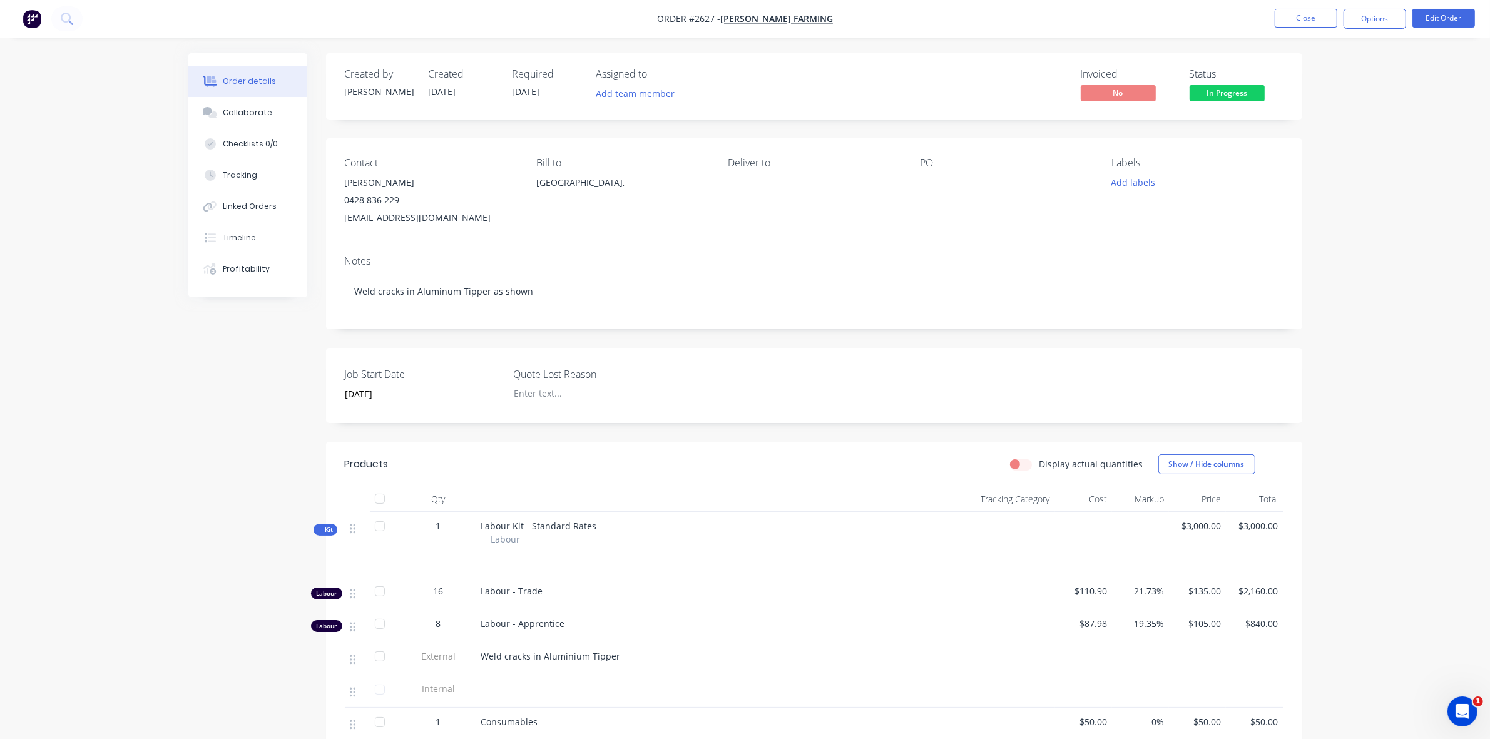
drag, startPoint x: 1316, startPoint y: 19, endPoint x: 1321, endPoint y: 103, distance: 84.6
click at [1321, 103] on div "Order #2627 - Neal Farming Close Options Edit Order Order details Collaborate C…" at bounding box center [745, 481] width 1490 height 963
click at [248, 174] on div "Tracking" at bounding box center [240, 175] width 34 height 11
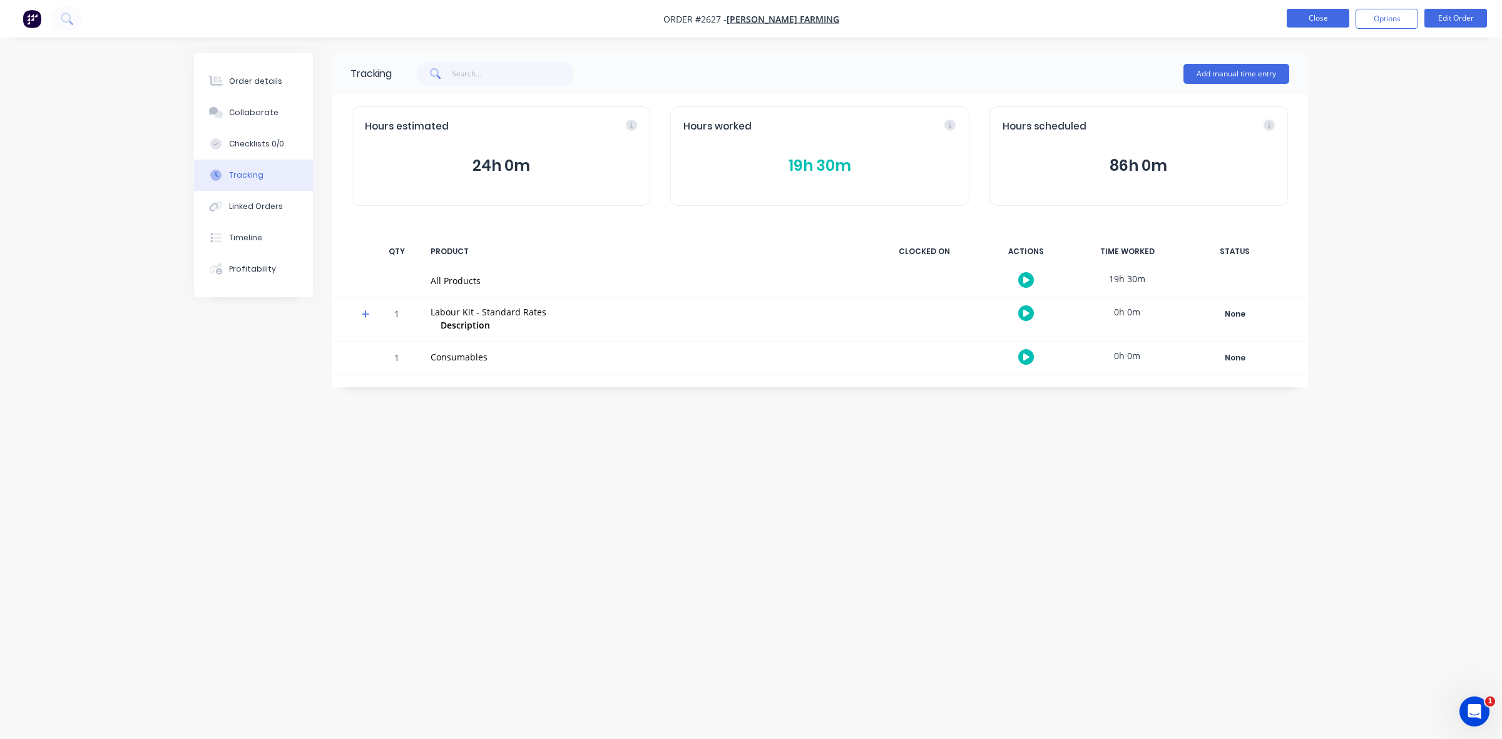
click at [1336, 18] on button "Close" at bounding box center [1317, 18] width 63 height 19
